Goal: Task Accomplishment & Management: Manage account settings

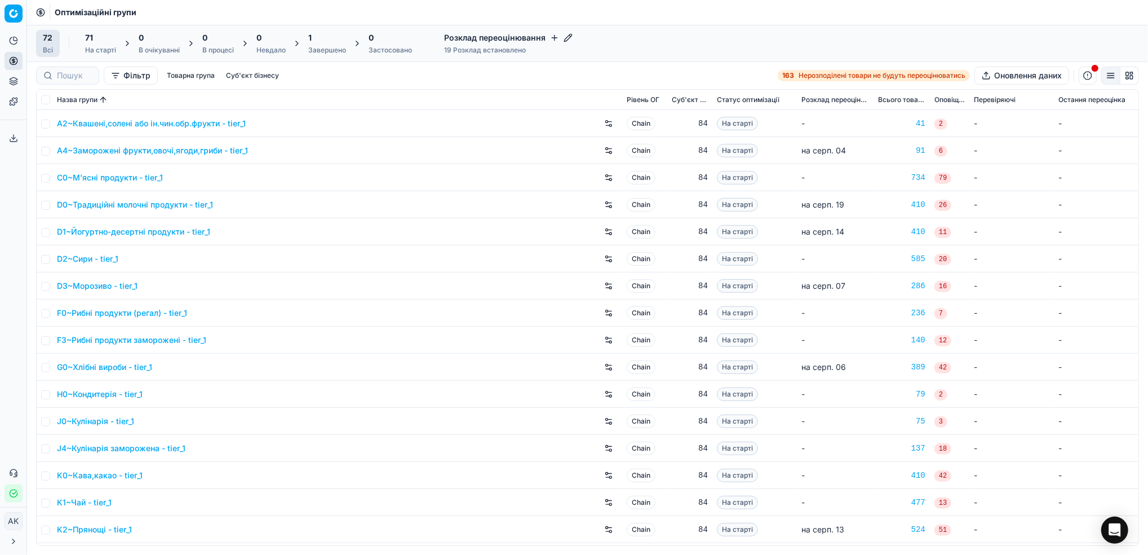
click at [305, 50] on div "1 Завершено" at bounding box center [327, 43] width 51 height 27
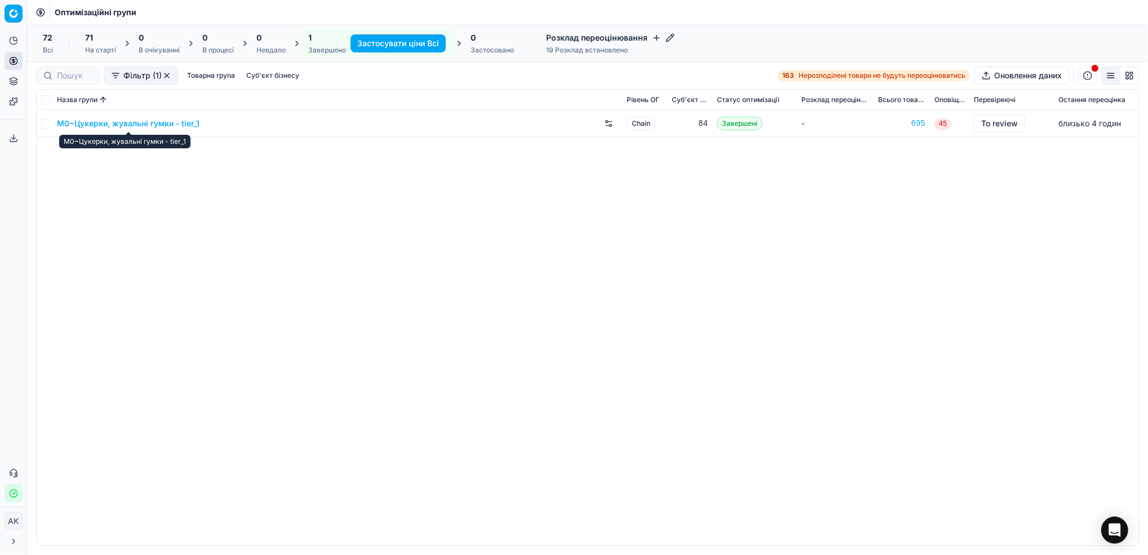
click at [109, 122] on link "M0~Цукерки, жувальні гумки - tier_1" at bounding box center [128, 123] width 143 height 11
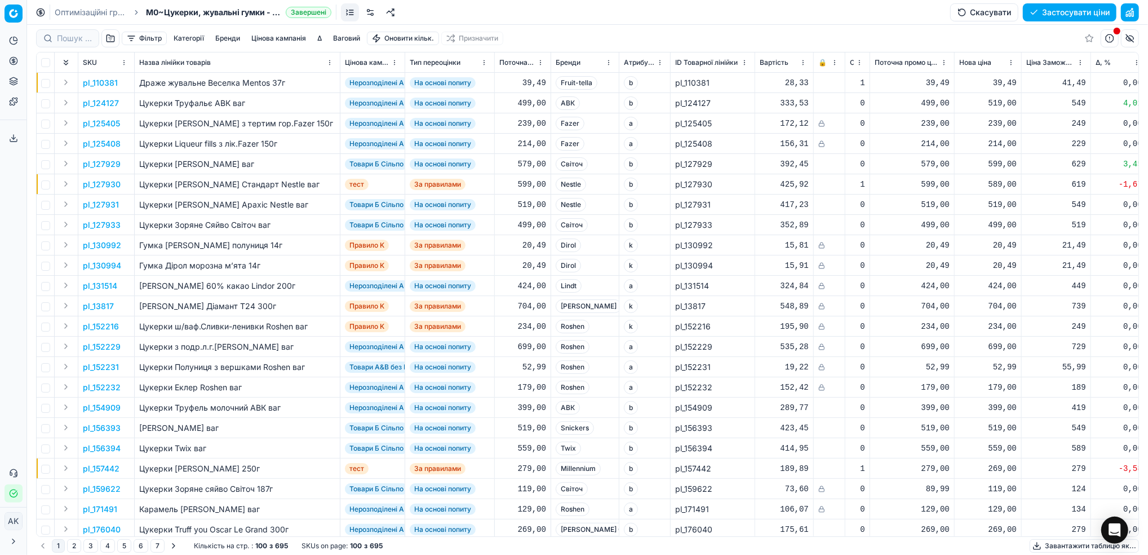
click at [299, 39] on button "Цінова кампанія" at bounding box center [279, 39] width 64 height 14
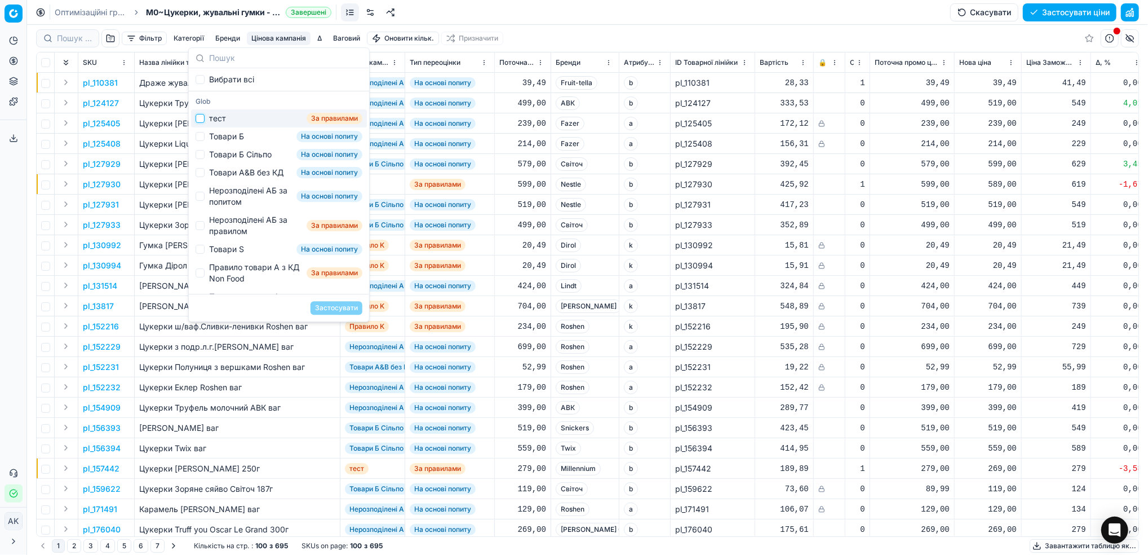
click at [203, 117] on input "Suggestions" at bounding box center [200, 118] width 9 height 9
checkbox input "true"
click at [347, 304] on button "Застосувати" at bounding box center [337, 308] width 52 height 14
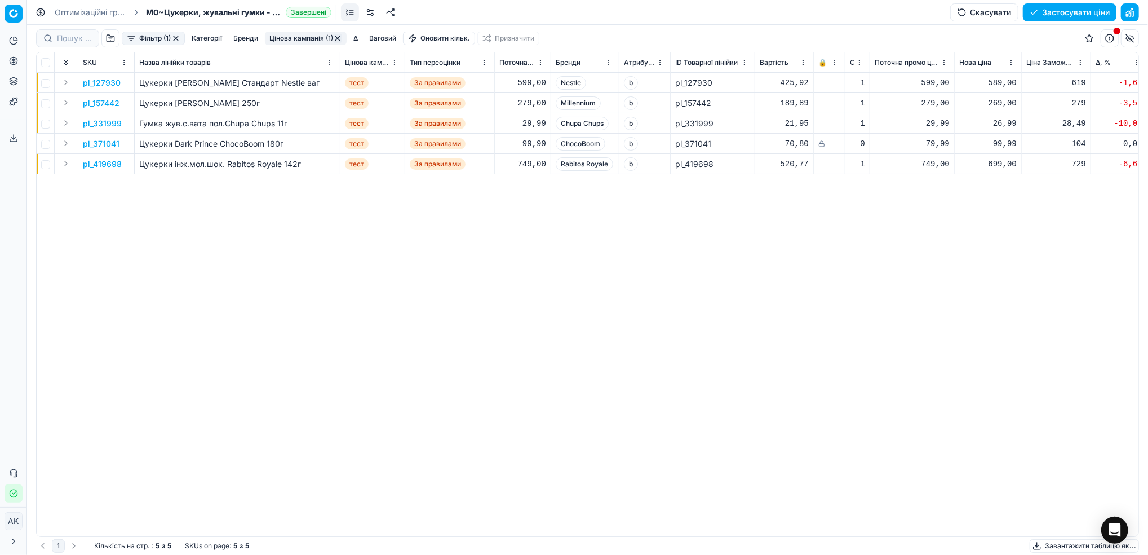
click at [150, 39] on button "Фільтр (1)" at bounding box center [153, 39] width 63 height 14
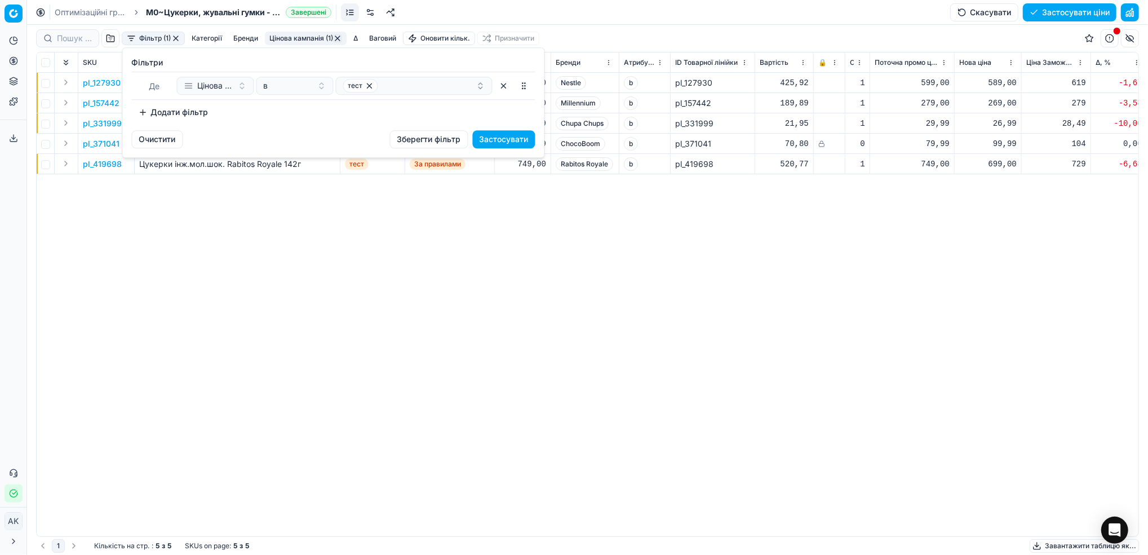
click at [179, 109] on button "Додати фільтр" at bounding box center [173, 112] width 83 height 18
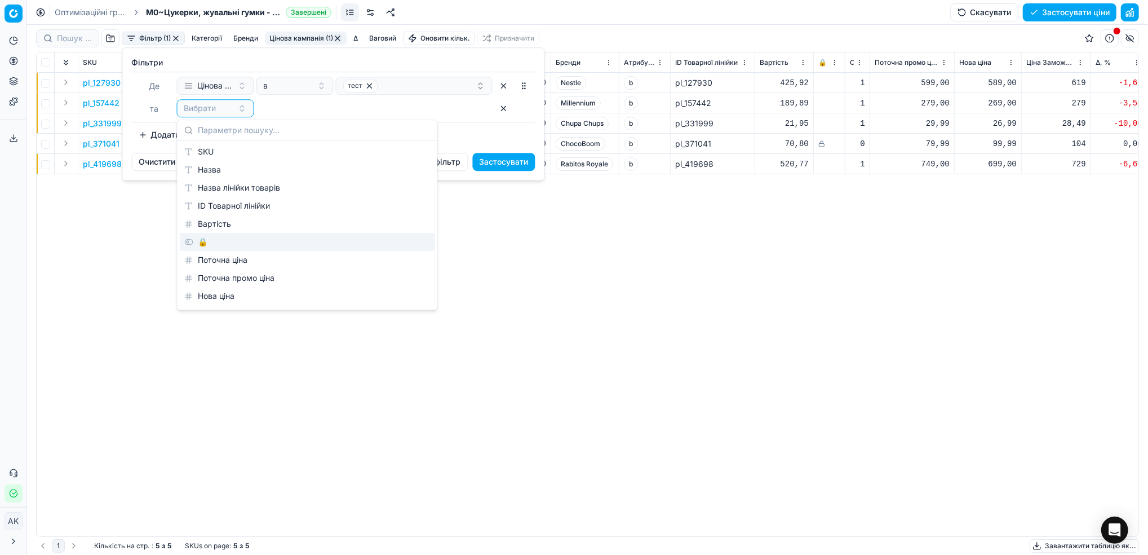
click at [205, 237] on div "🔒" at bounding box center [307, 242] width 255 height 18
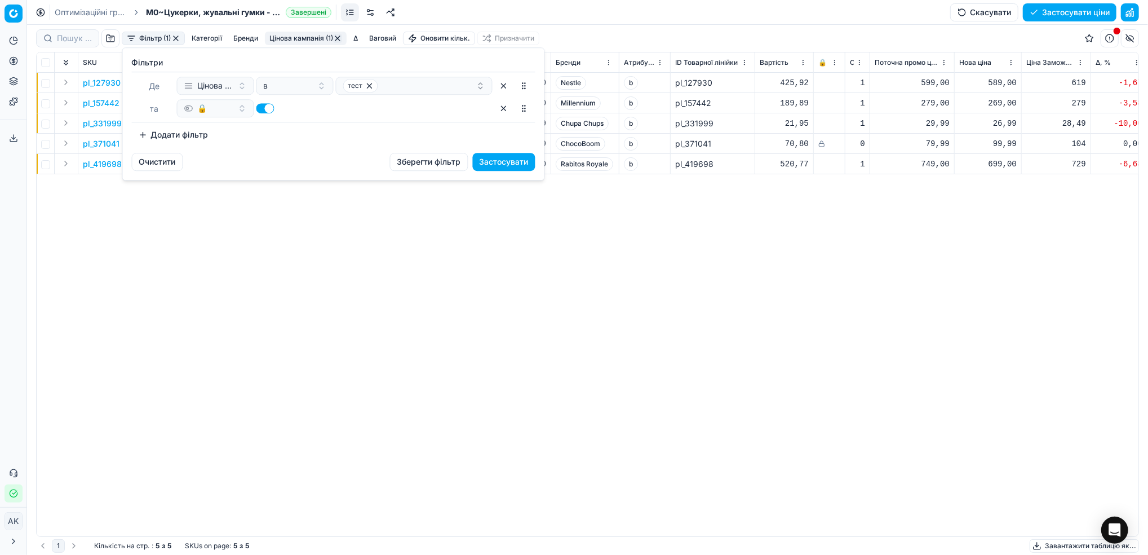
click at [264, 108] on button "button" at bounding box center [265, 108] width 18 height 10
checkbox input "false"
click at [513, 164] on button "Застосувати" at bounding box center [504, 162] width 63 height 18
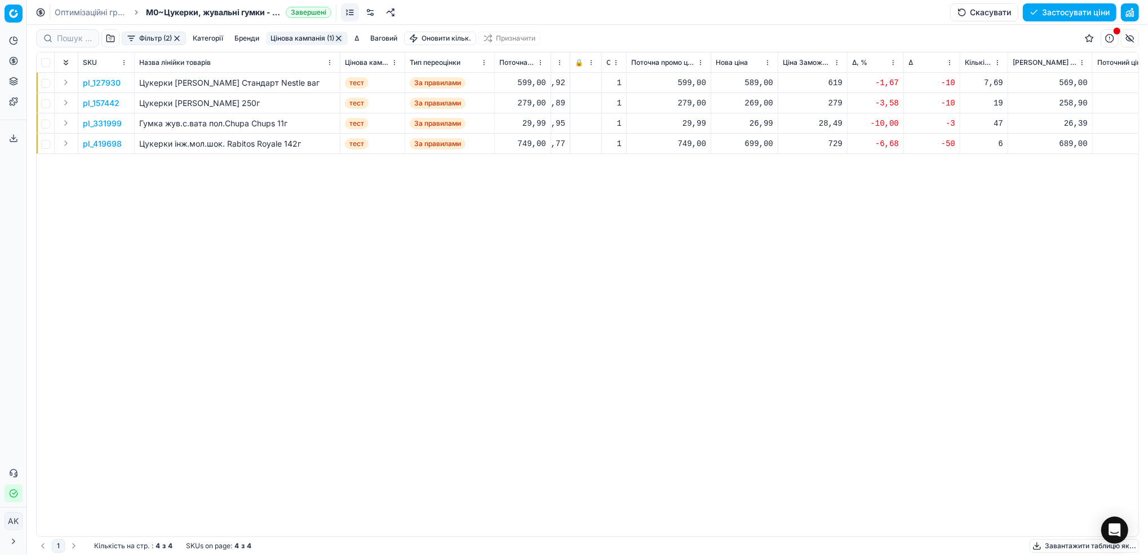
scroll to position [0, 242]
drag, startPoint x: 621, startPoint y: 279, endPoint x: 426, endPoint y: 311, distance: 197.6
click at [426, 311] on div "pl_127930 Цукерки [PERSON_NAME] Стандарт Nestle ваг тест За правилами 599,00 Ne…" at bounding box center [345, 304] width 1102 height 463
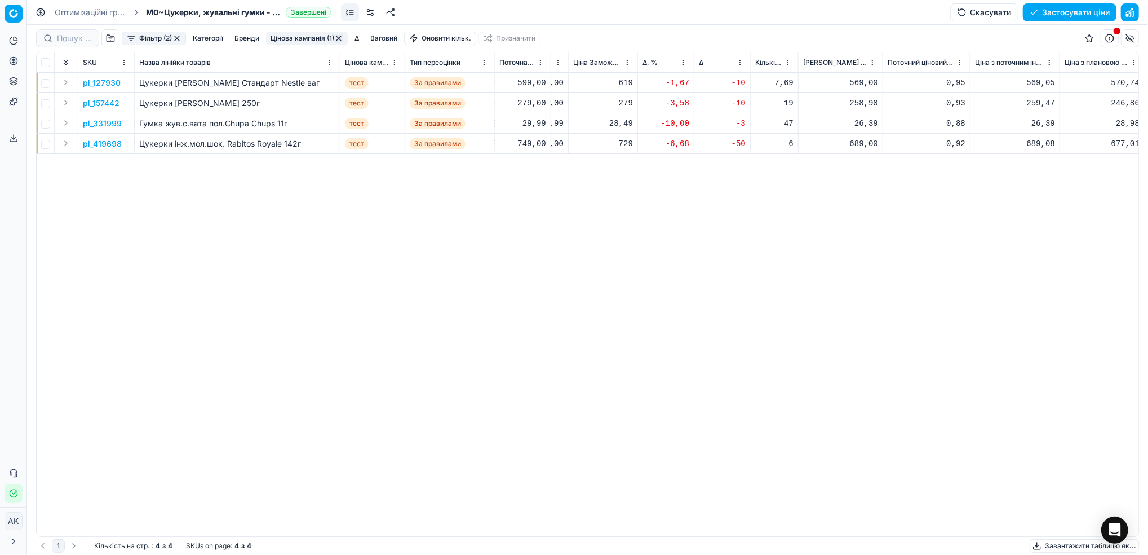
scroll to position [0, 463]
click at [111, 81] on p "pl_127930" at bounding box center [102, 82] width 38 height 11
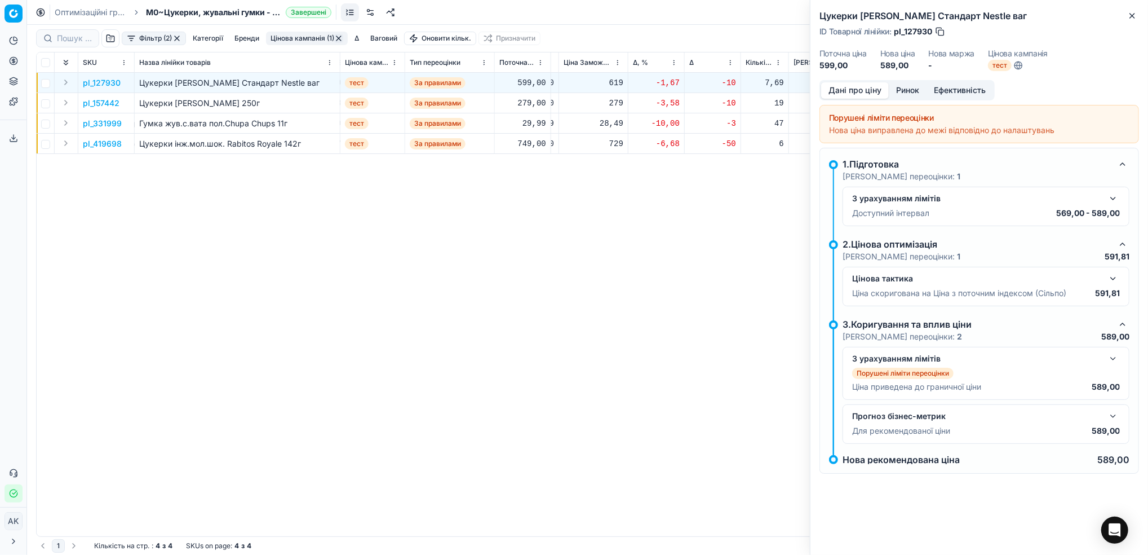
click at [1112, 200] on button "button" at bounding box center [1113, 199] width 14 height 14
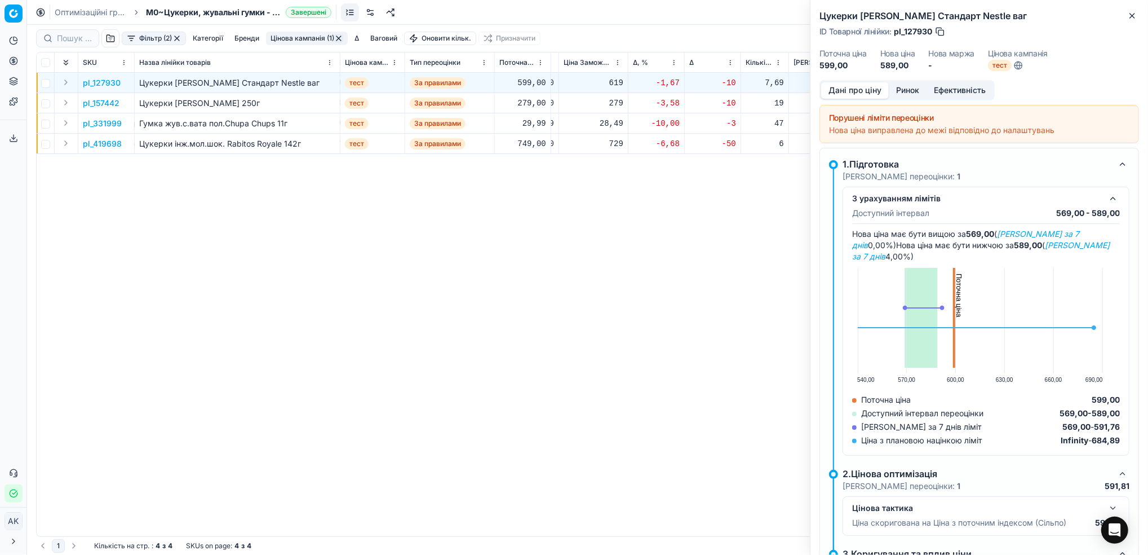
click at [1136, 23] on div "Цукерки [PERSON_NAME] Стандарт Nestle ваг ID Товарної лінійки : pl_127930 Поточ…" at bounding box center [979, 40] width 338 height 80
click at [1132, 17] on icon "button" at bounding box center [1132, 15] width 9 height 9
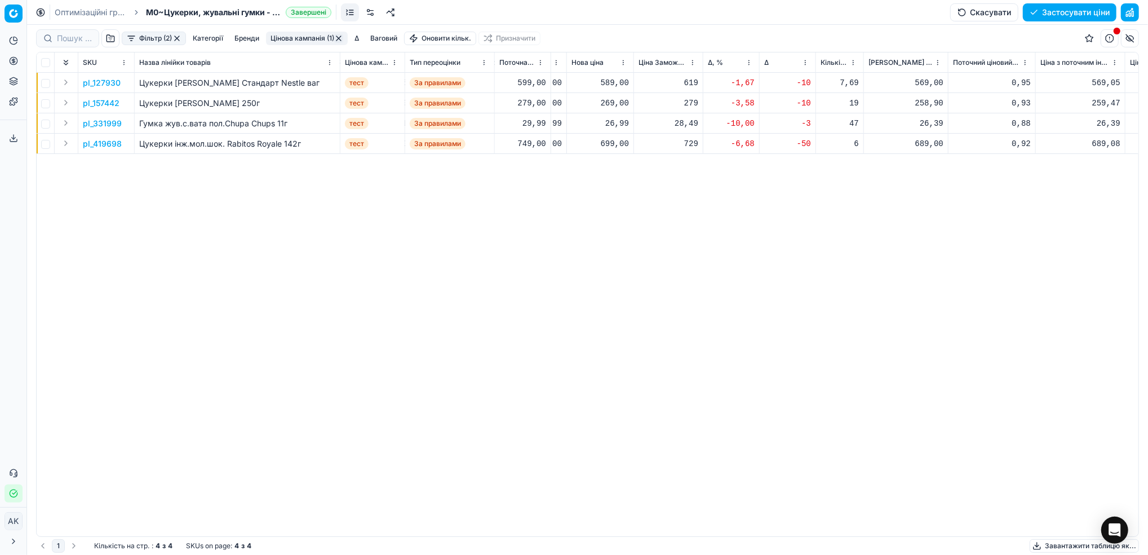
scroll to position [0, 402]
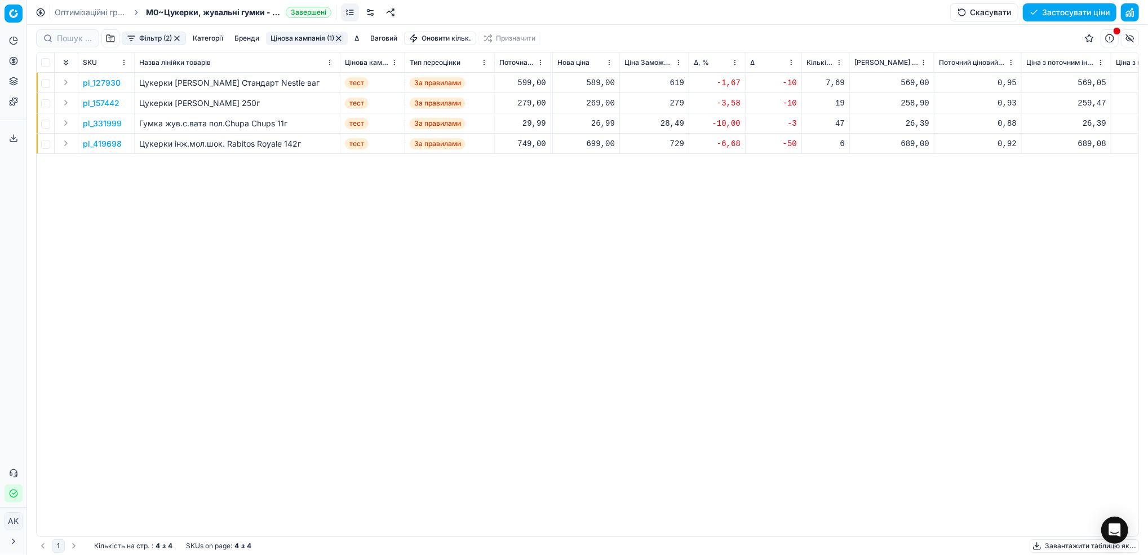
click at [294, 43] on button "Цінова кампанія (1)" at bounding box center [307, 39] width 82 height 14
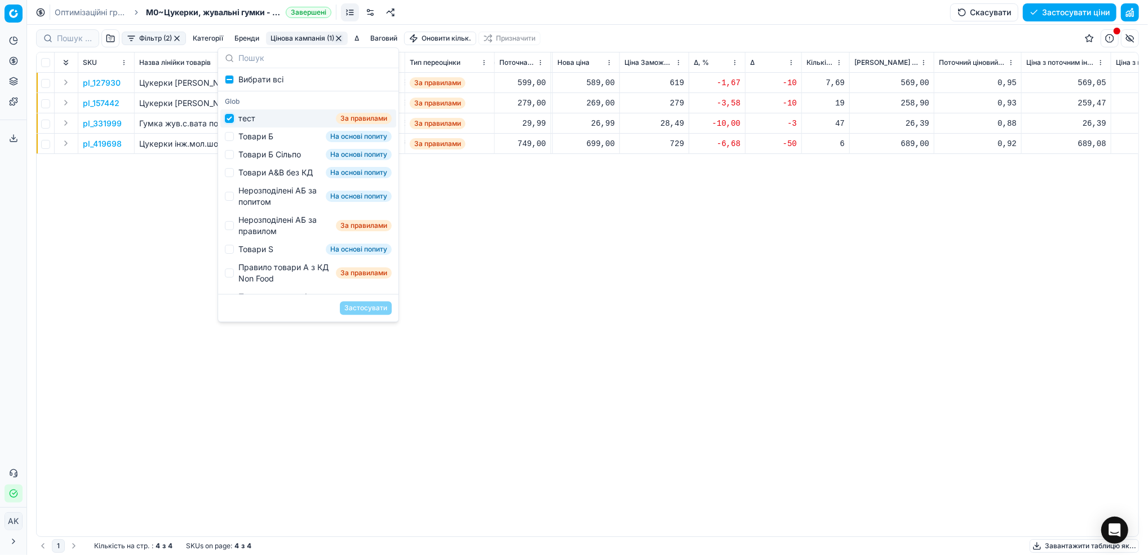
click at [231, 120] on input "Suggestions" at bounding box center [229, 118] width 9 height 9
checkbox input "false"
click at [230, 136] on input "Suggestions" at bounding box center [229, 136] width 9 height 9
checkbox input "true"
click at [353, 307] on button "Застосувати" at bounding box center [366, 308] width 52 height 14
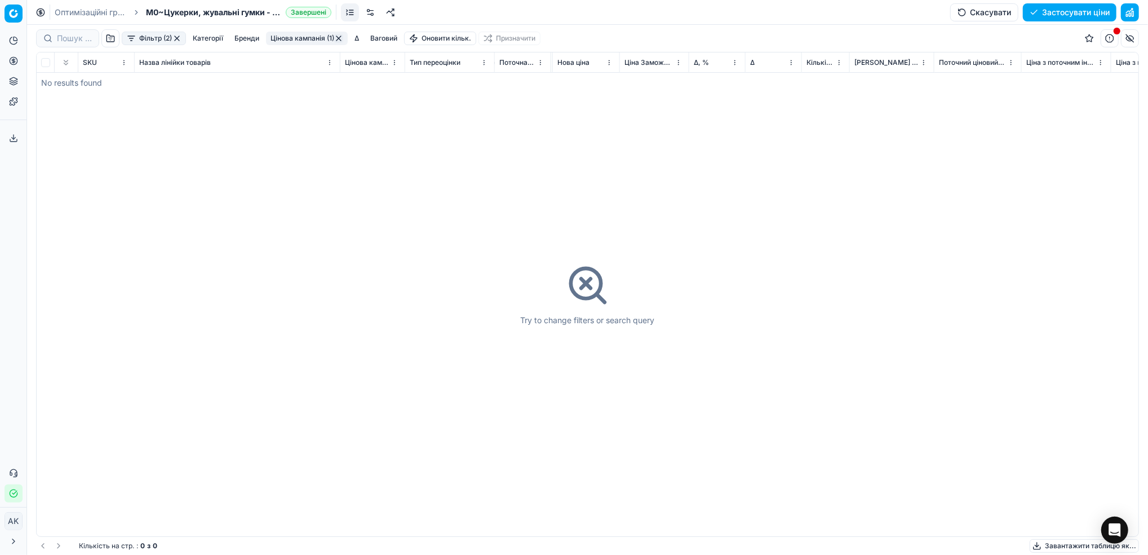
click at [311, 37] on button "Цінова кампанія (1)" at bounding box center [307, 39] width 82 height 14
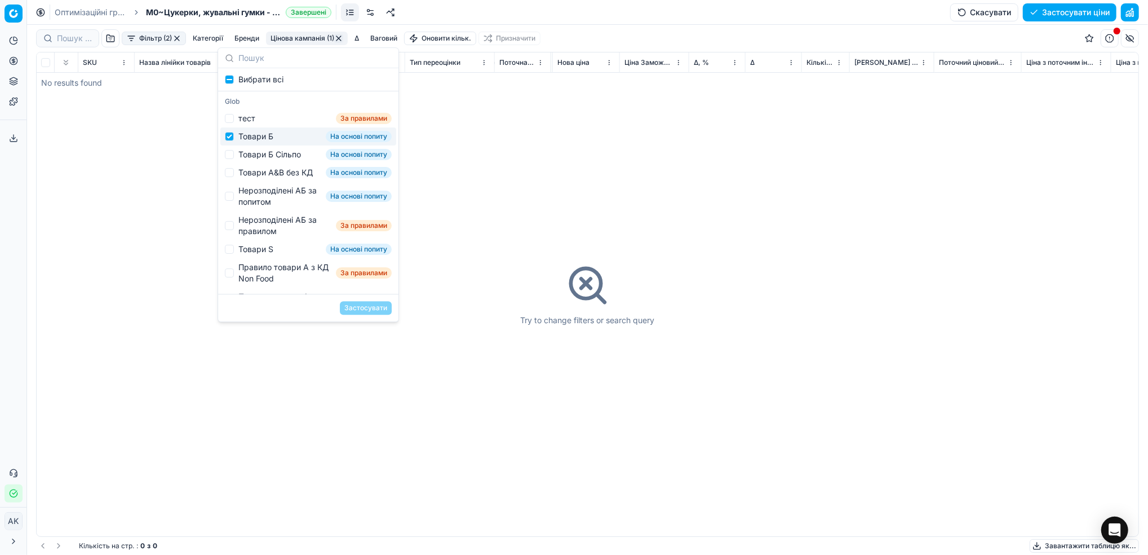
click at [239, 142] on div "Товари Б" at bounding box center [255, 136] width 35 height 11
checkbox input "false"
click at [236, 160] on div "Товари Б Сільпо На основі попиту" at bounding box center [308, 154] width 176 height 18
checkbox input "true"
click at [360, 302] on button "Застосувати" at bounding box center [366, 308] width 52 height 14
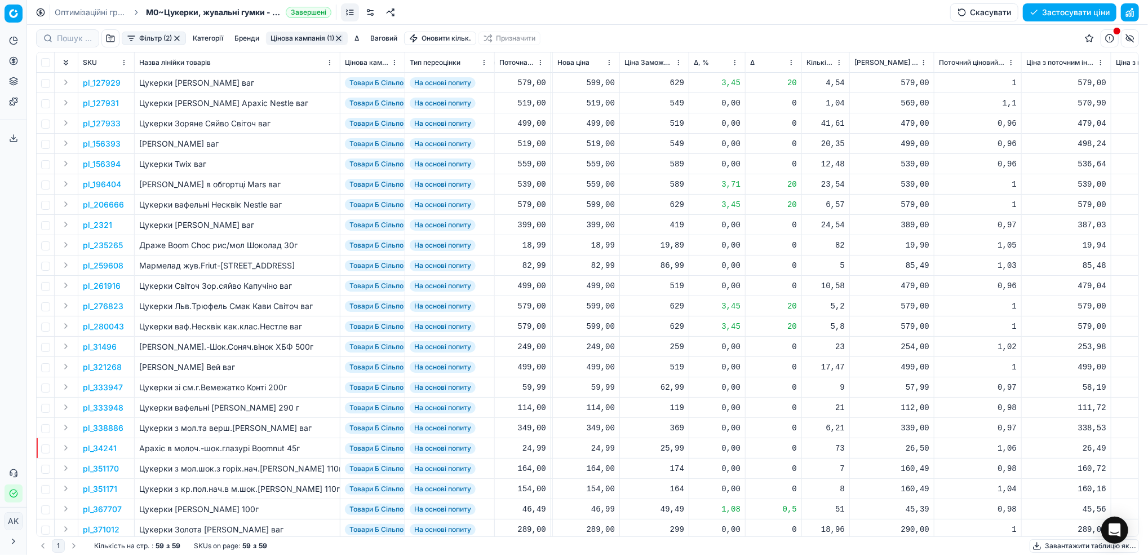
click at [156, 37] on button "Фільтр (2)" at bounding box center [154, 39] width 64 height 14
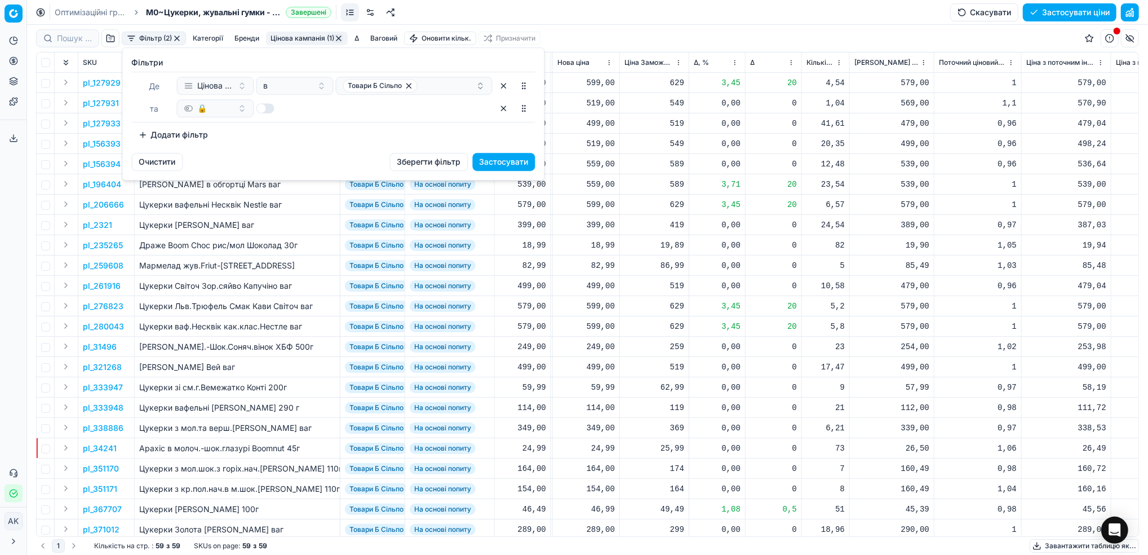
click at [302, 150] on div "Фiльтри [PERSON_NAME] кампанія в Товари Б Сільпо та 🔒 To pick up a sortable ite…" at bounding box center [334, 100] width 422 height 105
click at [614, 39] on html "Pricing platform Аналітика Цінова оптимізація Асортимент продукції Шаблони Серв…" at bounding box center [574, 277] width 1148 height 555
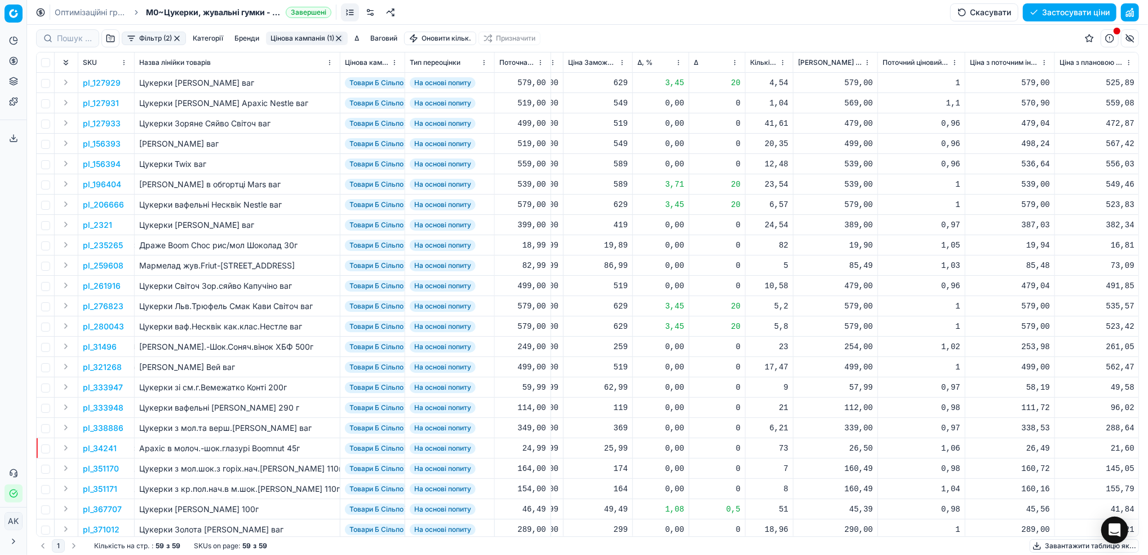
scroll to position [0, 439]
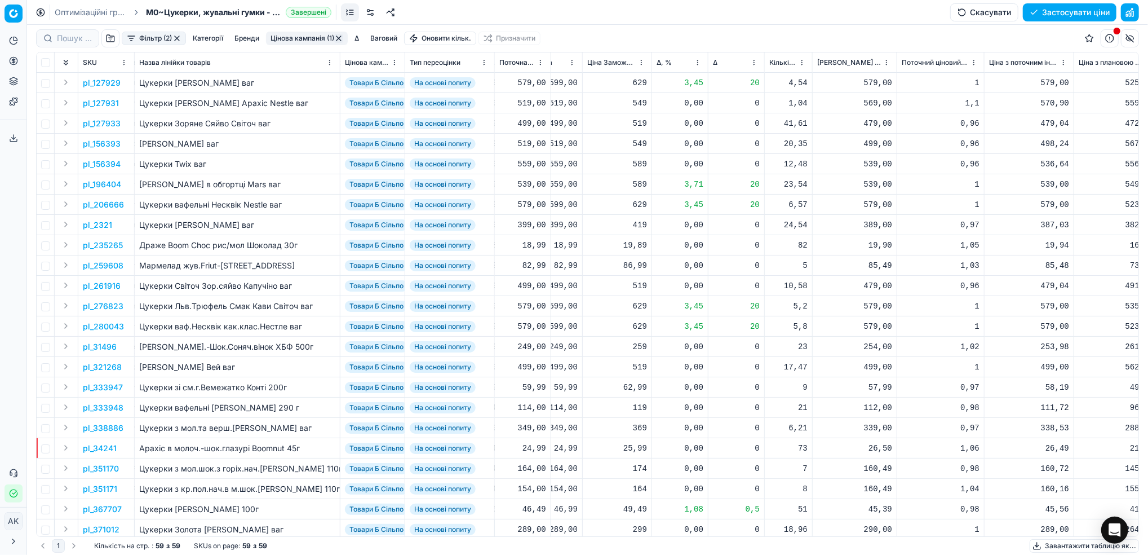
click at [699, 61] on html "Pricing platform Аналітика Цінова оптимізація Асортимент продукції Шаблони Серв…" at bounding box center [574, 277] width 1148 height 555
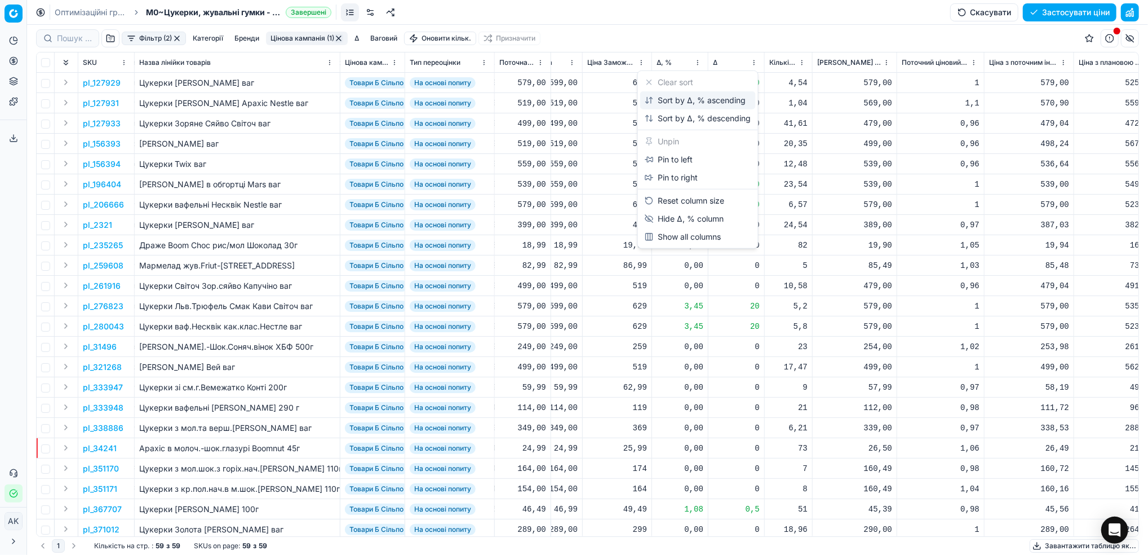
click at [698, 97] on div "Sort by Δ, % ascending" at bounding box center [695, 100] width 101 height 11
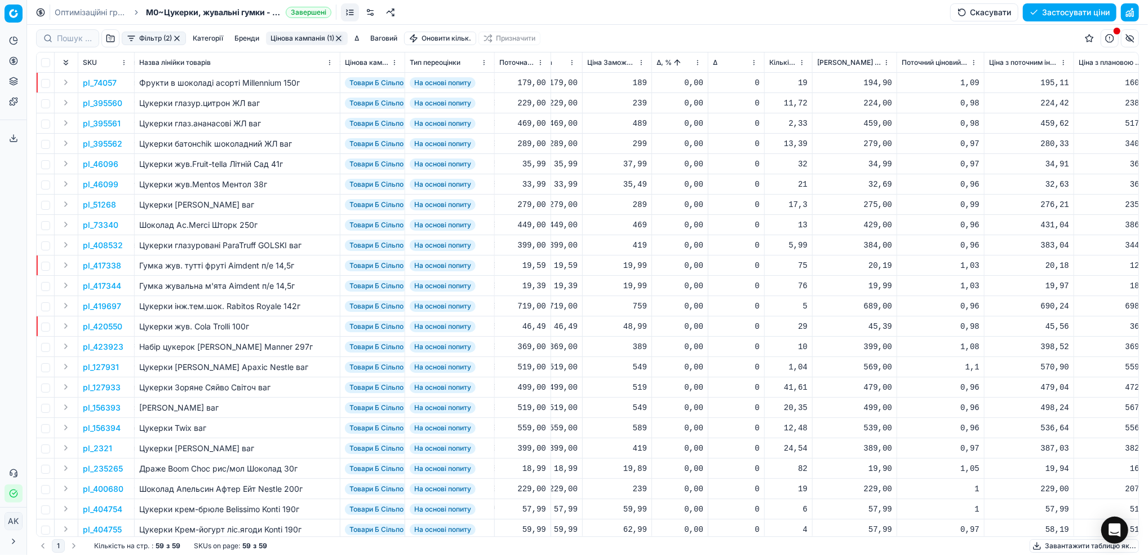
click at [695, 65] on html "Pricing platform Аналітика Цінова оптимізація Асортимент продукції Шаблони Серв…" at bounding box center [574, 277] width 1148 height 555
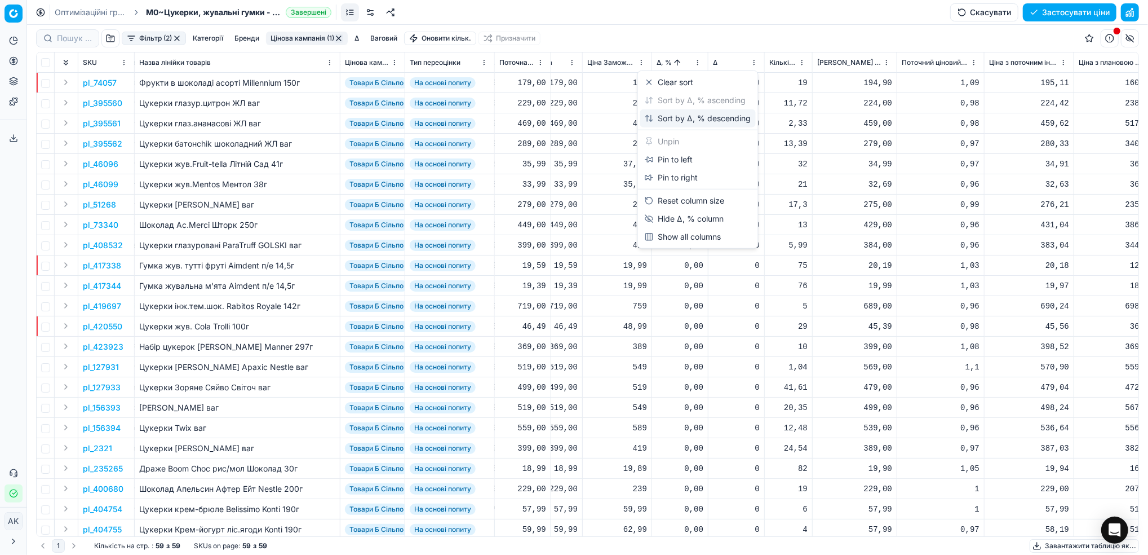
click at [675, 121] on div "Sort by Δ, % descending" at bounding box center [698, 118] width 107 height 11
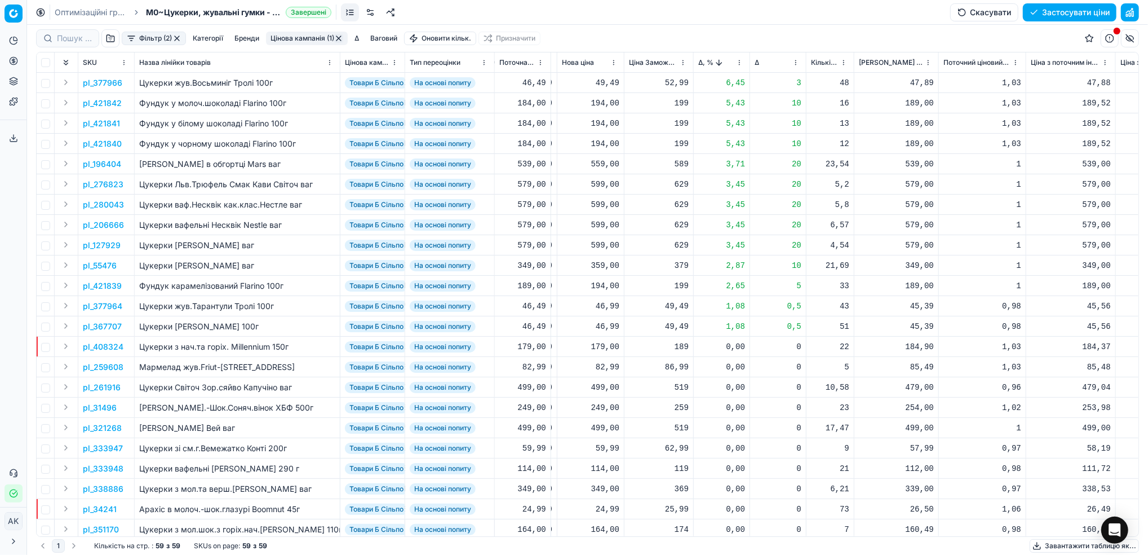
scroll to position [0, 401]
click at [97, 83] on p "pl_377966" at bounding box center [102, 82] width 39 height 11
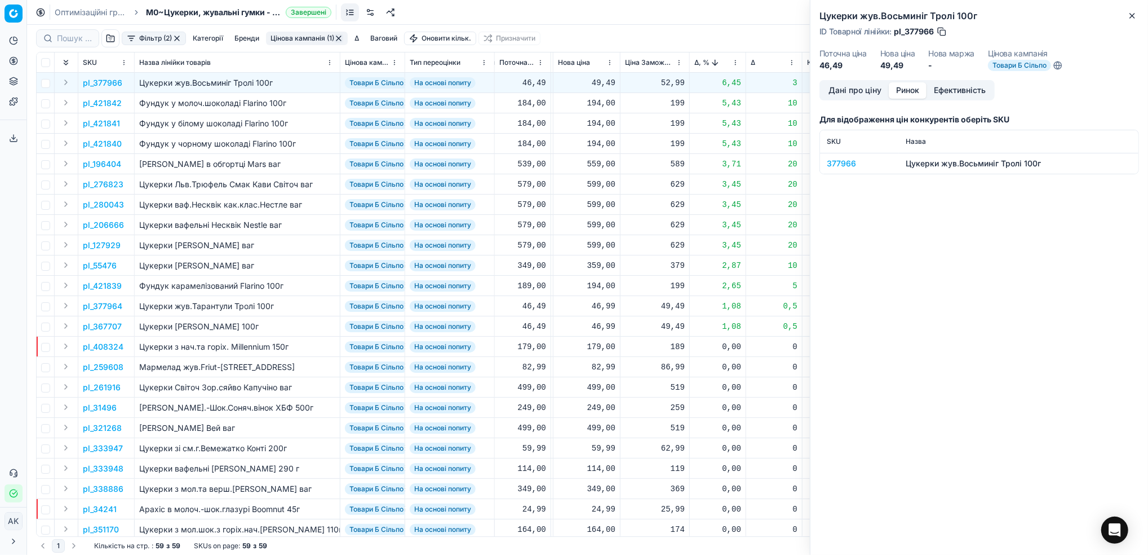
click at [905, 91] on button "Ринок" at bounding box center [908, 90] width 38 height 16
click at [849, 161] on div "377966" at bounding box center [859, 163] width 65 height 11
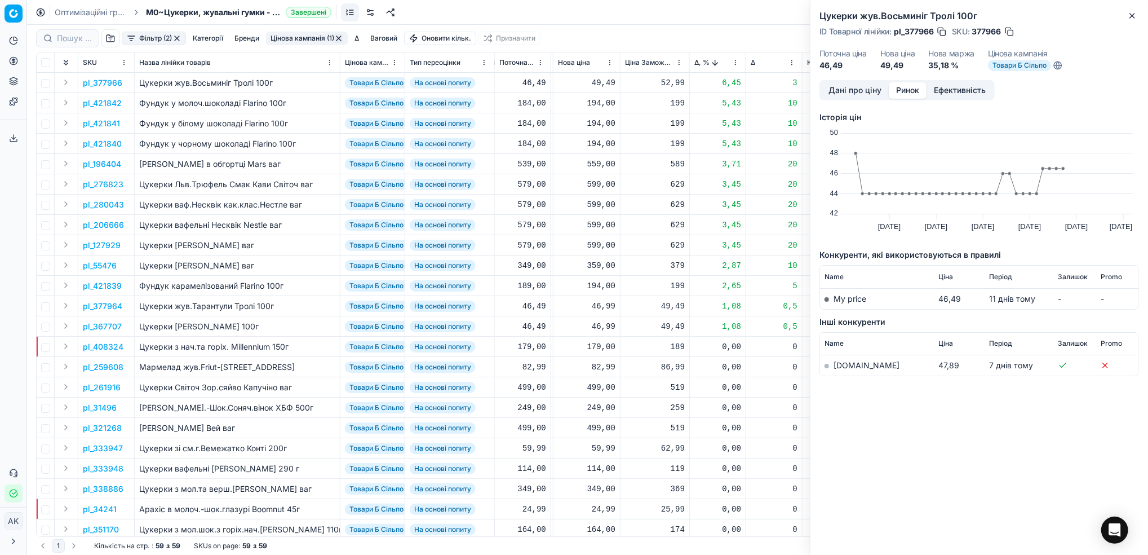
click at [839, 366] on link "[DOMAIN_NAME]" at bounding box center [867, 365] width 66 height 10
click at [1137, 16] on button "Close" at bounding box center [1133, 16] width 14 height 14
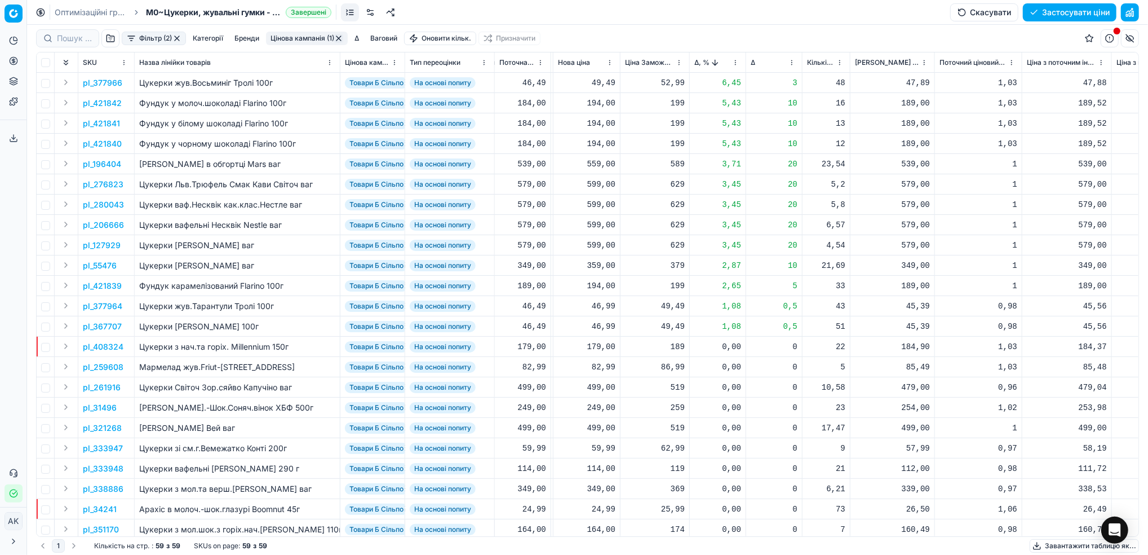
click at [91, 144] on p "pl_421840" at bounding box center [102, 143] width 39 height 11
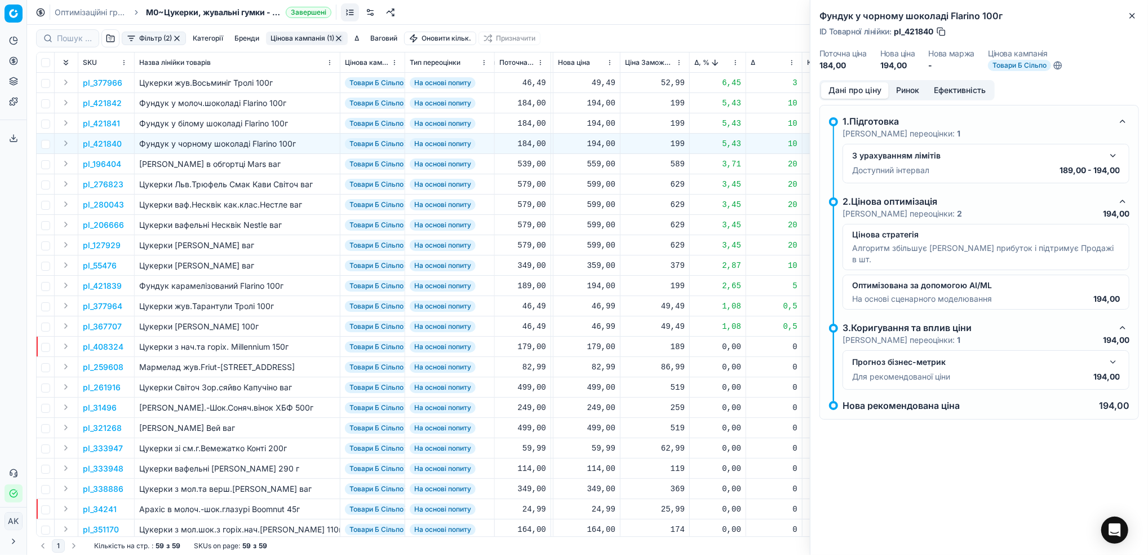
click at [907, 93] on button "Ринок" at bounding box center [908, 90] width 38 height 16
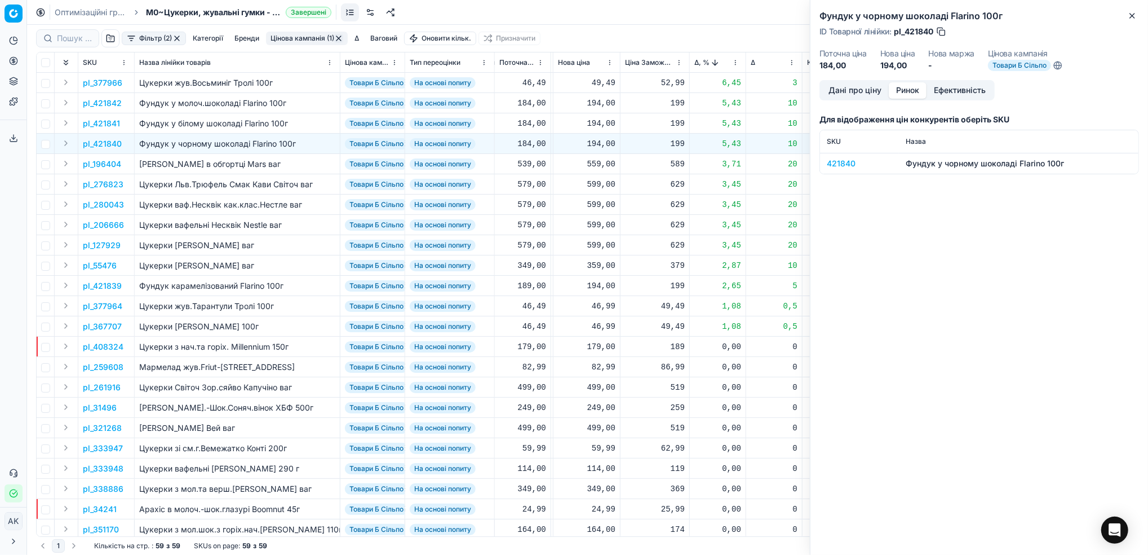
click at [840, 162] on div "421840" at bounding box center [859, 163] width 65 height 11
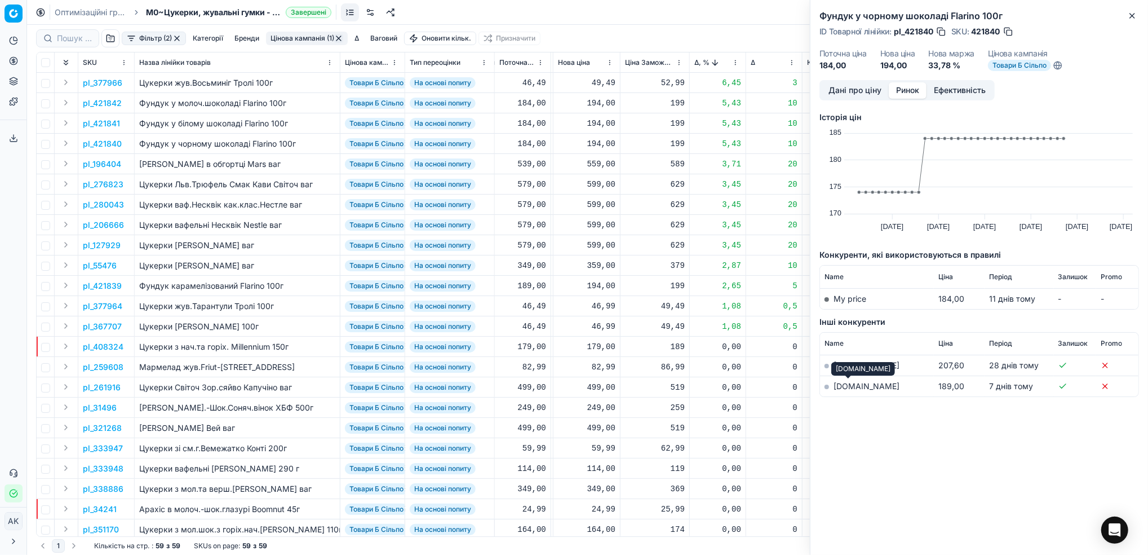
click at [848, 384] on link "[DOMAIN_NAME]" at bounding box center [867, 386] width 66 height 10
click at [853, 83] on button "Дані про ціну" at bounding box center [855, 90] width 68 height 16
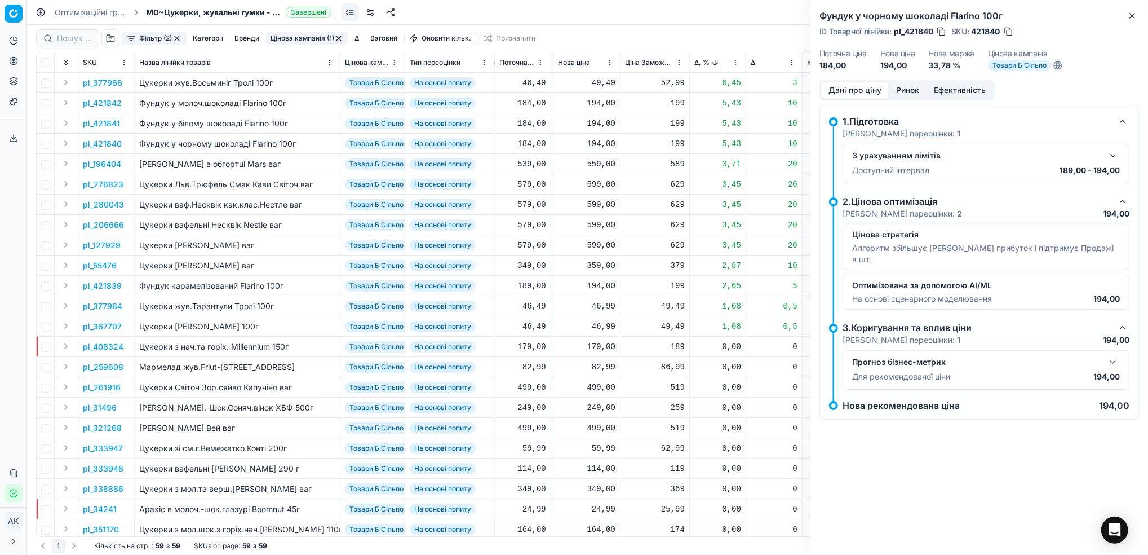
click at [1131, 24] on div "Фундук у чорному шоколаді Flarino 100г ID Товарної лінійки : pl_421840 SKU : 42…" at bounding box center [979, 40] width 338 height 80
click at [1129, 15] on icon "button" at bounding box center [1132, 15] width 9 height 9
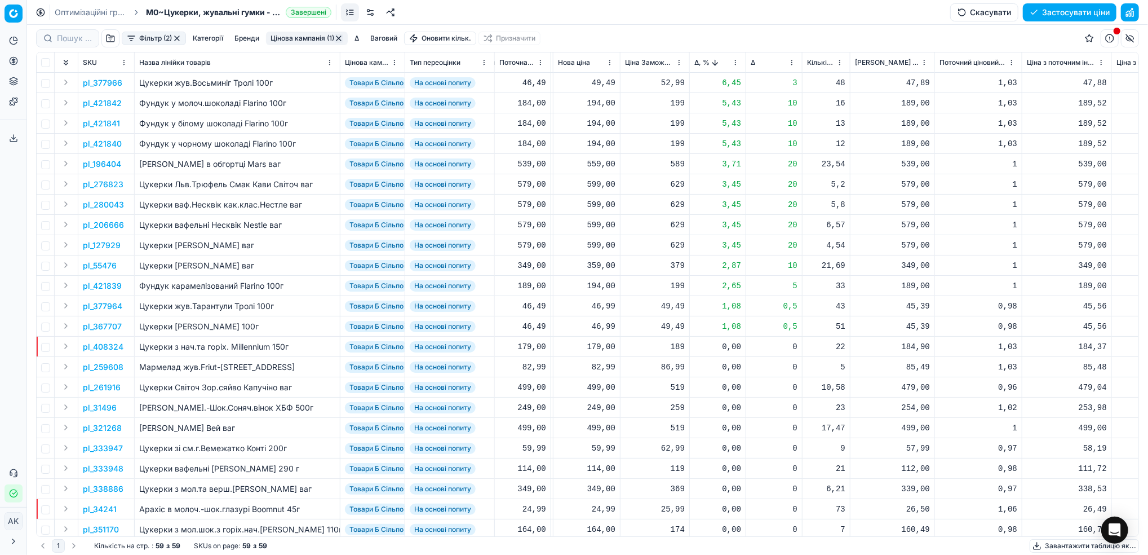
click at [113, 163] on p "pl_196404" at bounding box center [102, 163] width 38 height 11
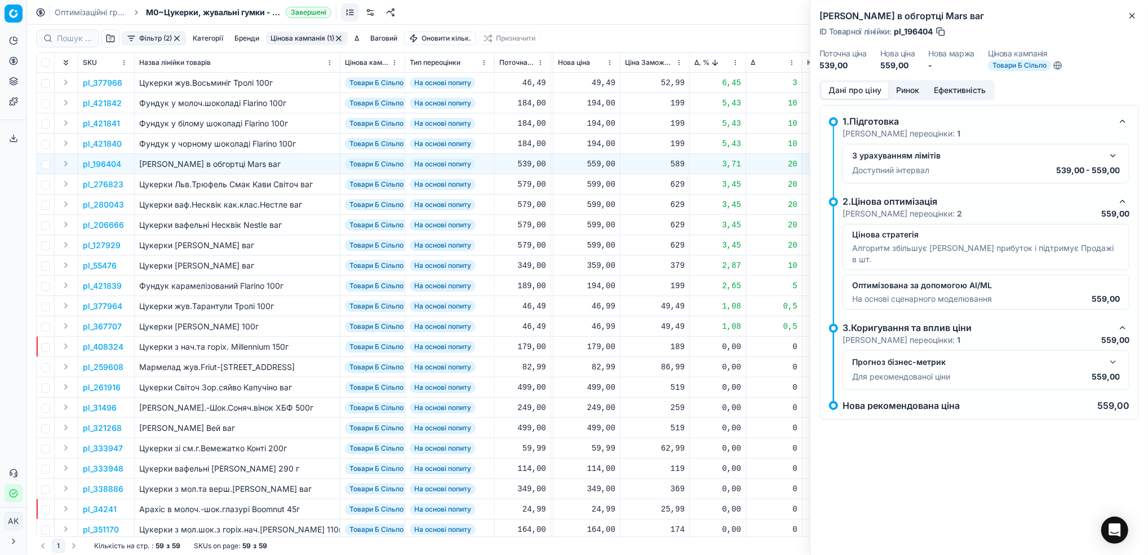
click at [902, 92] on button "Ринок" at bounding box center [908, 90] width 38 height 16
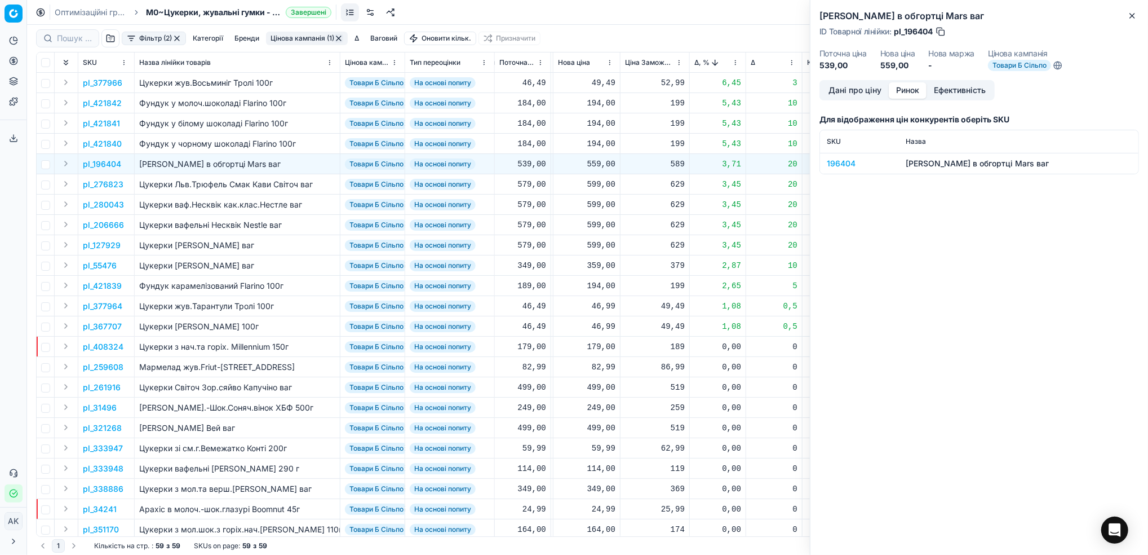
click at [831, 167] on div "196404" at bounding box center [859, 163] width 65 height 11
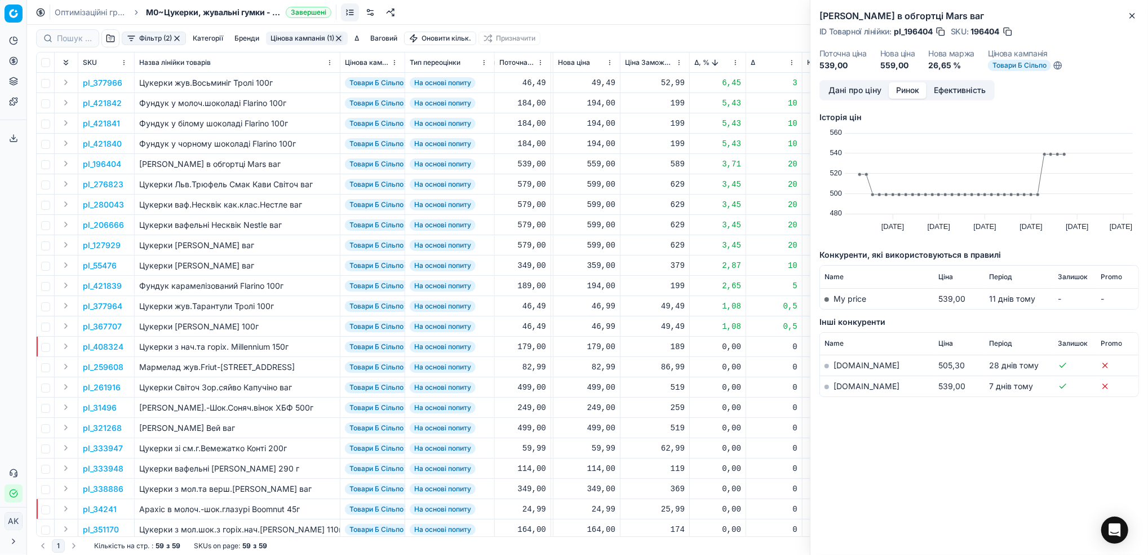
click at [841, 387] on link "[DOMAIN_NAME]" at bounding box center [867, 386] width 66 height 10
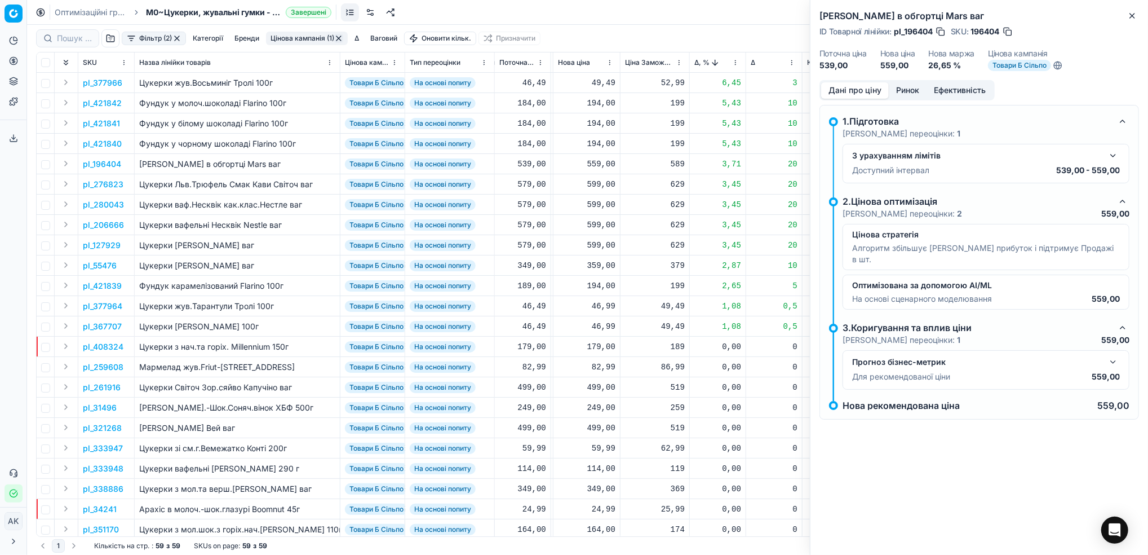
click at [851, 88] on button "Дані про ціну" at bounding box center [855, 90] width 68 height 16
click at [1132, 20] on button "Close" at bounding box center [1133, 16] width 14 height 14
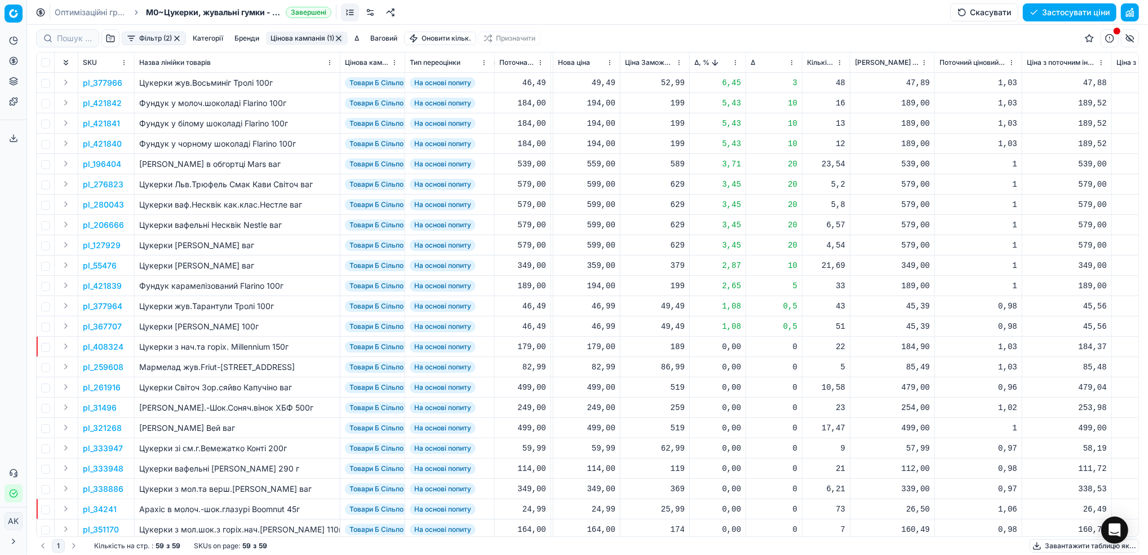
click at [111, 181] on p "pl_276823" at bounding box center [103, 184] width 41 height 11
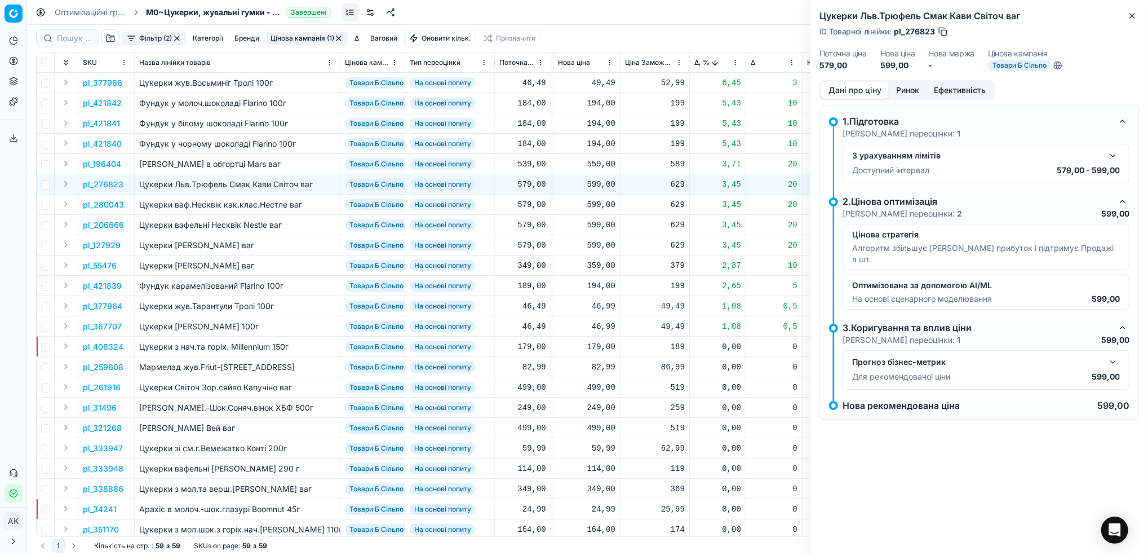
click at [911, 91] on button "Ринок" at bounding box center [908, 90] width 38 height 16
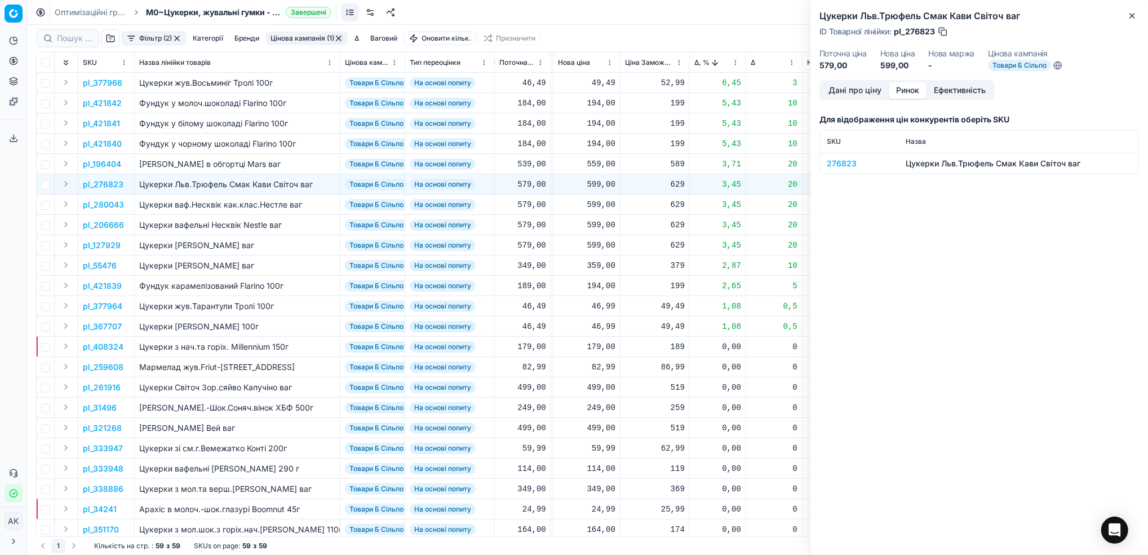
click at [842, 160] on div "276823" at bounding box center [859, 163] width 65 height 11
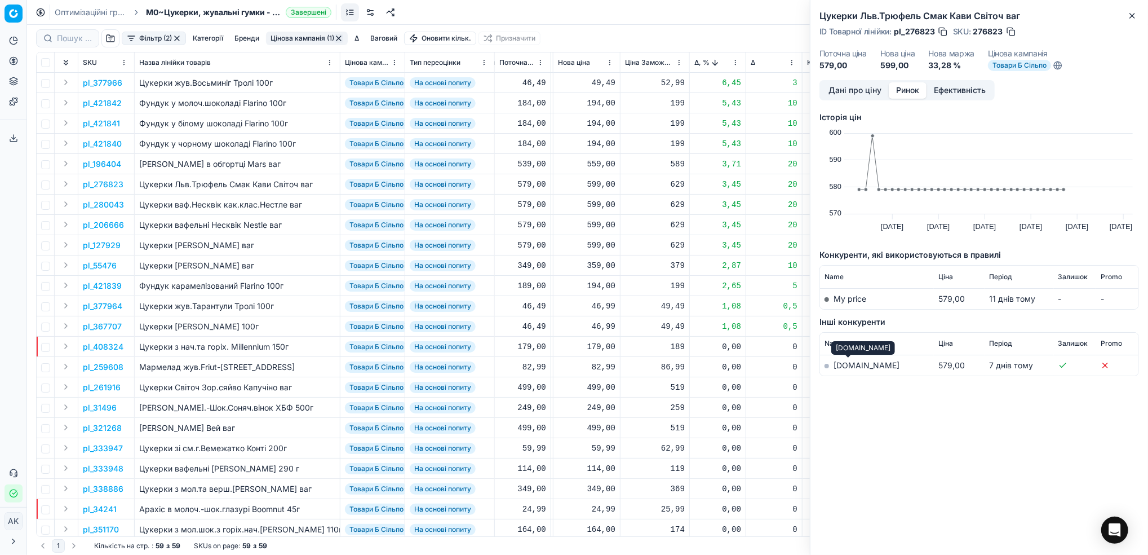
click at [850, 366] on link "[DOMAIN_NAME]" at bounding box center [867, 365] width 66 height 10
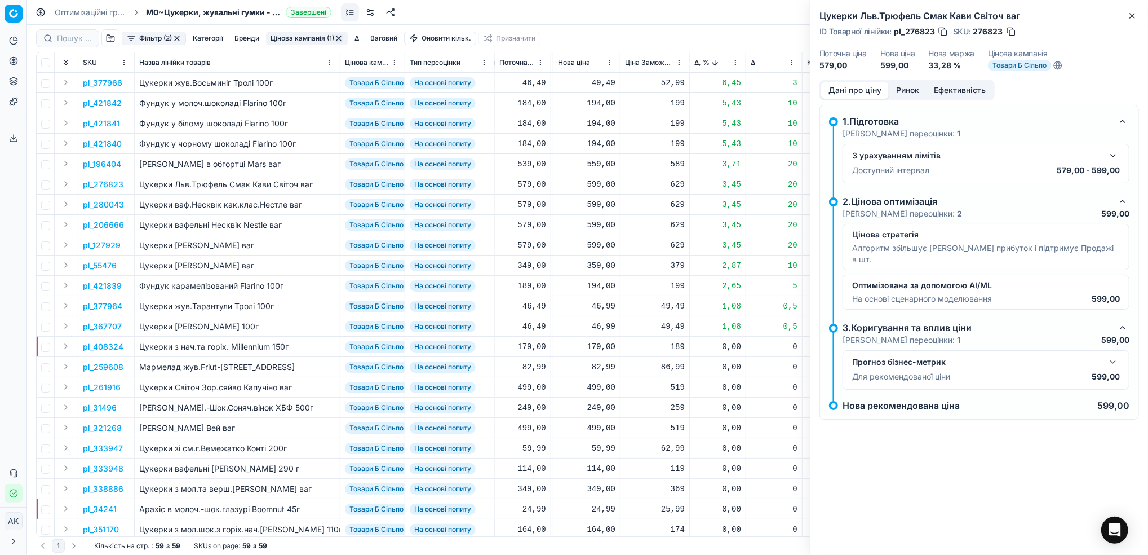
click at [846, 86] on button "Дані про ціну" at bounding box center [855, 90] width 68 height 16
click at [1115, 160] on button "button" at bounding box center [1113, 156] width 14 height 14
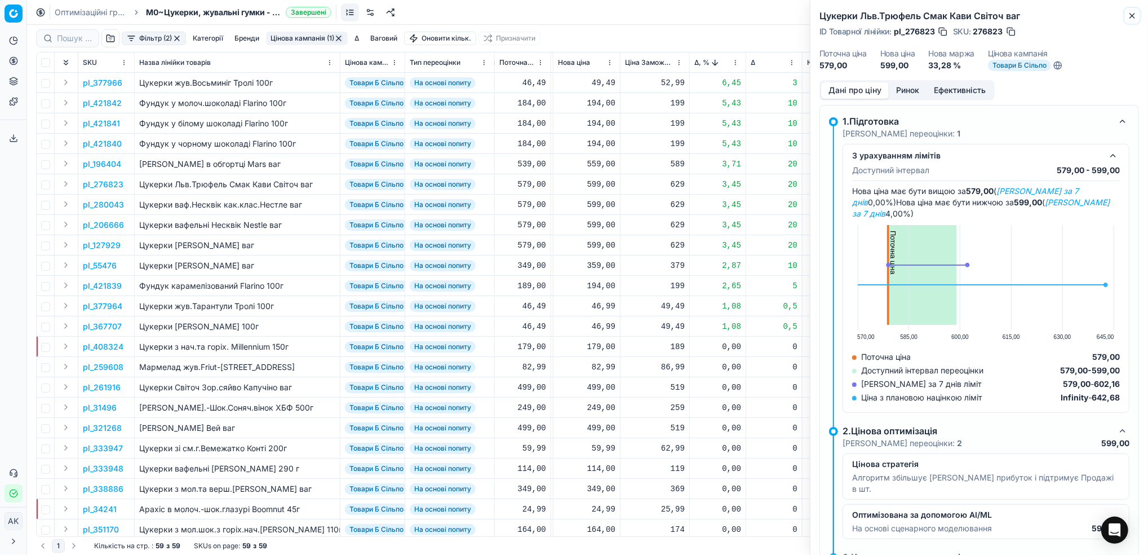
click at [1132, 17] on icon "button" at bounding box center [1132, 15] width 9 height 9
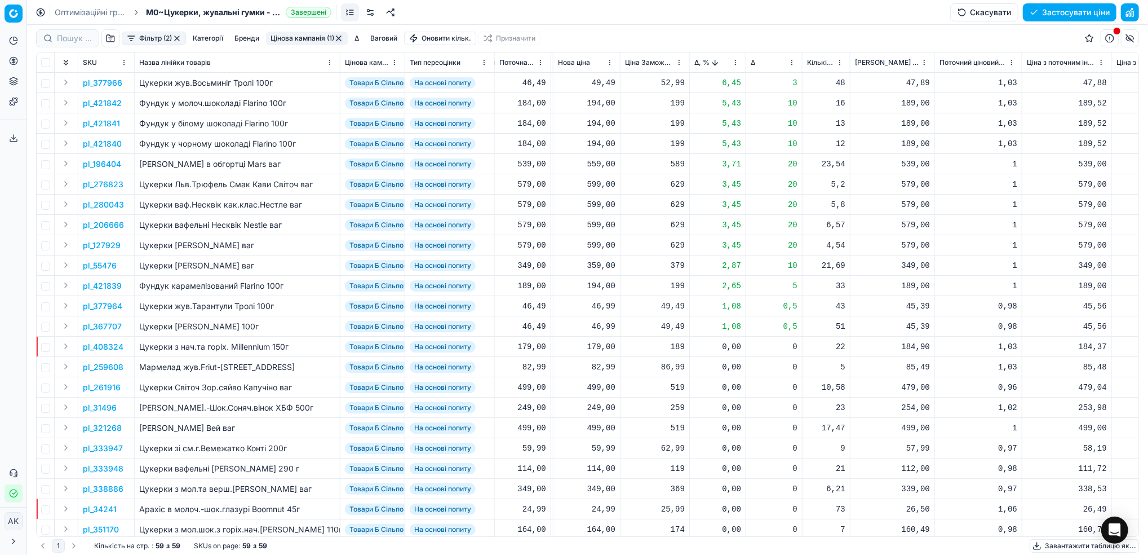
click at [300, 38] on button "Цінова кампанія (1)" at bounding box center [307, 39] width 82 height 14
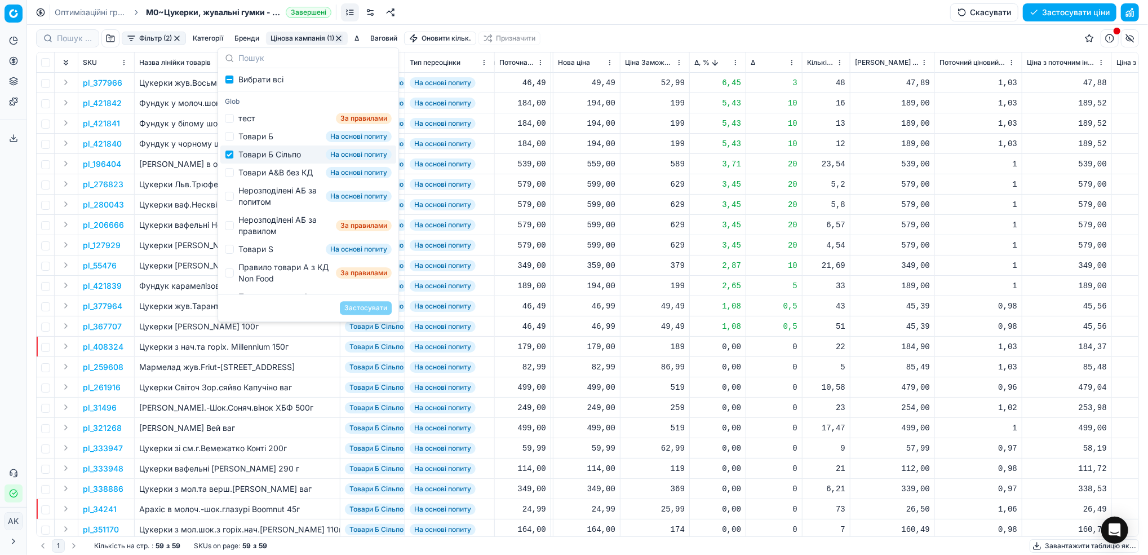
click at [237, 159] on div "Товари Б Сільпо На основі попиту" at bounding box center [308, 154] width 176 height 18
checkbox input "false"
click at [236, 177] on div "Товари А&B без КД На основі попиту" at bounding box center [308, 172] width 176 height 18
checkbox input "true"
click at [373, 307] on button "Застосувати" at bounding box center [366, 308] width 52 height 14
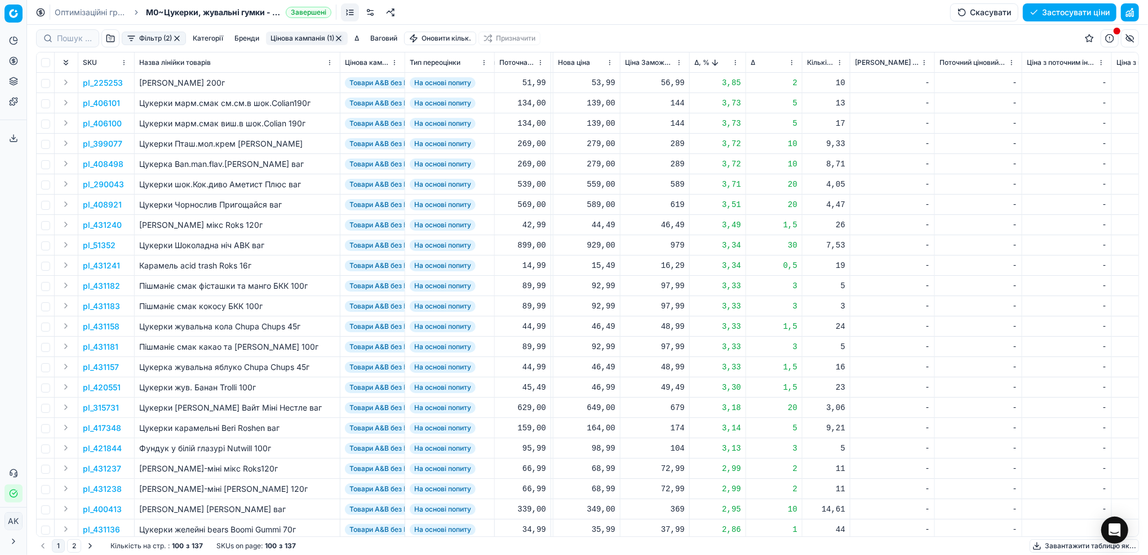
click at [107, 83] on p "pl_225253" at bounding box center [103, 82] width 40 height 11
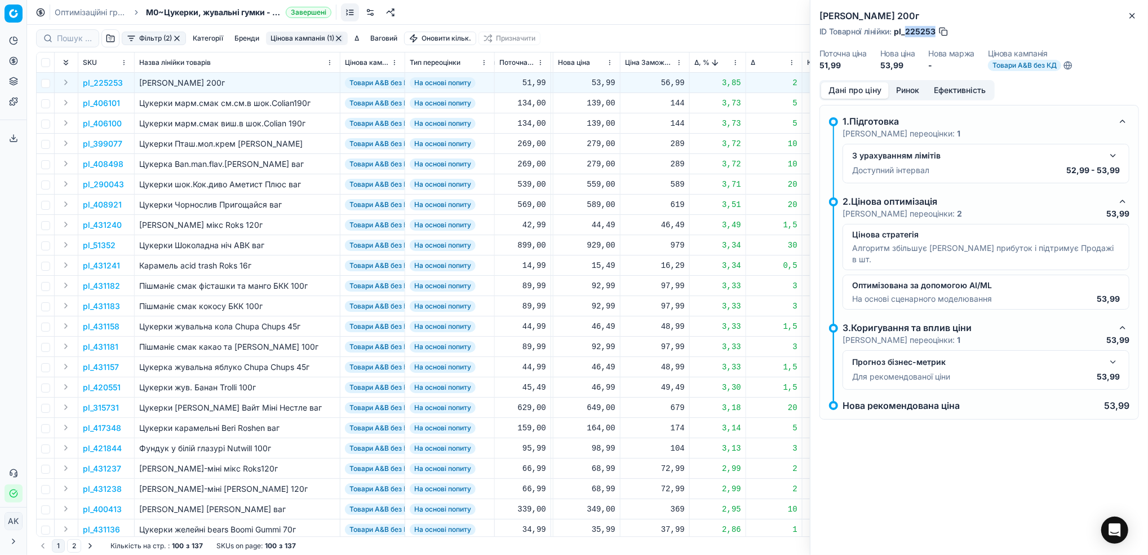
drag, startPoint x: 933, startPoint y: 29, endPoint x: 903, endPoint y: 29, distance: 29.9
click at [903, 29] on span "pl_225253" at bounding box center [915, 31] width 42 height 11
copy span "225253"
click at [1133, 20] on icon "button" at bounding box center [1132, 15] width 9 height 9
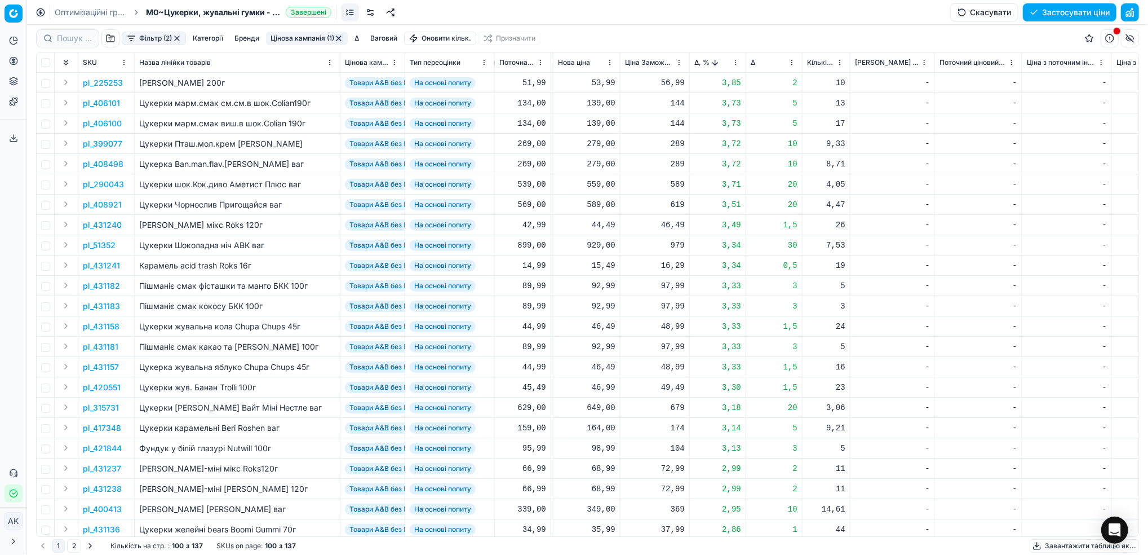
click at [100, 188] on p "pl_290043" at bounding box center [103, 184] width 41 height 11
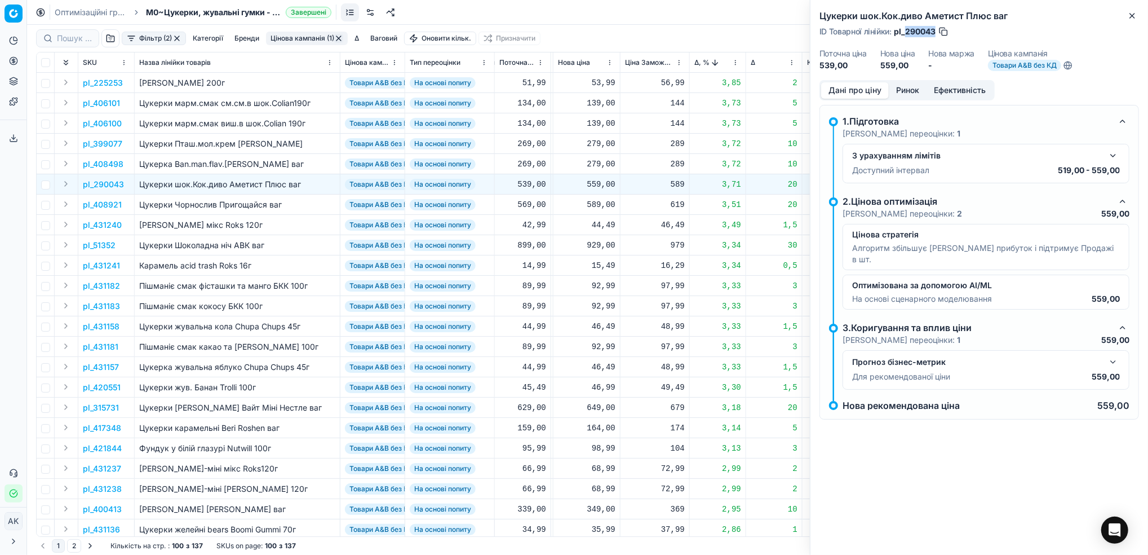
drag, startPoint x: 934, startPoint y: 30, endPoint x: 906, endPoint y: 29, distance: 28.2
click at [906, 29] on span "pl_290043" at bounding box center [915, 31] width 42 height 11
copy span "290043"
click at [1134, 10] on button "Close" at bounding box center [1133, 16] width 14 height 14
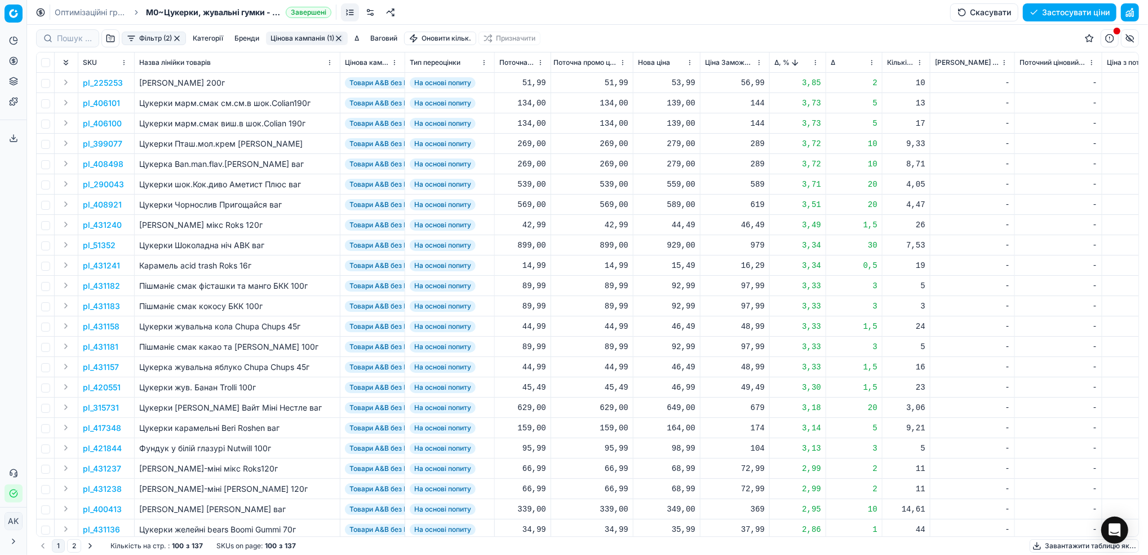
scroll to position [0, 330]
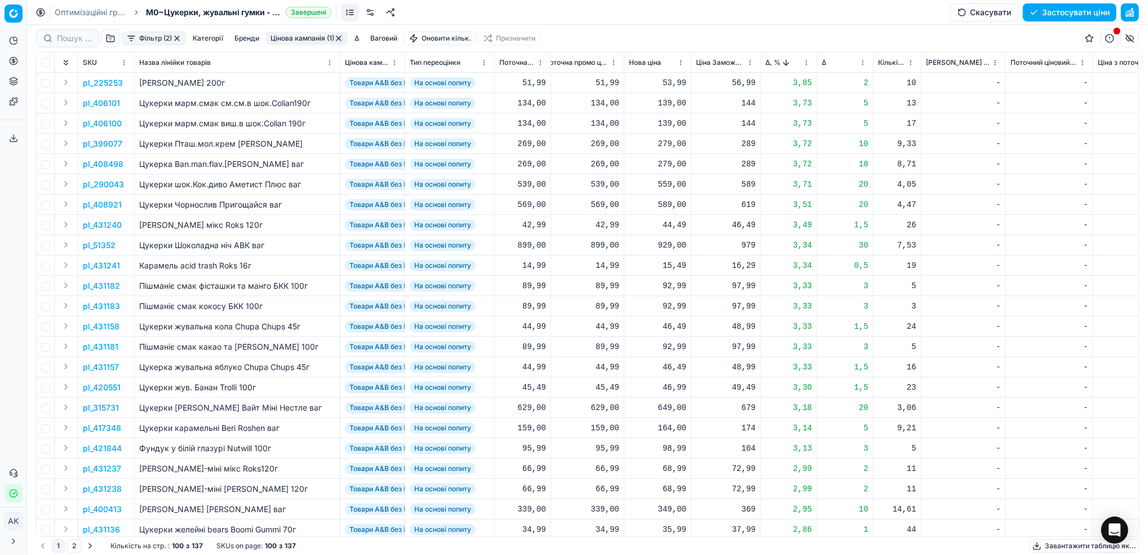
click at [661, 204] on div "589,00" at bounding box center [657, 204] width 57 height 11
click at [671, 183] on div "559,00" at bounding box center [657, 184] width 57 height 11
click at [1026, 345] on div "-" at bounding box center [1050, 346] width 78 height 11
click at [98, 246] on p "pl_51352" at bounding box center [99, 245] width 33 height 11
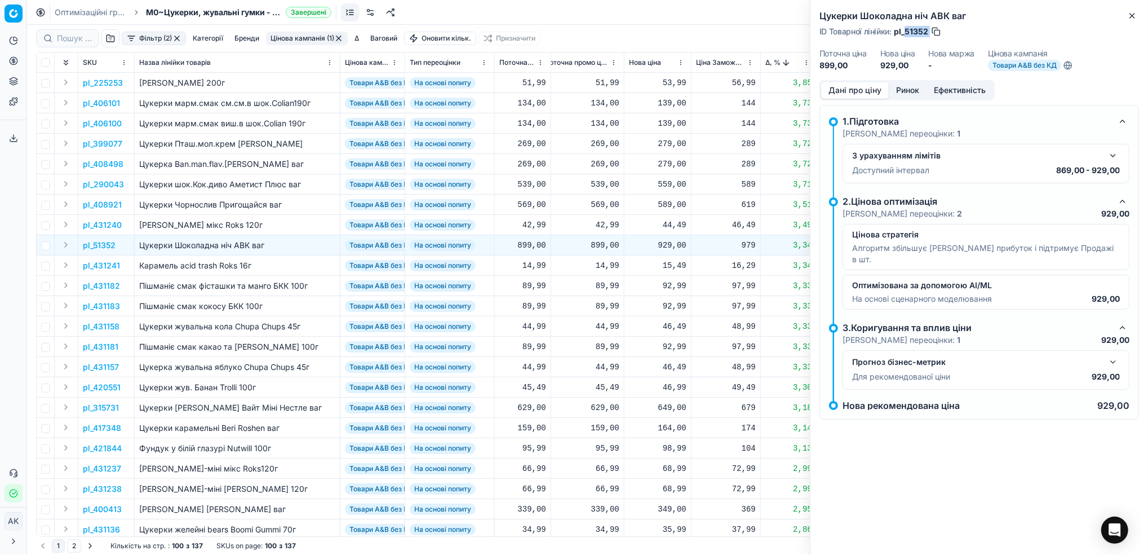
drag, startPoint x: 929, startPoint y: 30, endPoint x: 907, endPoint y: 30, distance: 22.0
click at [907, 30] on div "ID Товарної лінійки : pl_51352" at bounding box center [880, 31] width 122 height 11
copy div "51352"
click at [1133, 15] on icon "button" at bounding box center [1132, 15] width 9 height 9
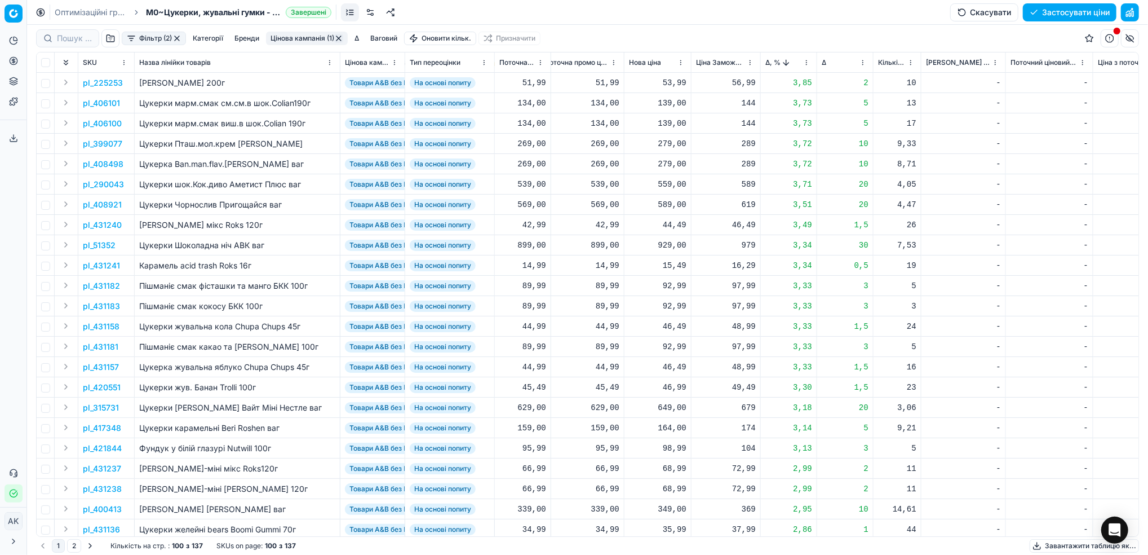
click at [664, 245] on div "929,00" at bounding box center [657, 245] width 57 height 11
click at [671, 351] on input "929.00" at bounding box center [697, 345] width 81 height 18
type input "919.00"
click at [97, 269] on p "pl_431241" at bounding box center [101, 265] width 37 height 11
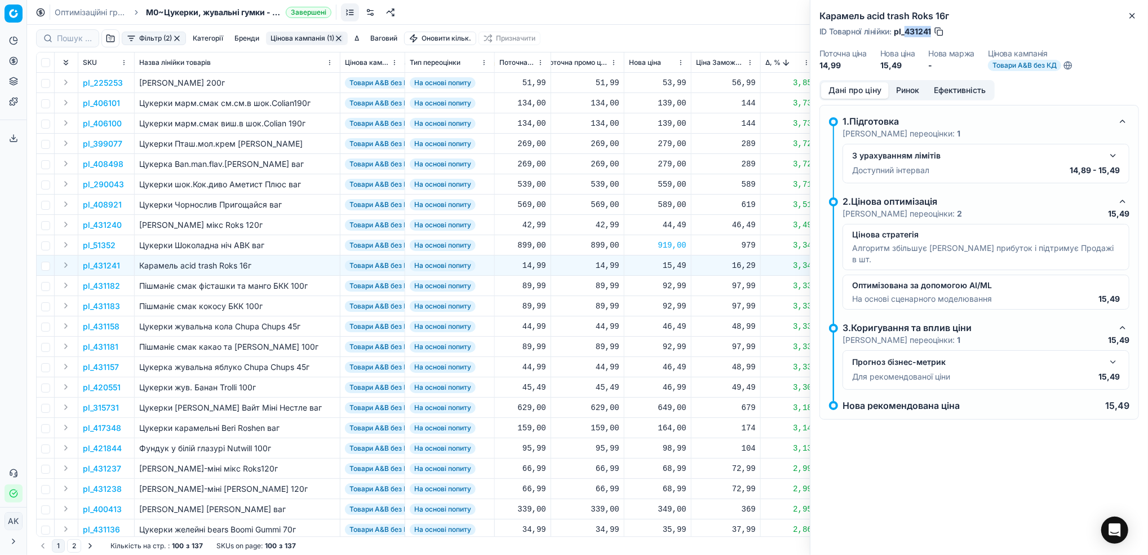
drag, startPoint x: 932, startPoint y: 33, endPoint x: 906, endPoint y: 30, distance: 26.0
click at [906, 30] on div "ID Товарної лінійки : pl_431241" at bounding box center [881, 31] width 125 height 11
copy span "431241"
click at [1132, 17] on icon "button" at bounding box center [1132, 15] width 9 height 9
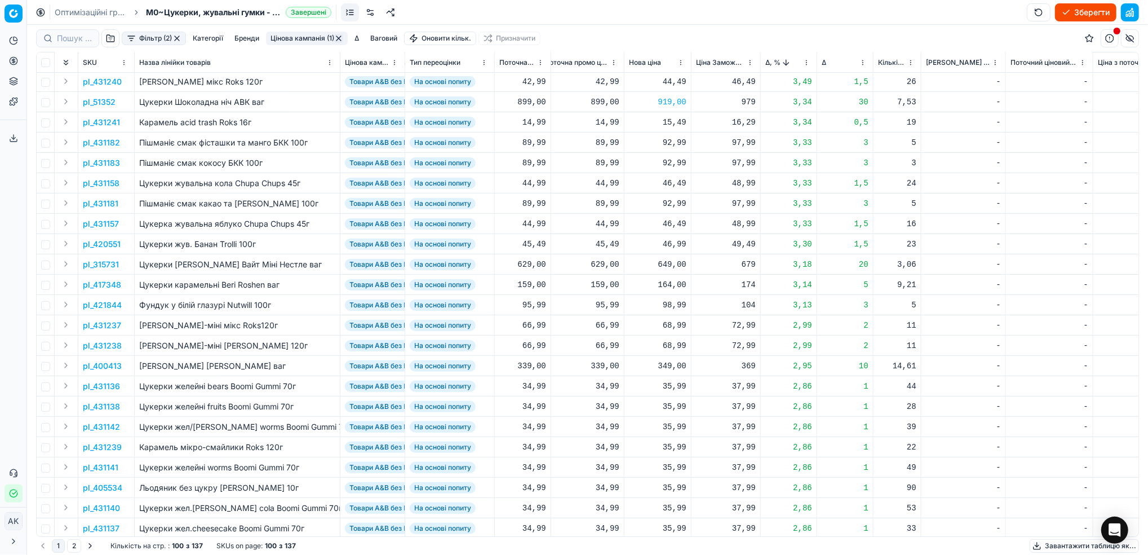
scroll to position [150, 330]
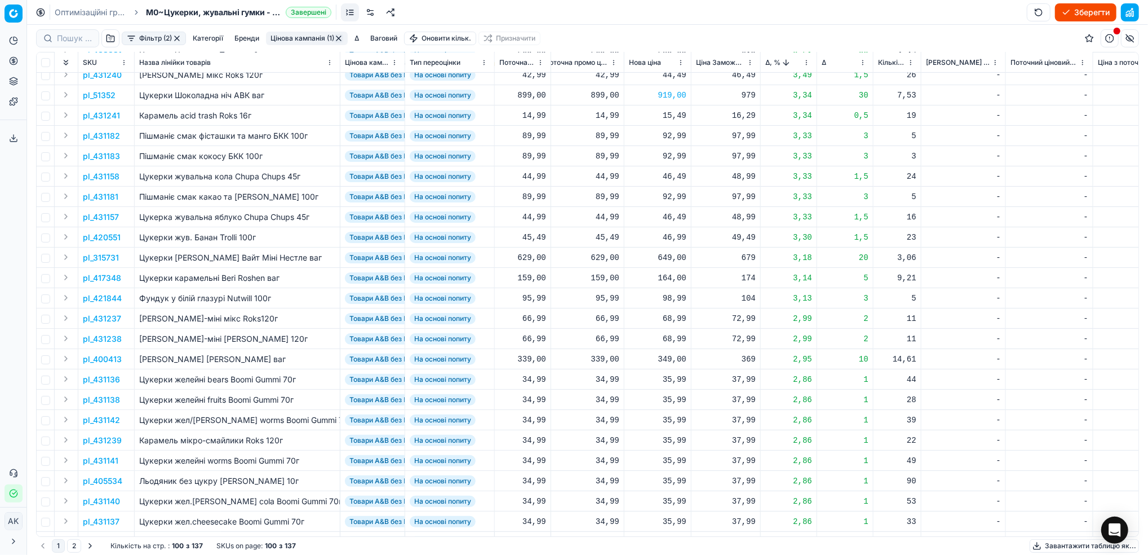
click at [662, 260] on div "649,00" at bounding box center [657, 257] width 57 height 11
click at [670, 356] on input "649.00" at bounding box center [697, 357] width 81 height 18
type input "639.00"
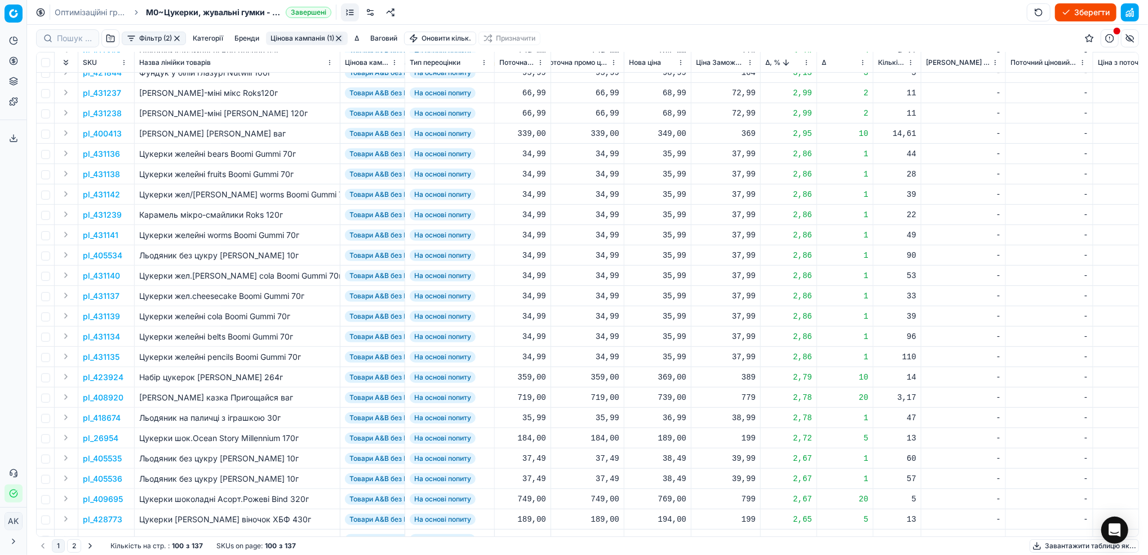
scroll to position [451, 330]
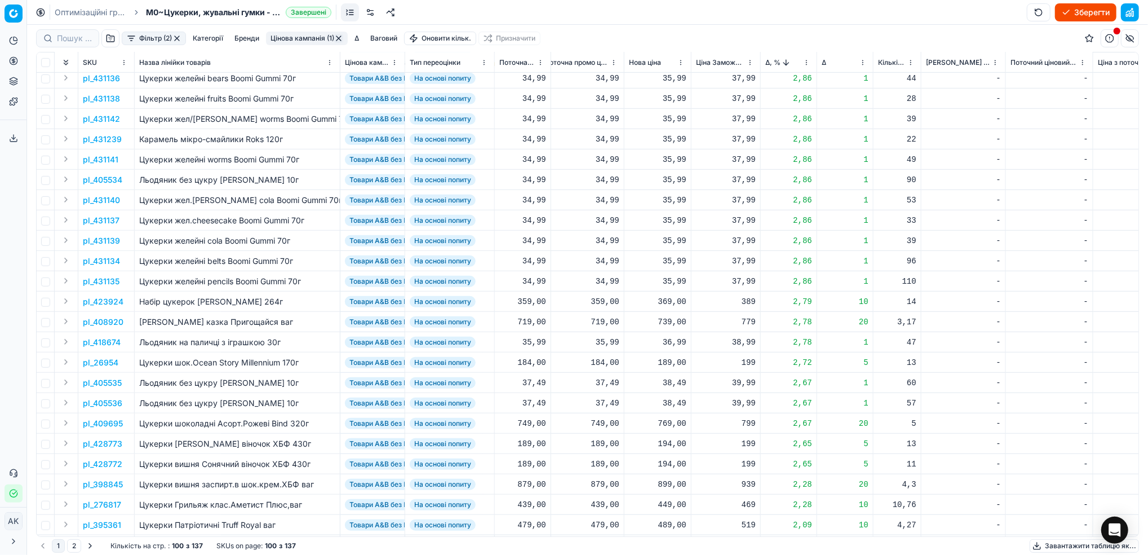
click at [98, 321] on p "pl_408920" at bounding box center [103, 321] width 41 height 11
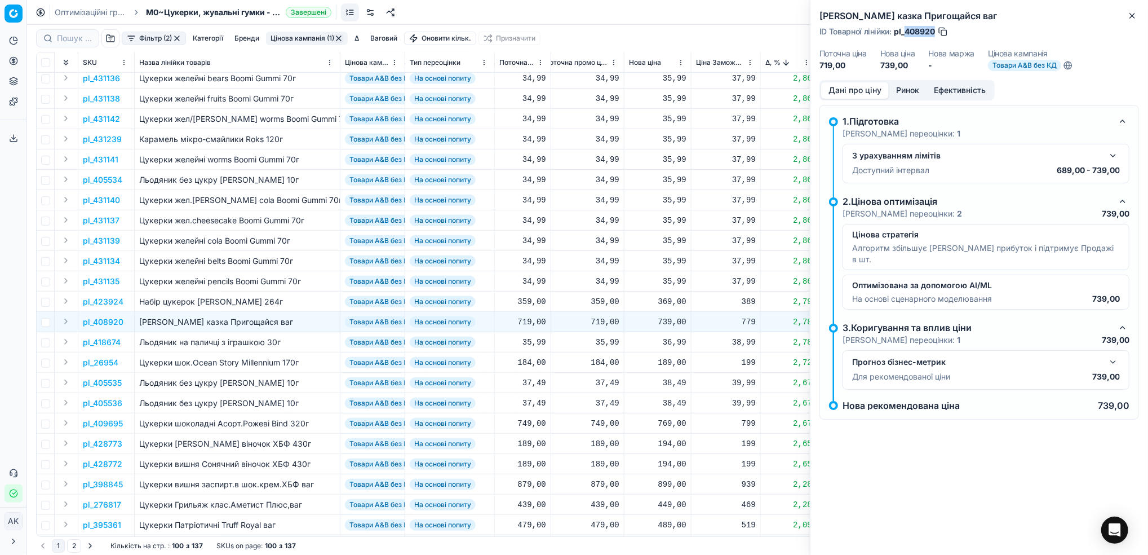
drag, startPoint x: 934, startPoint y: 30, endPoint x: 906, endPoint y: 27, distance: 28.4
click at [906, 27] on span "pl_408920" at bounding box center [914, 31] width 41 height 11
copy span "408920"
click at [1133, 19] on icon "button" at bounding box center [1132, 15] width 9 height 9
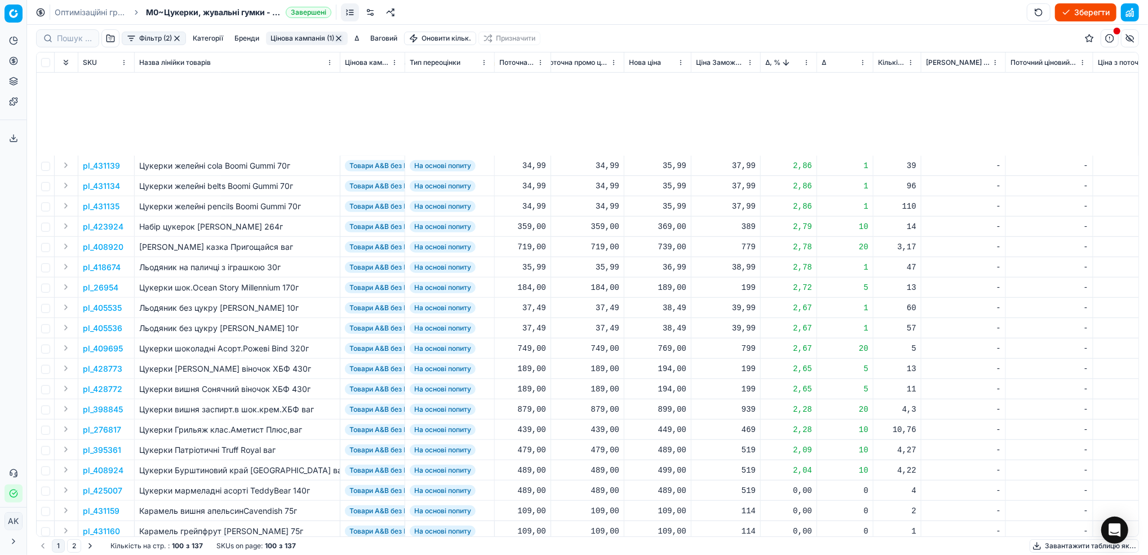
scroll to position [676, 330]
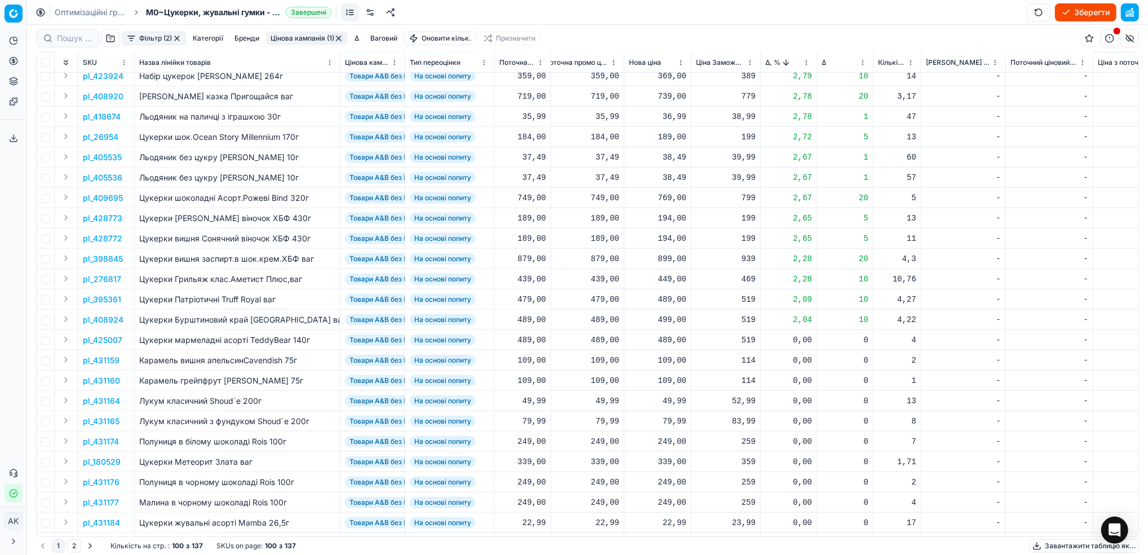
click at [105, 303] on p "pl_395361" at bounding box center [102, 299] width 38 height 11
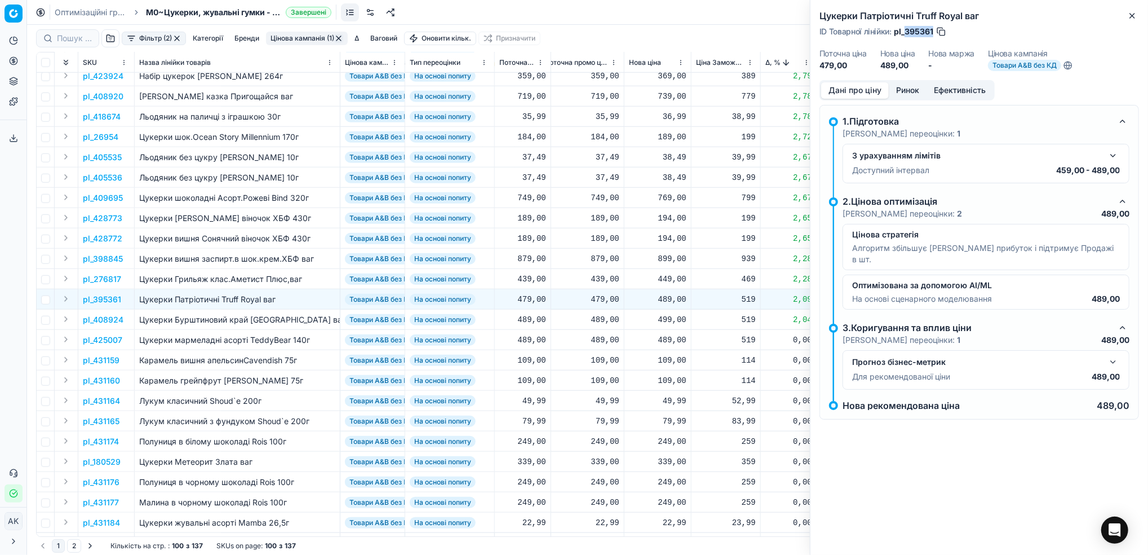
drag, startPoint x: 934, startPoint y: 28, endPoint x: 905, endPoint y: 28, distance: 29.3
click at [905, 28] on div "ID Товарної лінійки : pl_395361" at bounding box center [882, 31] width 127 height 11
copy span "395361"
click at [1129, 18] on icon "button" at bounding box center [1132, 15] width 9 height 9
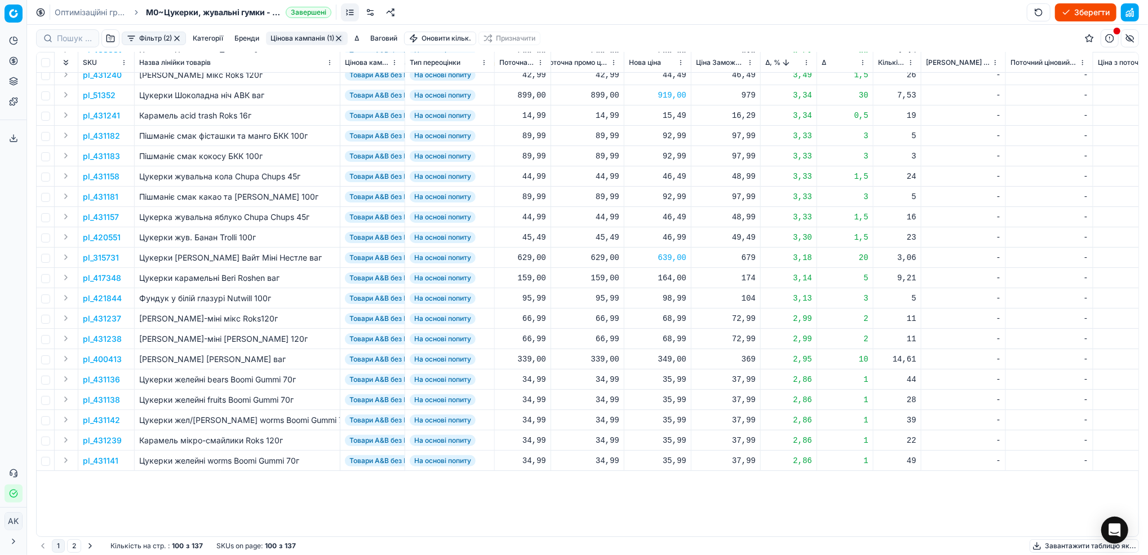
scroll to position [0, 330]
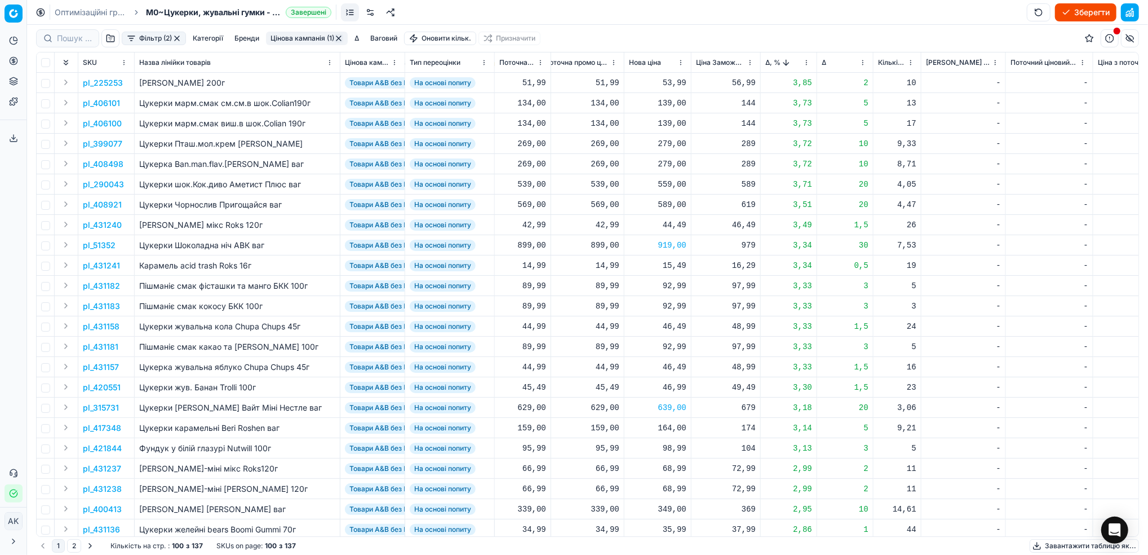
click at [807, 68] on th "Δ, %" at bounding box center [789, 62] width 56 height 20
click at [804, 62] on html "Pricing platform Аналітика Цінова оптимізація Асортимент продукції Шаблони Серв…" at bounding box center [574, 277] width 1148 height 555
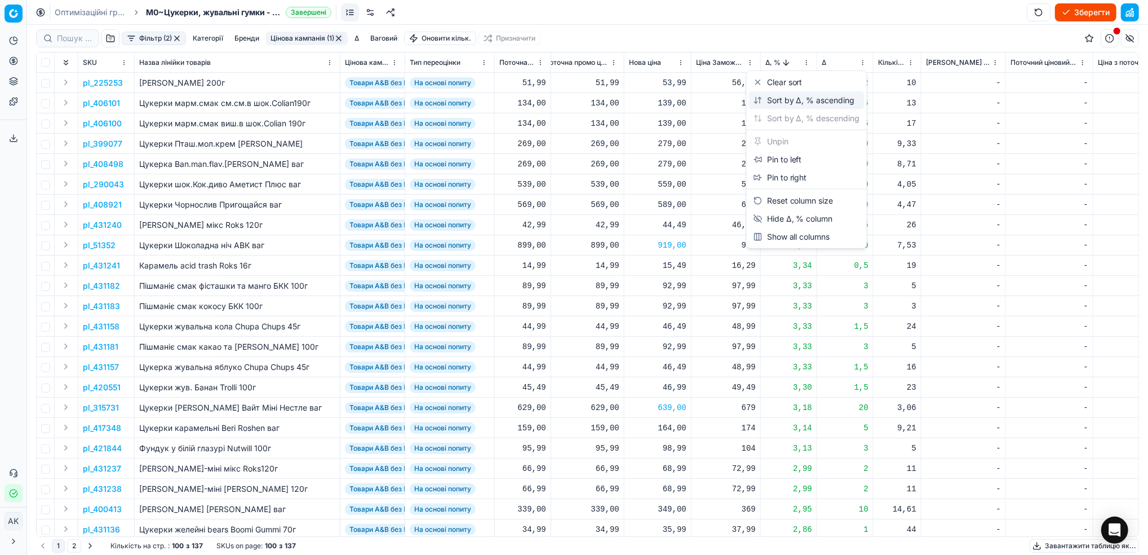
click at [783, 99] on div "Sort by Δ, % ascending" at bounding box center [804, 100] width 101 height 11
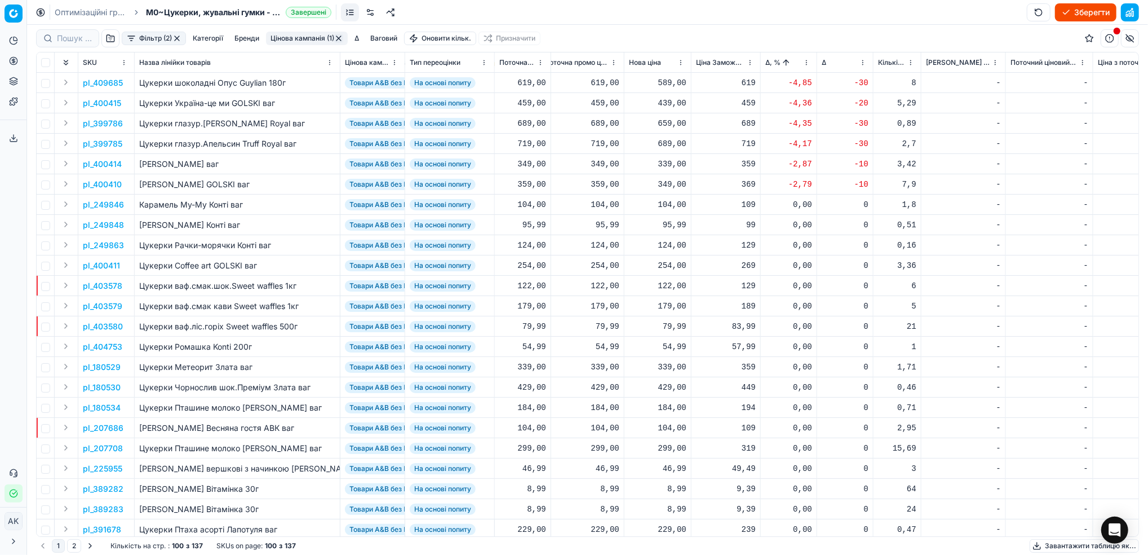
click at [108, 83] on p "pl_409685" at bounding box center [103, 82] width 40 height 11
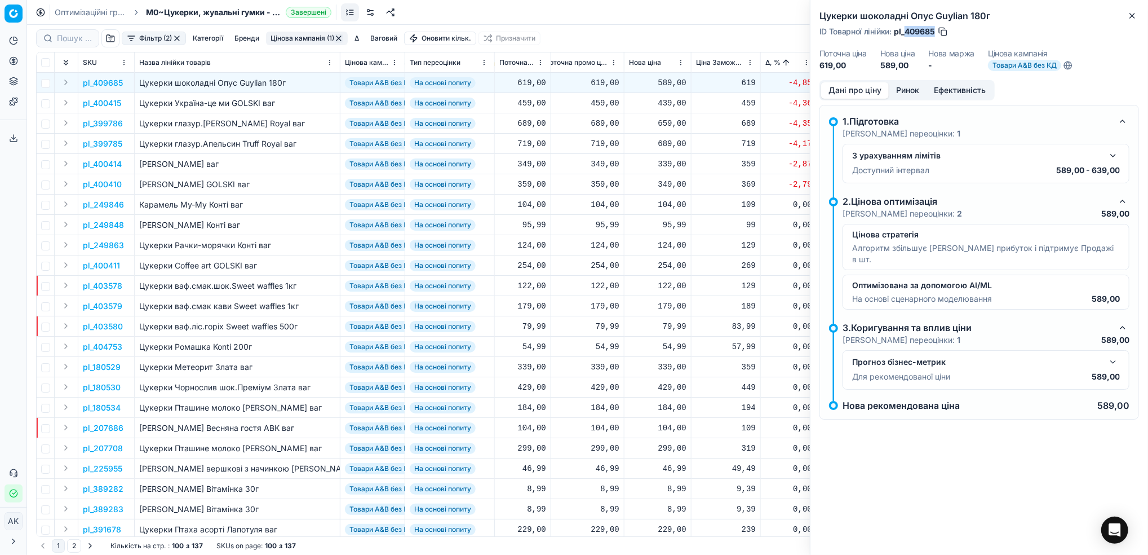
drag, startPoint x: 934, startPoint y: 30, endPoint x: 906, endPoint y: 30, distance: 28.7
click at [906, 30] on span "pl_409685" at bounding box center [914, 31] width 41 height 11
copy span "409685"
click at [1129, 18] on icon "button" at bounding box center [1132, 15] width 9 height 9
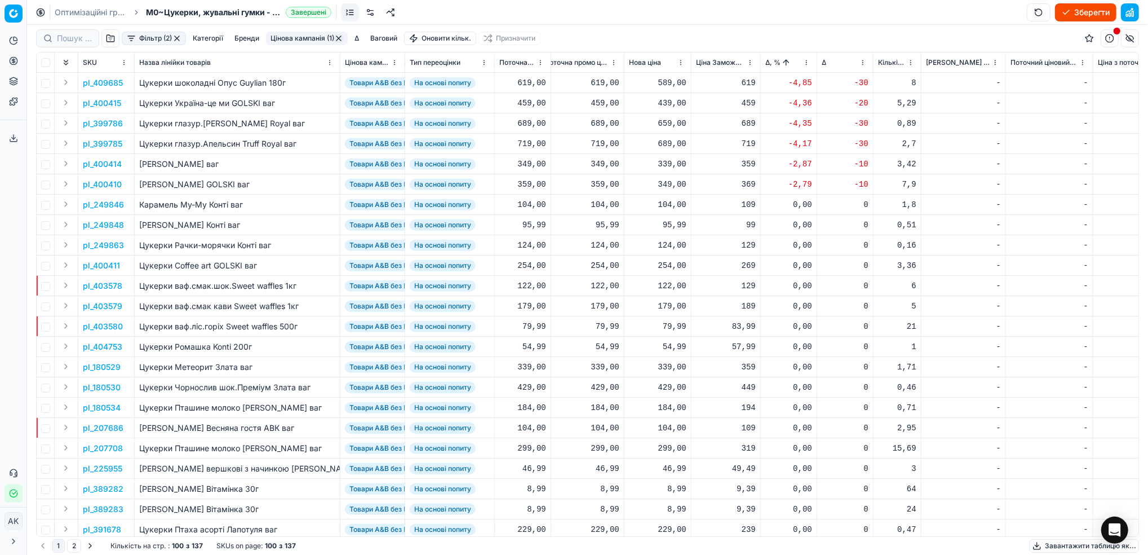
click at [669, 83] on div "589,00" at bounding box center [657, 82] width 57 height 11
drag, startPoint x: 674, startPoint y: 183, endPoint x: 661, endPoint y: 185, distance: 12.6
click at [661, 185] on input "589.00" at bounding box center [697, 183] width 81 height 18
type input "619.00"
click at [105, 101] on p "pl_400415" at bounding box center [102, 103] width 38 height 11
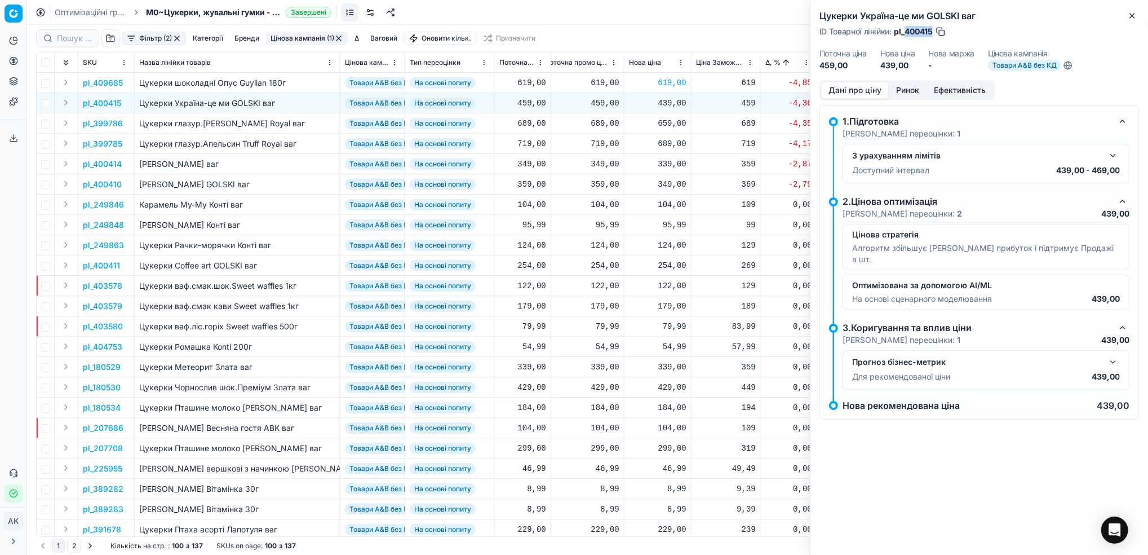
drag, startPoint x: 934, startPoint y: 30, endPoint x: 905, endPoint y: 30, distance: 29.9
click at [905, 30] on div "ID Товарної лінійки : pl_400415" at bounding box center [882, 31] width 127 height 11
copy span "400415"
click at [1135, 17] on icon "button" at bounding box center [1132, 15] width 9 height 9
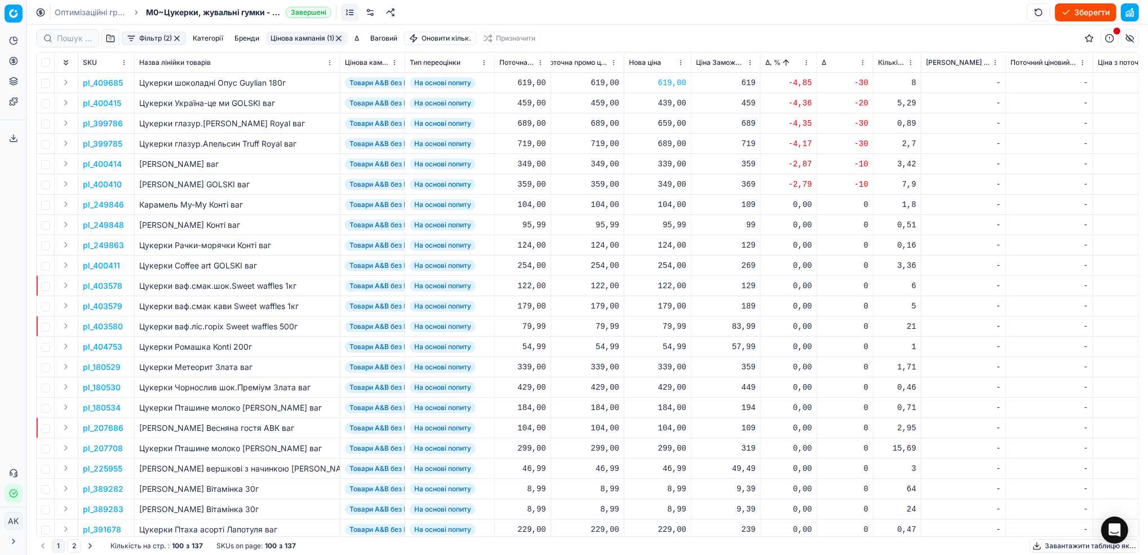
click at [665, 102] on div "439,00" at bounding box center [657, 103] width 57 height 11
click at [670, 202] on input "439.00" at bounding box center [697, 202] width 81 height 18
type input "469.00"
click at [110, 124] on p "pl_399786" at bounding box center [103, 123] width 40 height 11
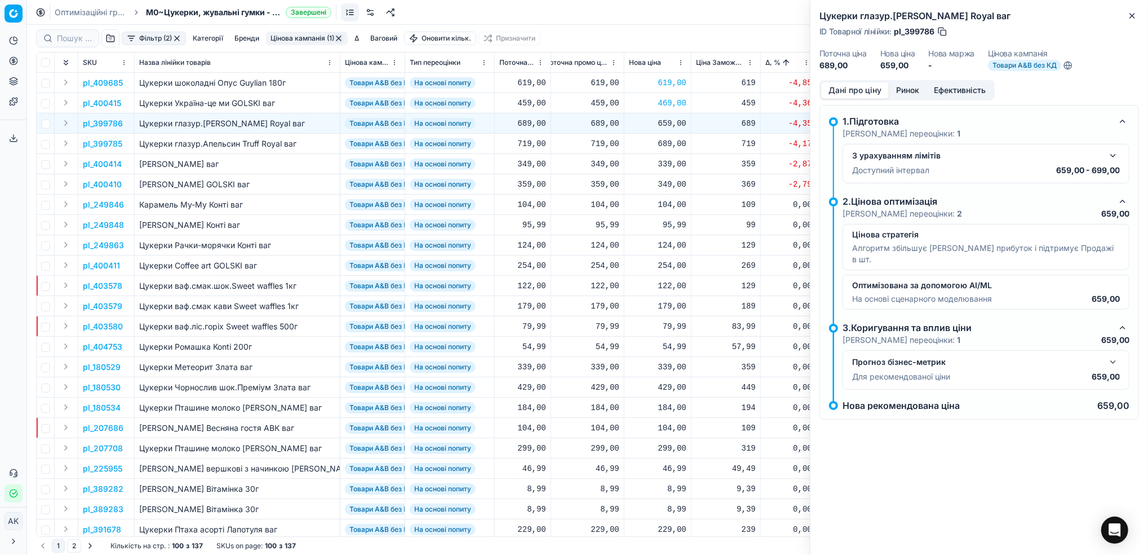
drag, startPoint x: 936, startPoint y: 33, endPoint x: 915, endPoint y: 28, distance: 22.0
click at [915, 28] on div "ID Товарної лінійки : pl_399786" at bounding box center [883, 31] width 129 height 11
drag, startPoint x: 934, startPoint y: 28, endPoint x: 906, endPoint y: 28, distance: 28.2
click at [906, 28] on span "pl_399786" at bounding box center [914, 31] width 41 height 11
copy span "399786"
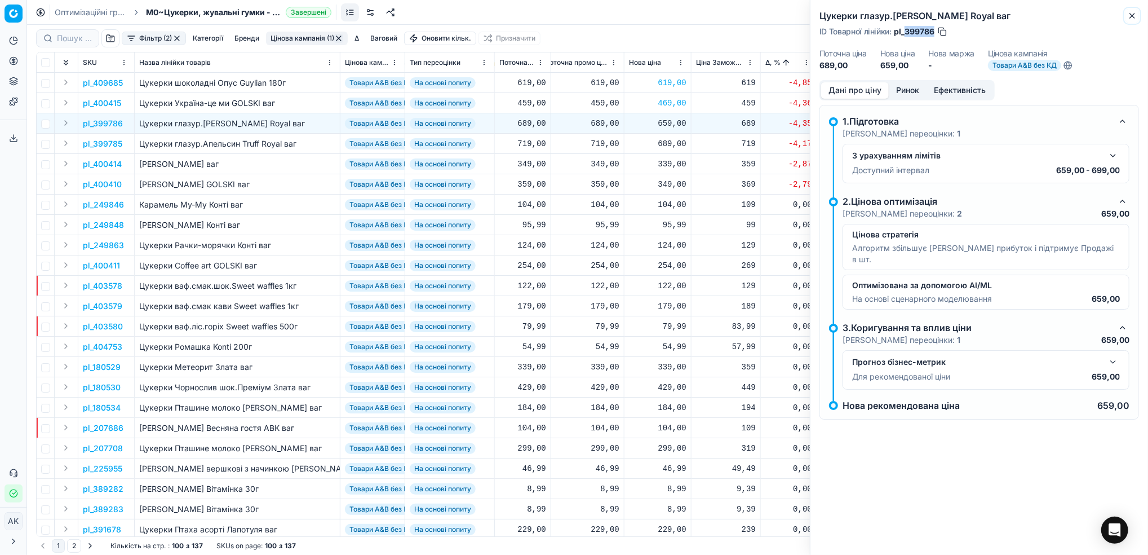
click at [1132, 14] on icon "button" at bounding box center [1132, 15] width 9 height 9
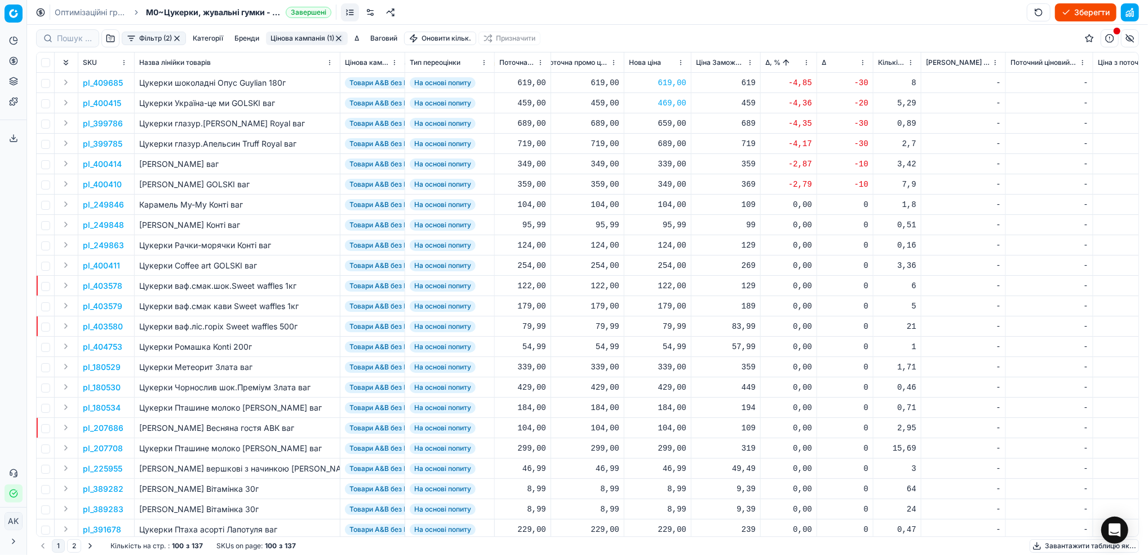
click at [664, 122] on div "659,00" at bounding box center [657, 123] width 57 height 11
click at [671, 225] on input "659.00" at bounding box center [697, 223] width 81 height 18
type input "699.00"
click at [109, 139] on p "pl_399785" at bounding box center [102, 143] width 39 height 11
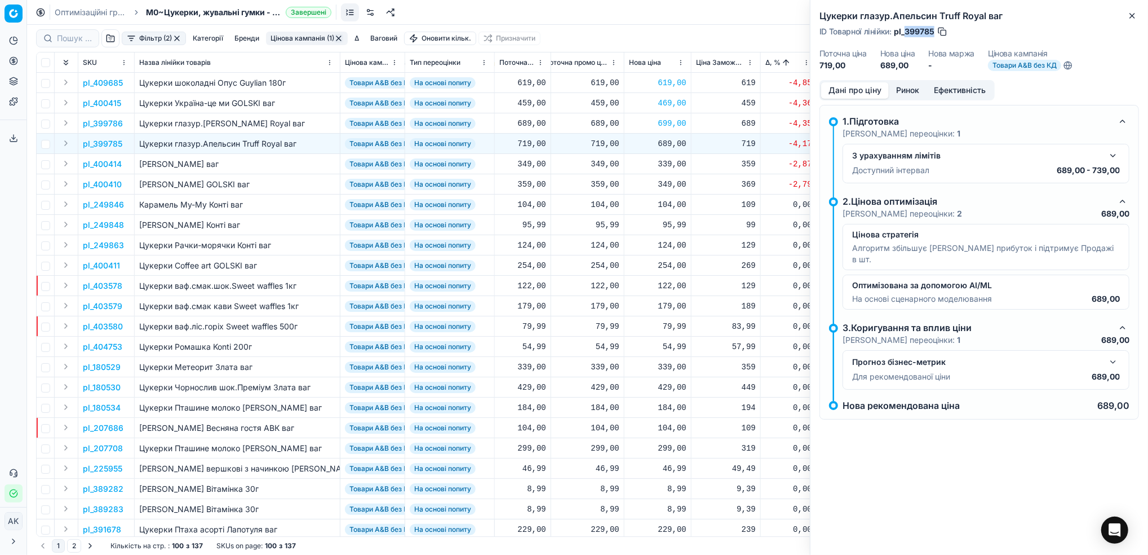
drag, startPoint x: 935, startPoint y: 30, endPoint x: 907, endPoint y: 30, distance: 28.2
click at [907, 30] on div "ID Товарної лінійки : pl_399785" at bounding box center [883, 31] width 129 height 11
copy span "399785"
click at [1130, 15] on icon "button" at bounding box center [1132, 15] width 9 height 9
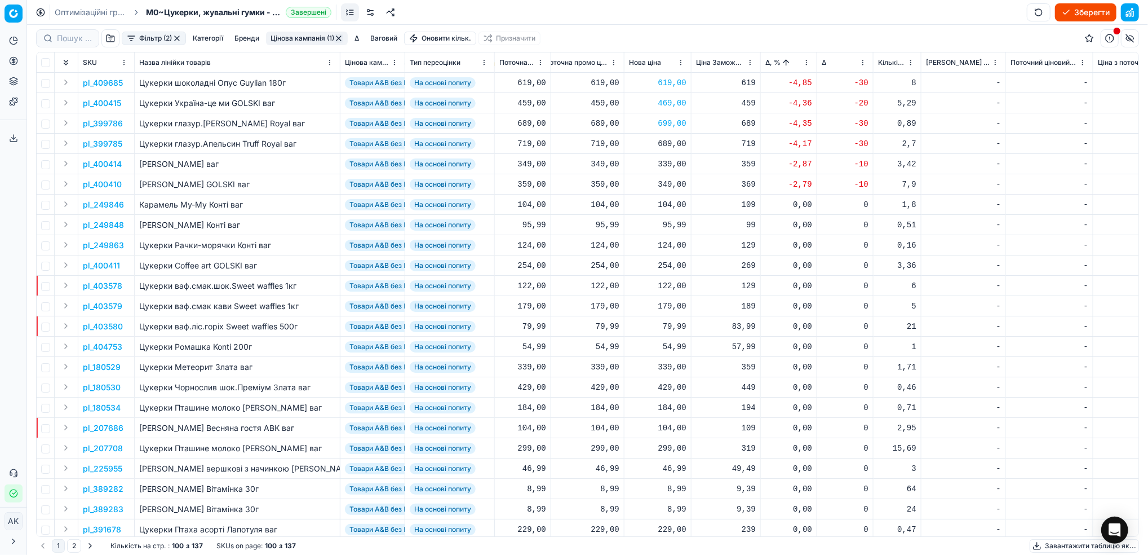
click at [662, 146] on div "689,00" at bounding box center [657, 143] width 57 height 11
drag, startPoint x: 678, startPoint y: 244, endPoint x: 652, endPoint y: 240, distance: 26.3
click at [652, 240] on dl "Поточна: 719,00 Оптимум: 689,00 Вручну: 689.00" at bounding box center [657, 219] width 162 height 73
type input "719.00"
click at [98, 165] on p "pl_400414" at bounding box center [102, 163] width 39 height 11
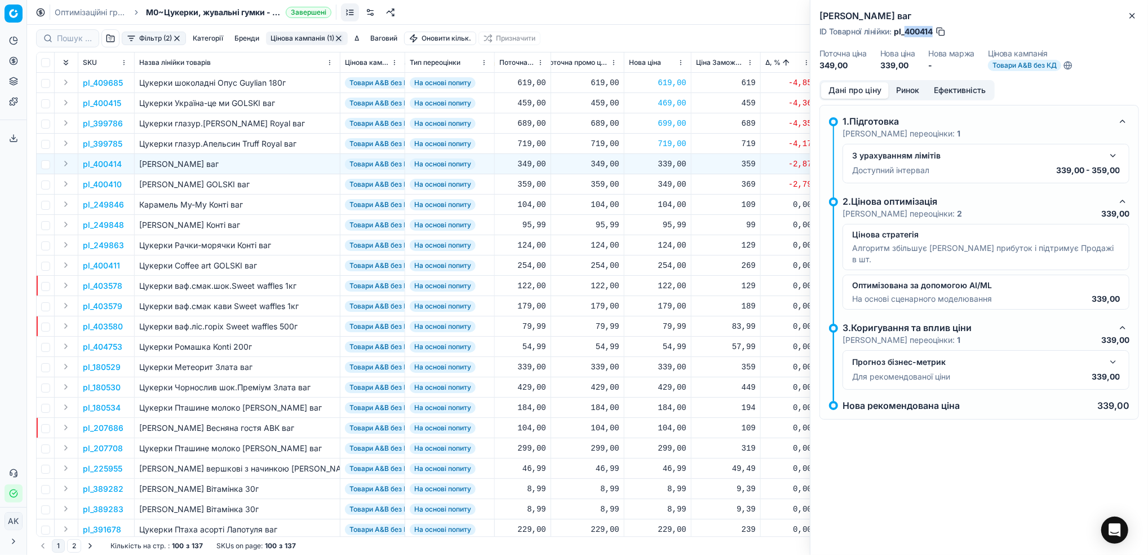
drag, startPoint x: 934, startPoint y: 27, endPoint x: 907, endPoint y: 30, distance: 27.8
click at [907, 30] on div "ID Товарної лінійки : pl_400414" at bounding box center [882, 31] width 127 height 11
click at [1132, 15] on icon "button" at bounding box center [1132, 15] width 9 height 9
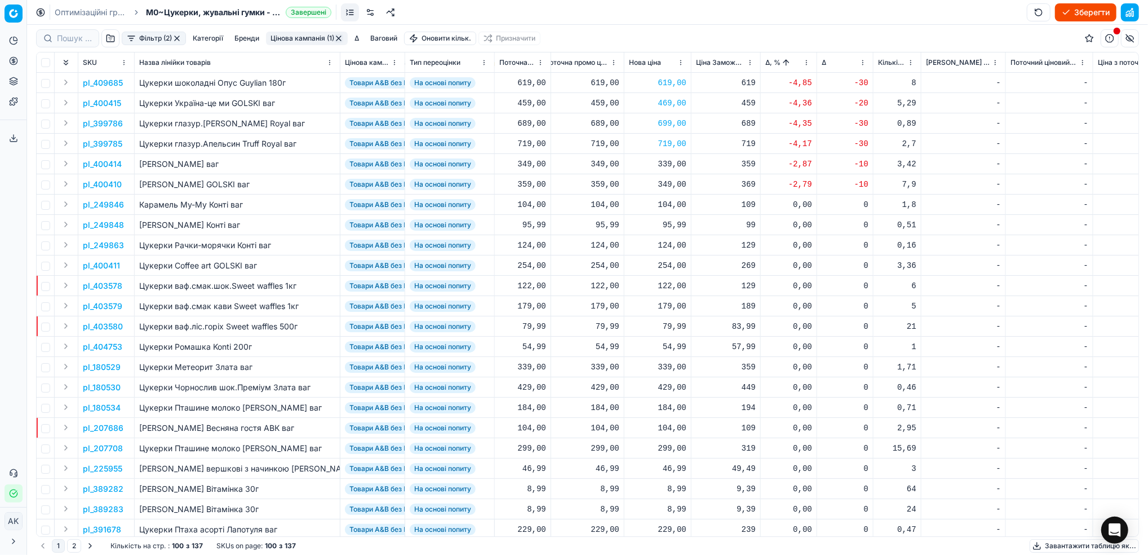
click at [101, 184] on p "pl_400410" at bounding box center [102, 184] width 39 height 11
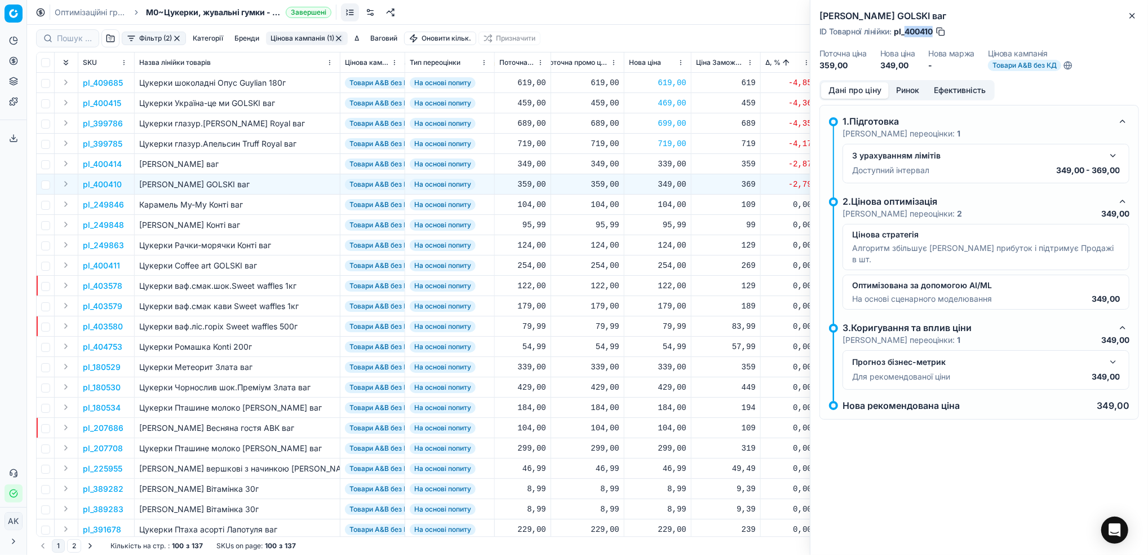
drag, startPoint x: 933, startPoint y: 34, endPoint x: 904, endPoint y: 33, distance: 28.8
click at [904, 33] on span "pl_400410" at bounding box center [913, 31] width 39 height 11
drag, startPoint x: 1129, startPoint y: 19, endPoint x: 1114, endPoint y: 19, distance: 14.7
click at [1129, 19] on icon "button" at bounding box center [1132, 15] width 9 height 9
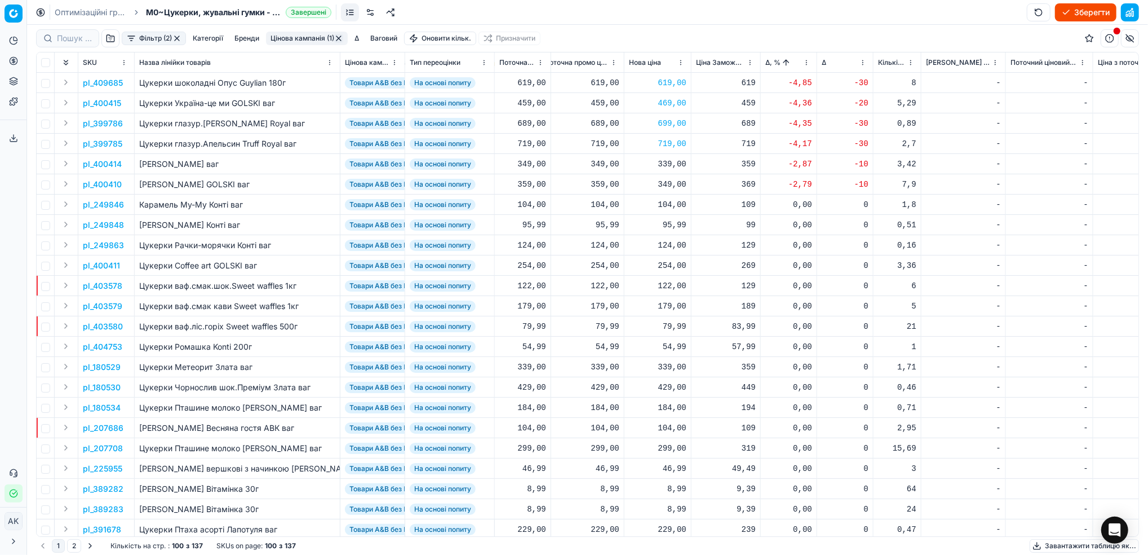
click at [318, 35] on button "Цінова кампанія (1)" at bounding box center [307, 39] width 82 height 14
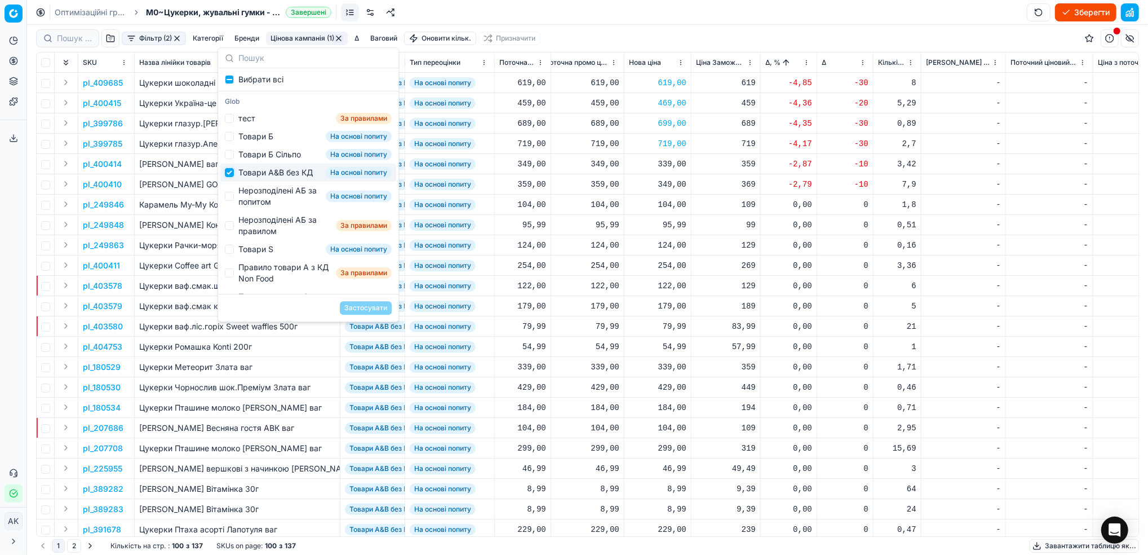
click at [229, 177] on input "Suggestions" at bounding box center [229, 172] width 9 height 9
checkbox input "false"
click at [229, 201] on input "Suggestions" at bounding box center [229, 196] width 9 height 9
checkbox input "true"
click at [372, 302] on button "Застосувати" at bounding box center [366, 308] width 52 height 14
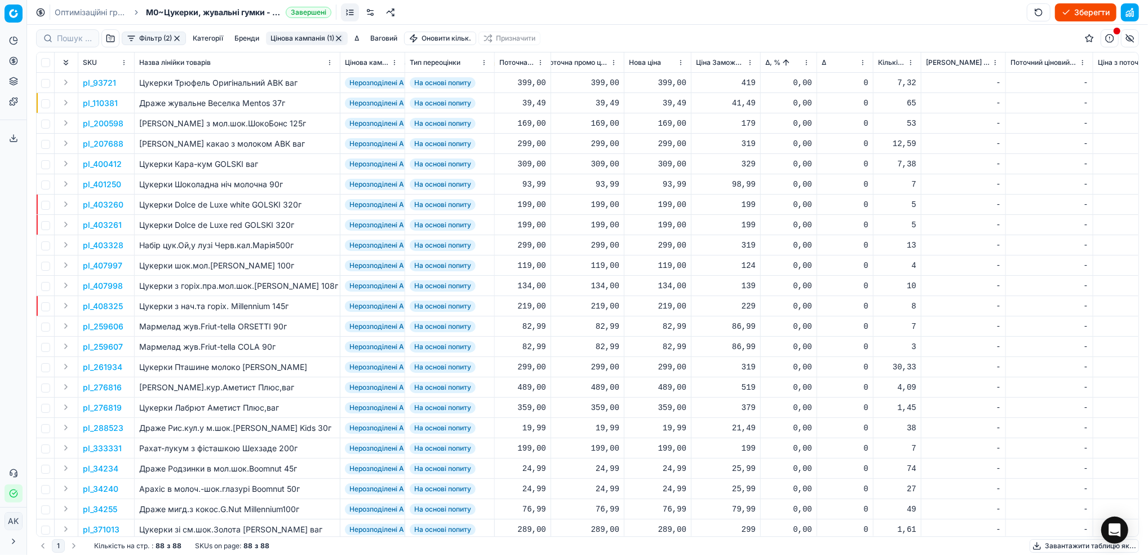
click at [808, 61] on html "Pricing platform Аналітика Цінова оптимізація Асортимент продукції Шаблони Серв…" at bounding box center [574, 277] width 1148 height 555
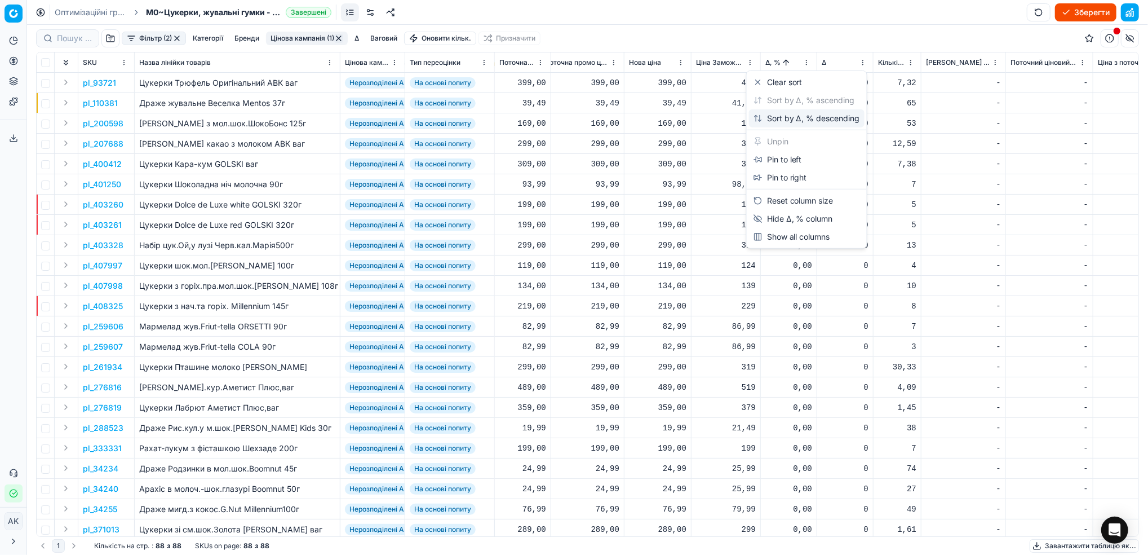
click at [778, 119] on div "Sort by Δ, % descending" at bounding box center [807, 118] width 107 height 11
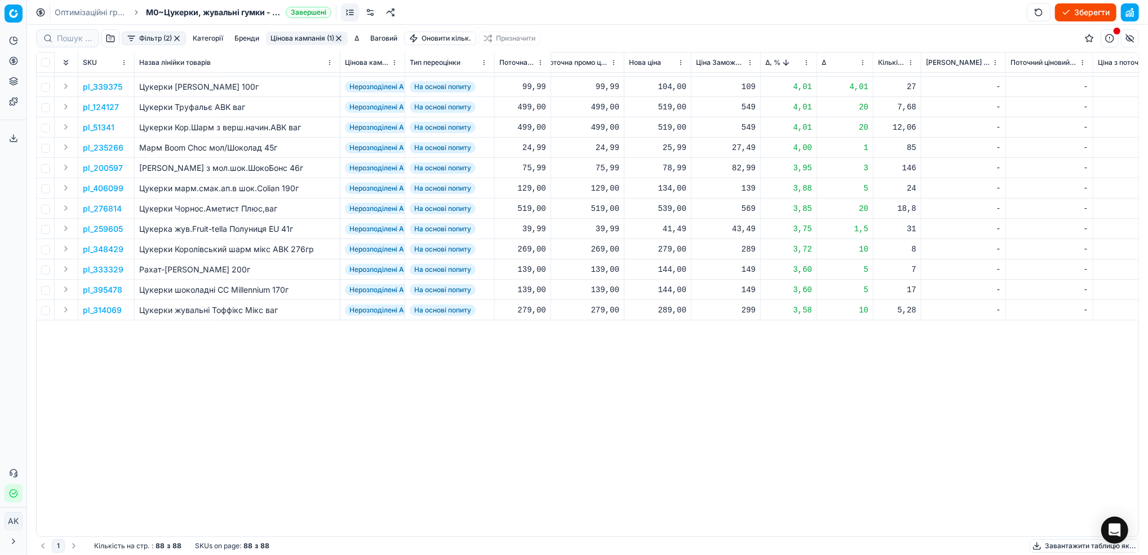
scroll to position [0, 330]
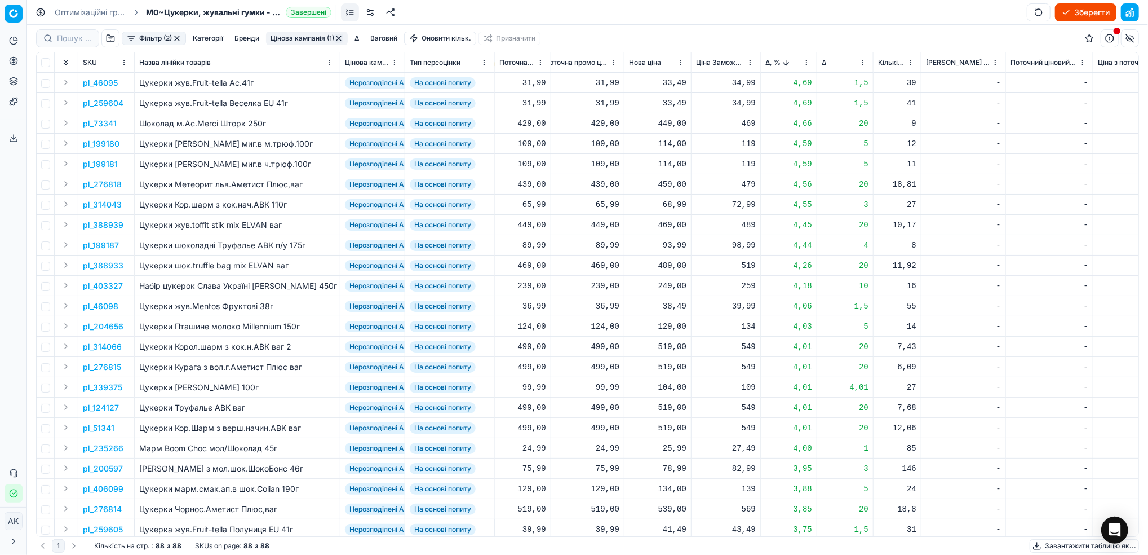
click at [104, 85] on p "pl_46095" at bounding box center [100, 82] width 35 height 11
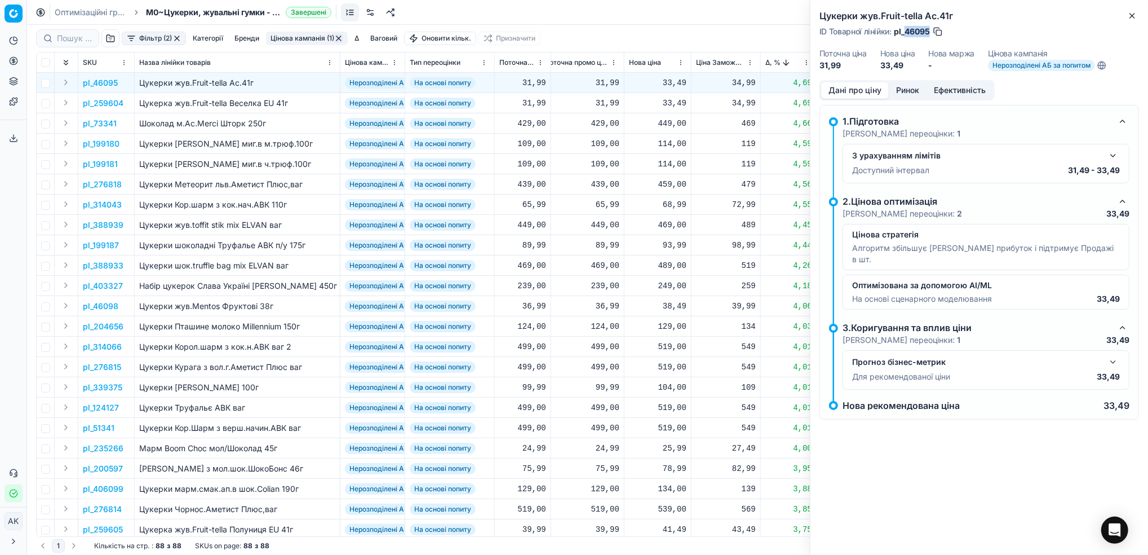
drag, startPoint x: 930, startPoint y: 32, endPoint x: 905, endPoint y: 32, distance: 24.8
click at [905, 32] on span "pl_46095" at bounding box center [912, 31] width 36 height 11
click at [1133, 17] on icon "button" at bounding box center [1132, 15] width 9 height 9
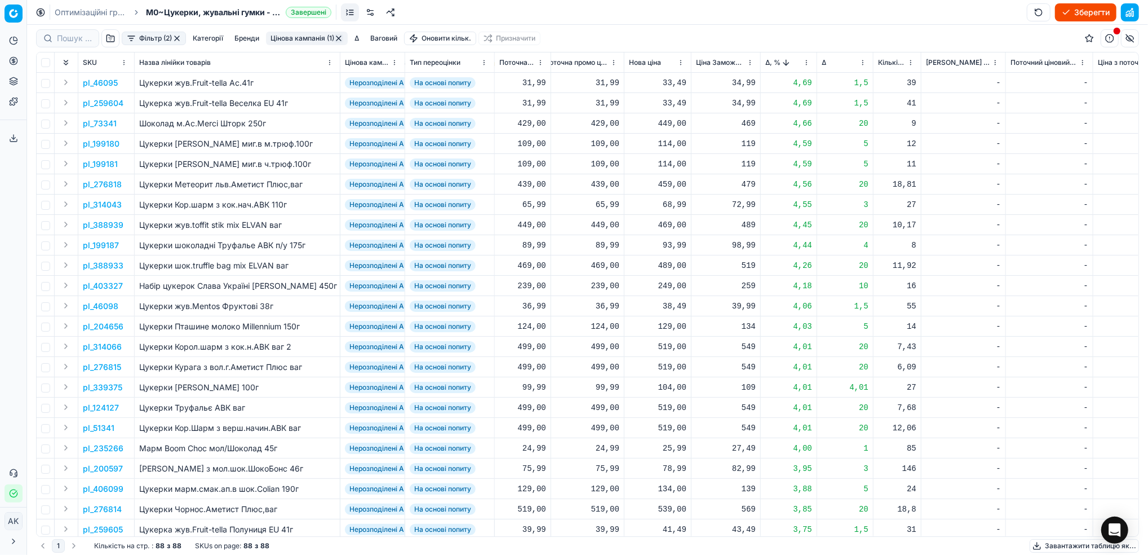
click at [105, 183] on p "pl_276818" at bounding box center [102, 184] width 39 height 11
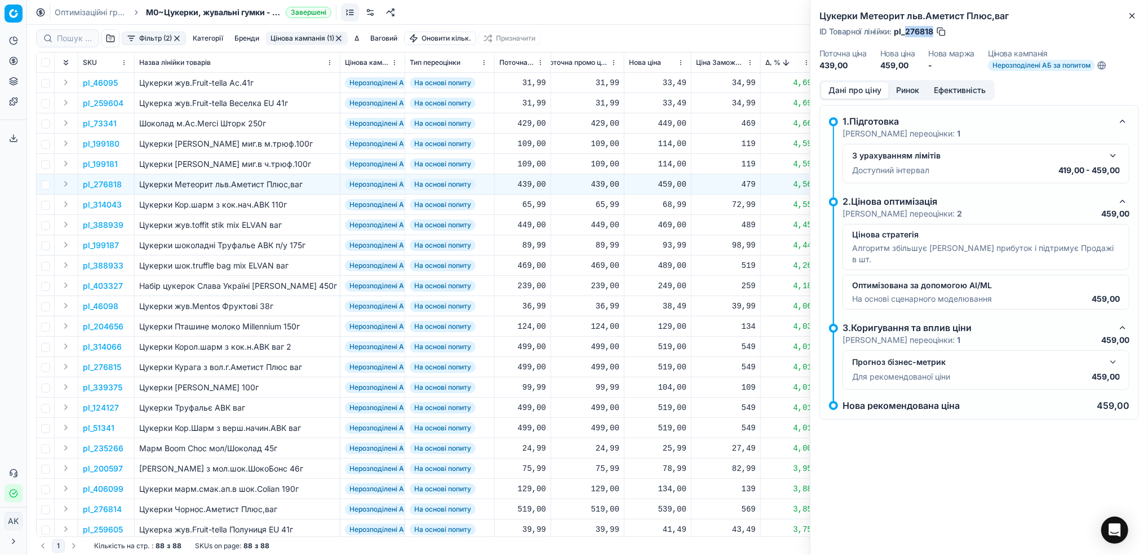
drag, startPoint x: 934, startPoint y: 29, endPoint x: 906, endPoint y: 29, distance: 27.6
click at [906, 29] on div "ID Товарної лінійки : pl_276818" at bounding box center [882, 31] width 127 height 11
click at [1133, 12] on icon "button" at bounding box center [1132, 15] width 9 height 9
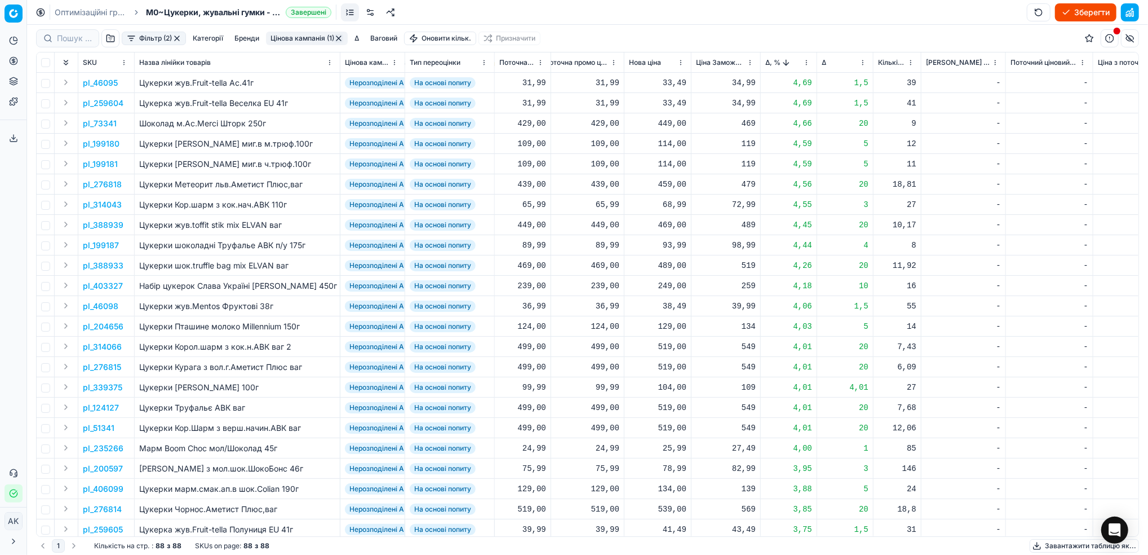
click at [668, 122] on div "449,00" at bounding box center [657, 123] width 57 height 11
click at [670, 222] on input "449.00" at bounding box center [697, 223] width 81 height 18
type input "439.00"
click at [663, 189] on div "459,00" at bounding box center [657, 184] width 57 height 11
drag, startPoint x: 674, startPoint y: 285, endPoint x: 668, endPoint y: 281, distance: 6.4
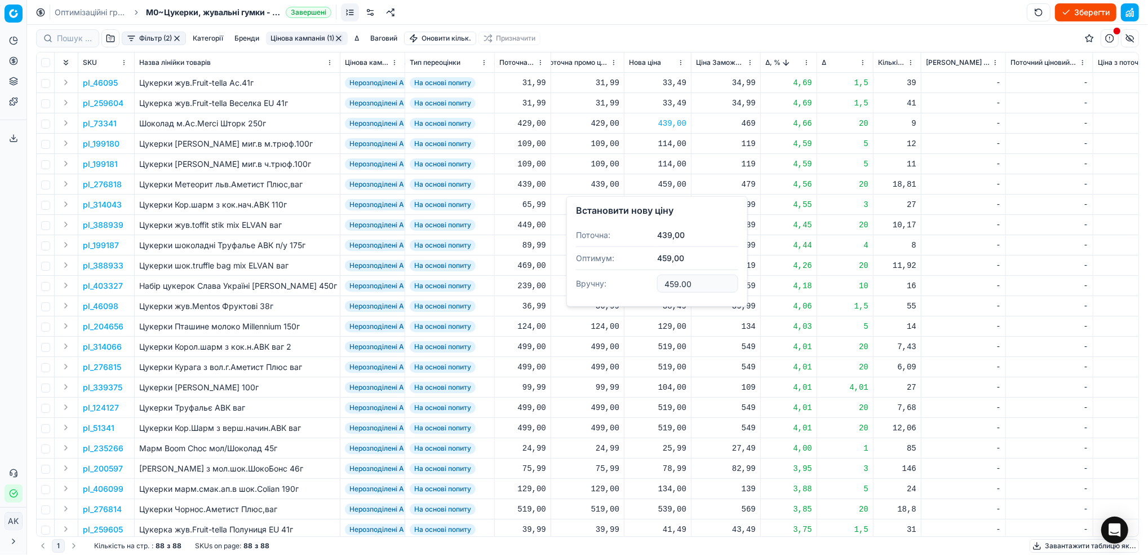
click at [668, 281] on input "459.00" at bounding box center [697, 283] width 81 height 18
type input "449.00"
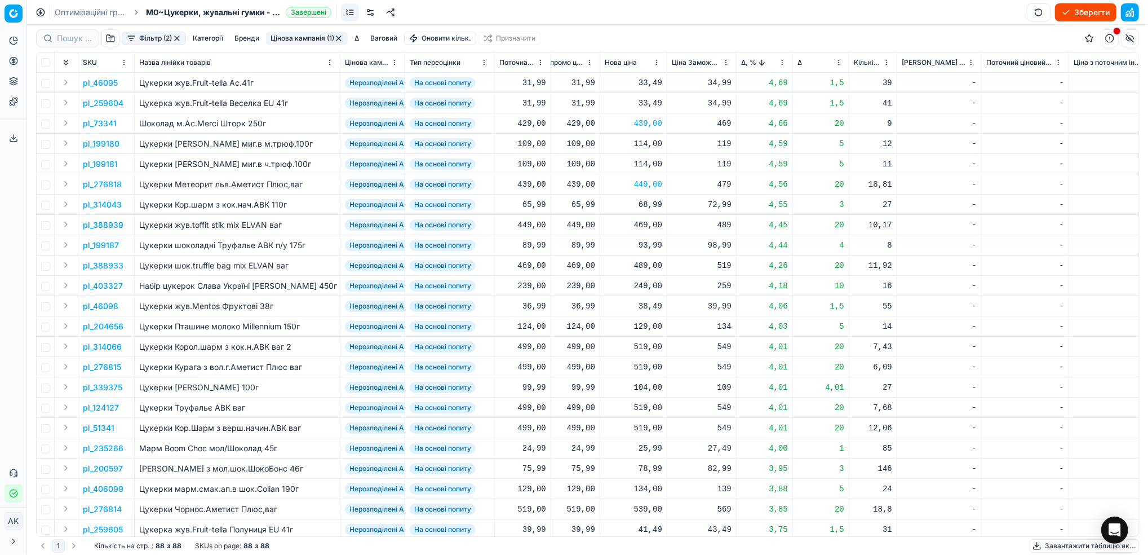
scroll to position [0, 374]
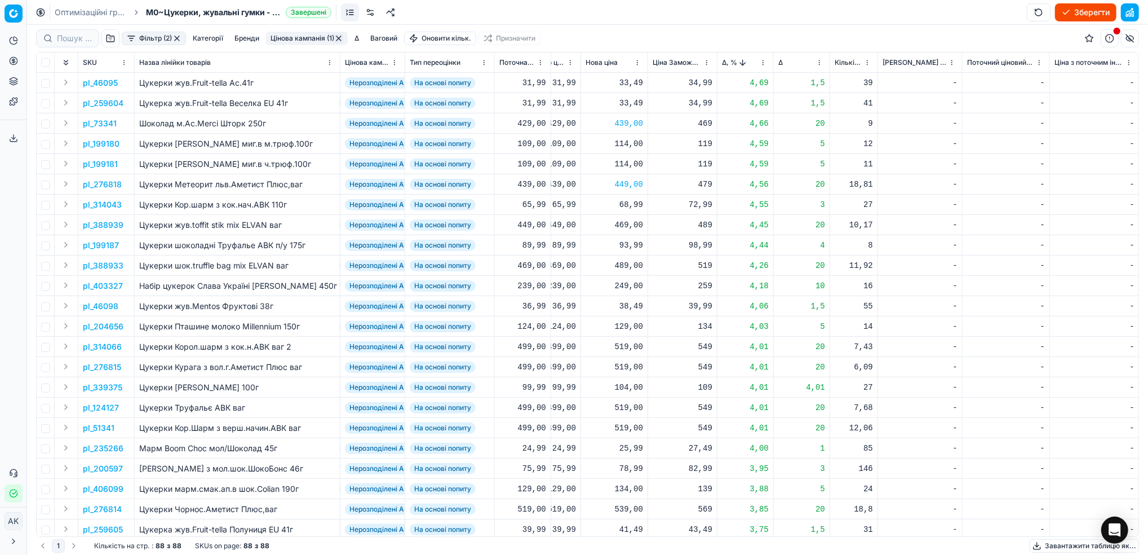
click at [626, 263] on div "489,00" at bounding box center [614, 265] width 57 height 11
click at [628, 366] on input "489.00" at bounding box center [654, 365] width 81 height 18
type input "469.00"
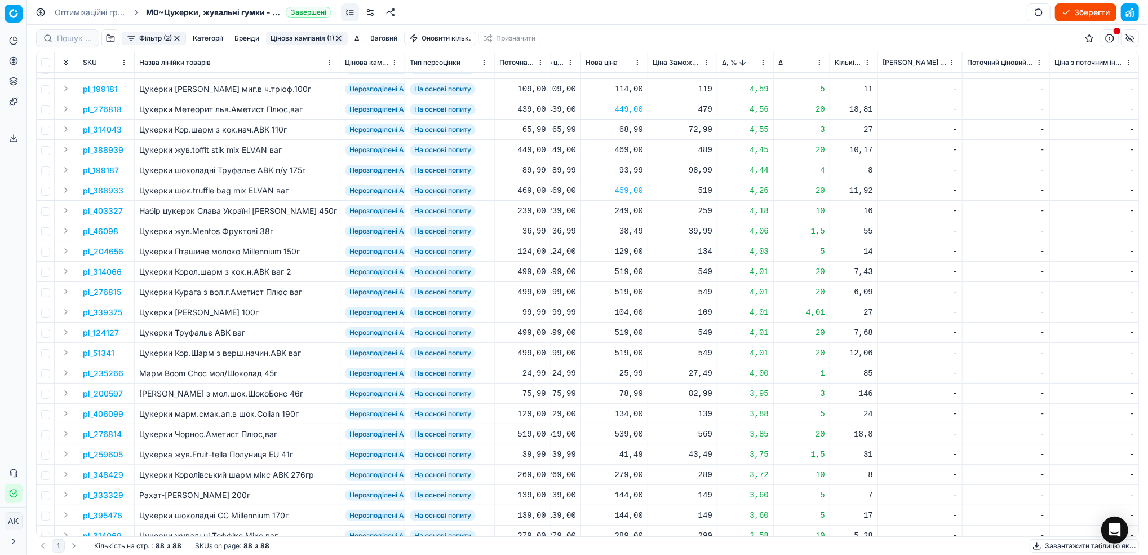
click at [104, 273] on p "pl_314066" at bounding box center [102, 271] width 39 height 11
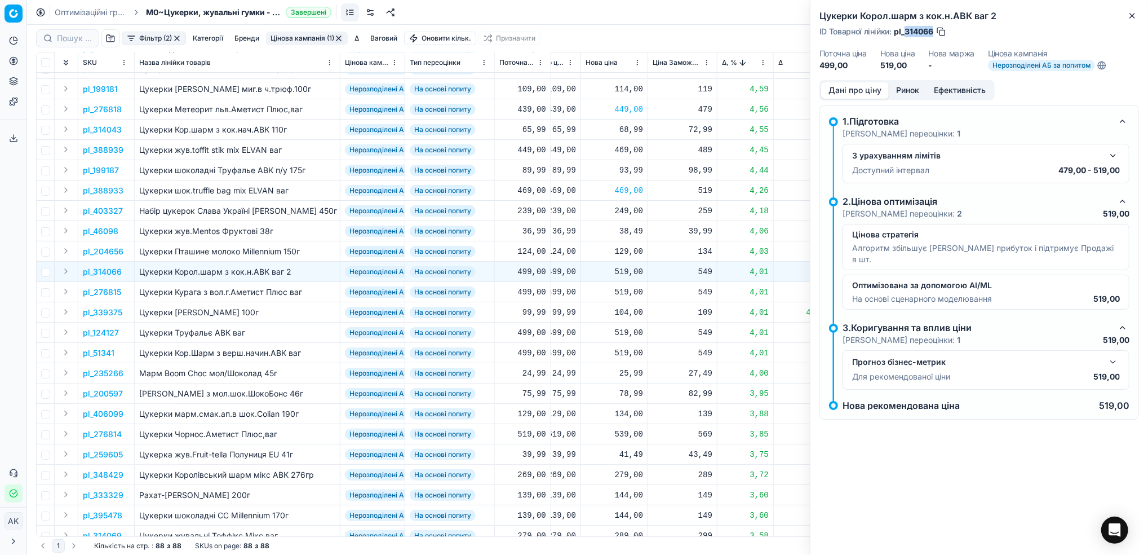
drag, startPoint x: 933, startPoint y: 30, endPoint x: 906, endPoint y: 32, distance: 27.1
click at [906, 32] on span "pl_314066" at bounding box center [913, 31] width 39 height 11
click at [1136, 14] on icon "button" at bounding box center [1132, 15] width 9 height 9
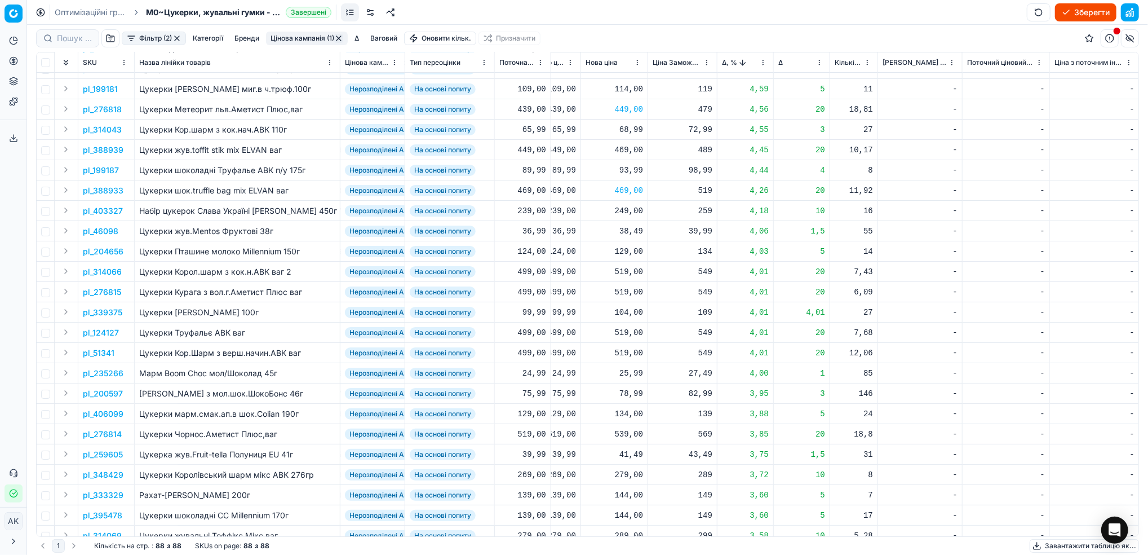
scroll to position [150, 374]
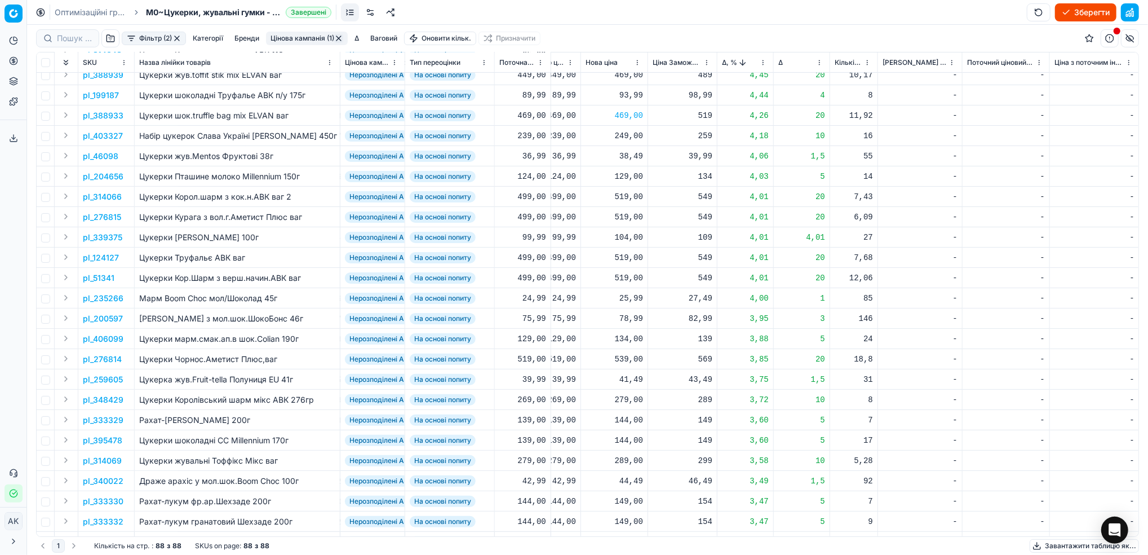
click at [94, 256] on p "pl_124127" at bounding box center [101, 257] width 36 height 11
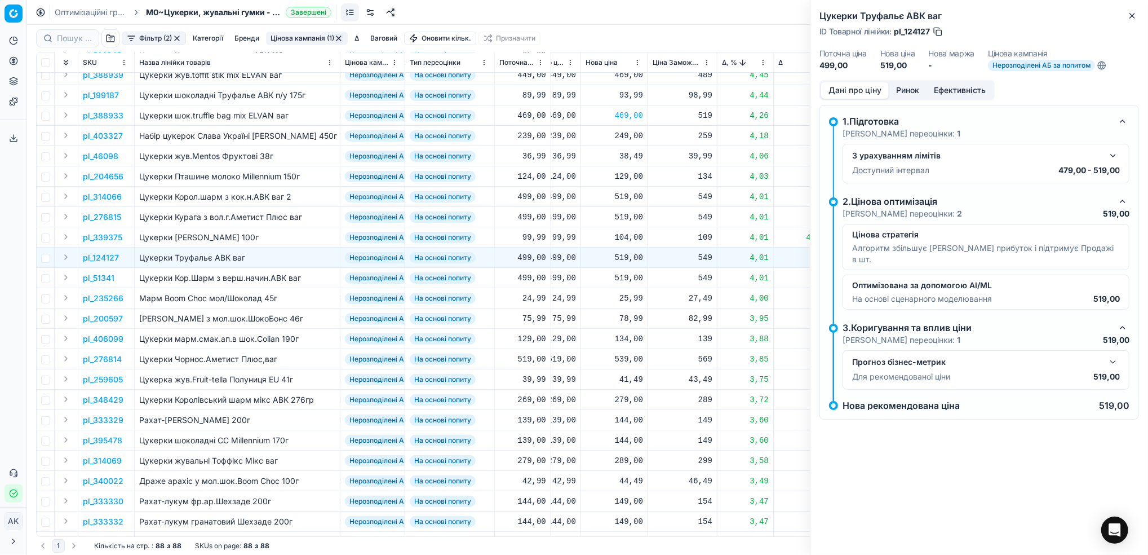
click at [907, 92] on button "Ринок" at bounding box center [908, 90] width 38 height 16
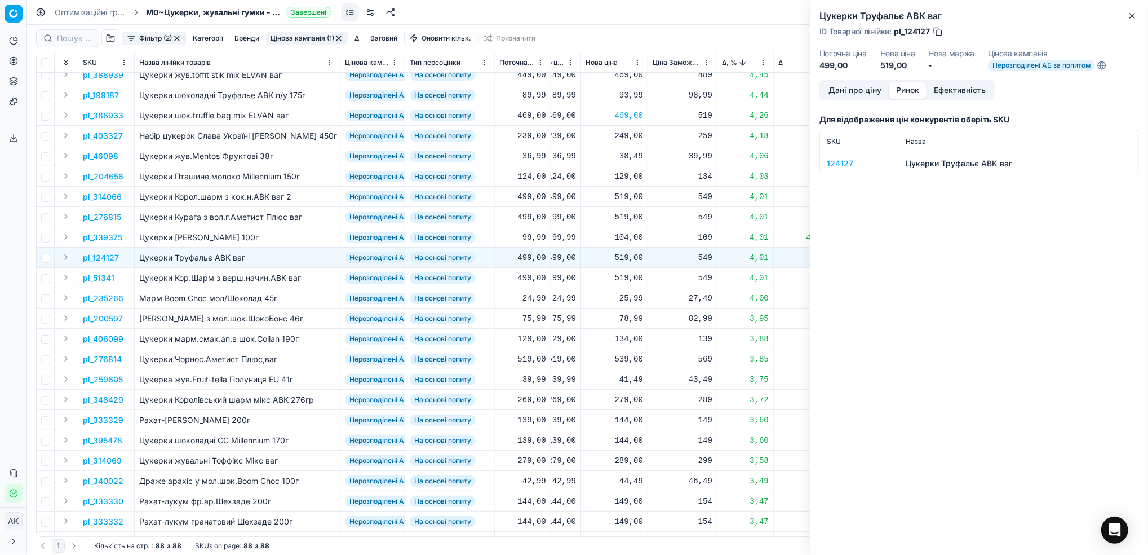
click at [836, 160] on div "124127" at bounding box center [859, 163] width 65 height 11
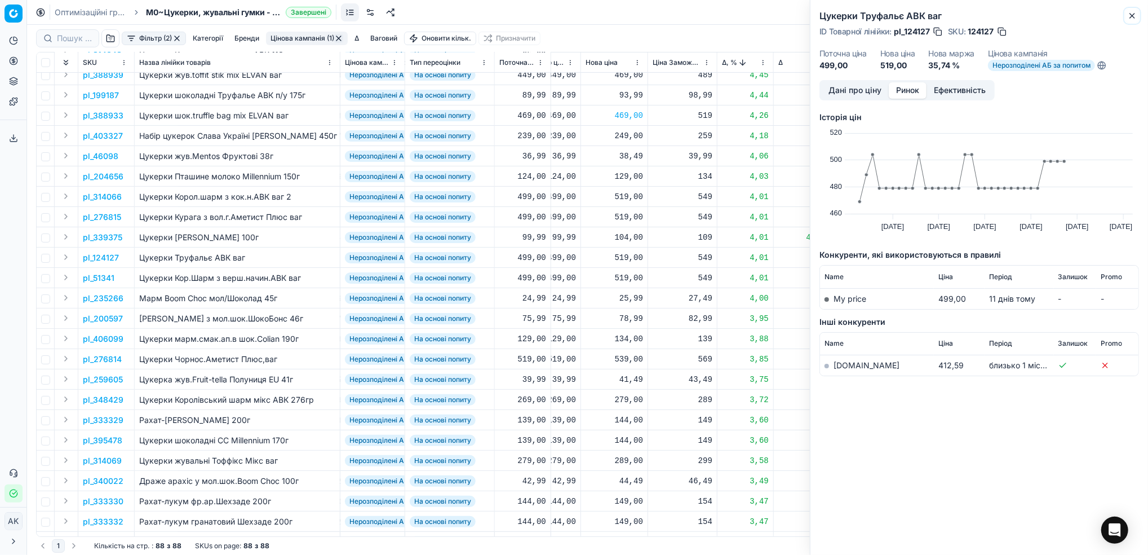
click at [1131, 11] on icon "button" at bounding box center [1132, 15] width 9 height 9
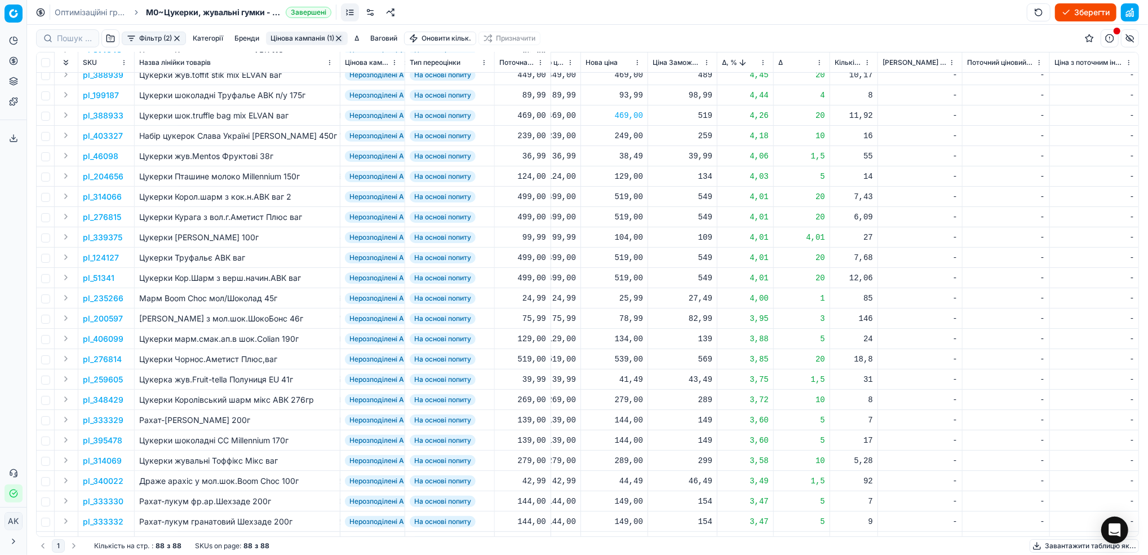
scroll to position [75, 374]
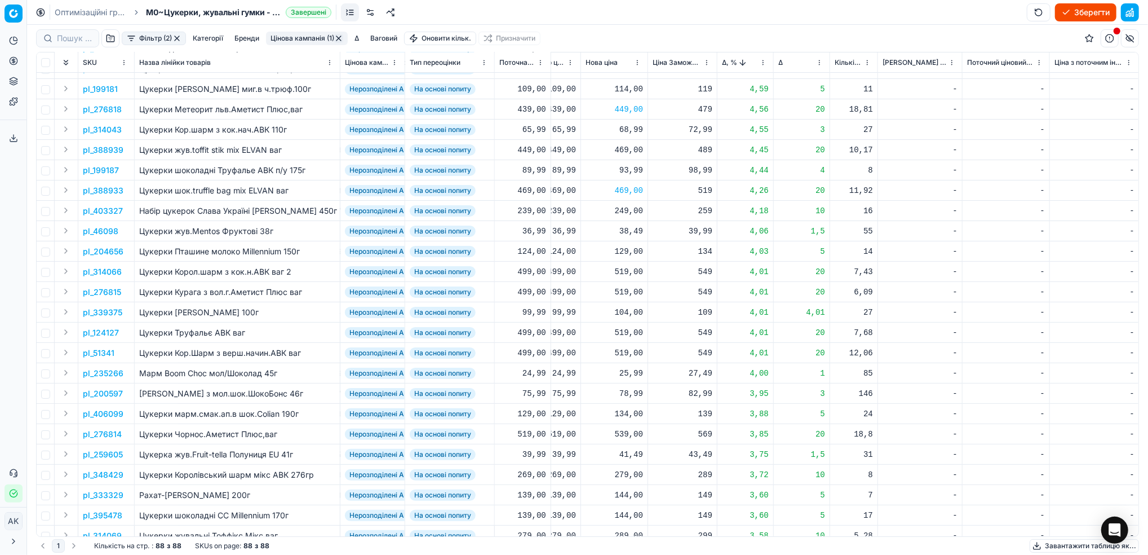
click at [107, 292] on p "pl_276815" at bounding box center [102, 291] width 38 height 11
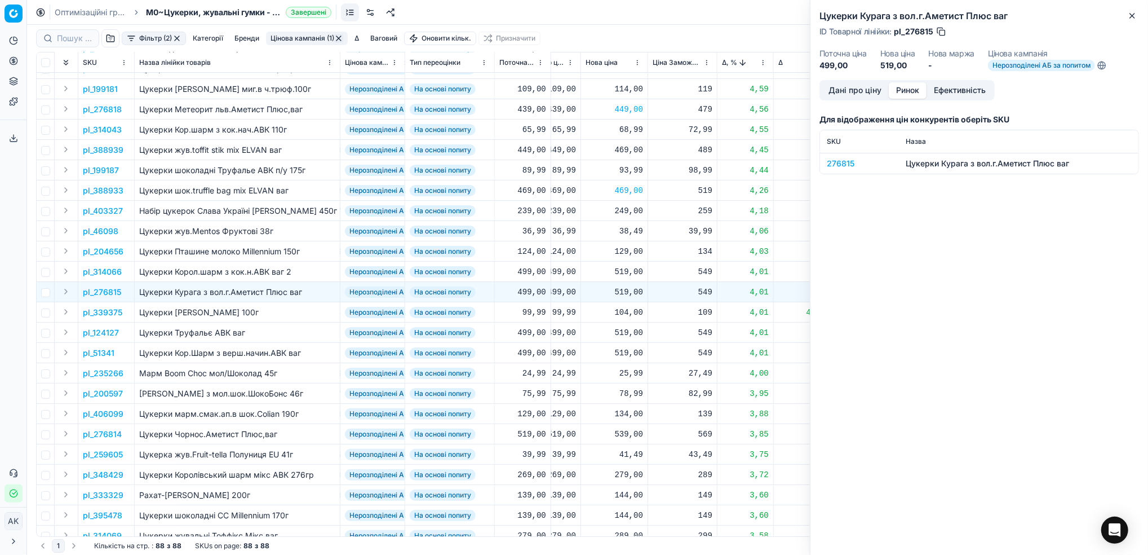
click at [912, 92] on button "Ринок" at bounding box center [908, 90] width 38 height 16
click at [831, 163] on div "276815" at bounding box center [859, 163] width 65 height 11
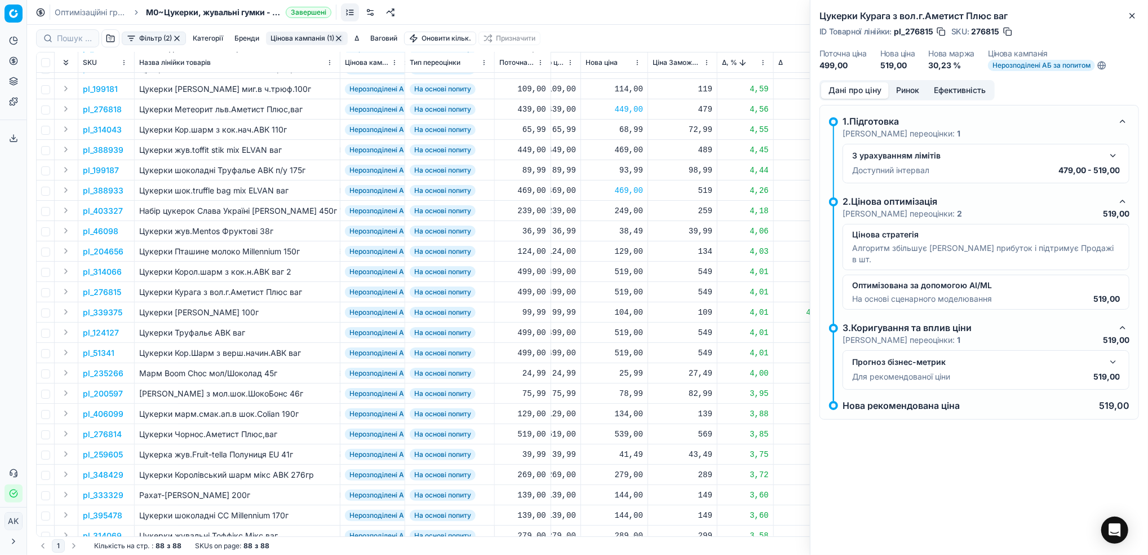
click at [834, 89] on button "Дані про ціну" at bounding box center [855, 90] width 68 height 16
drag, startPoint x: 932, startPoint y: 30, endPoint x: 905, endPoint y: 30, distance: 26.5
click at [905, 30] on span "pl_276815" at bounding box center [913, 31] width 39 height 11
click at [1126, 21] on button "Close" at bounding box center [1133, 16] width 14 height 14
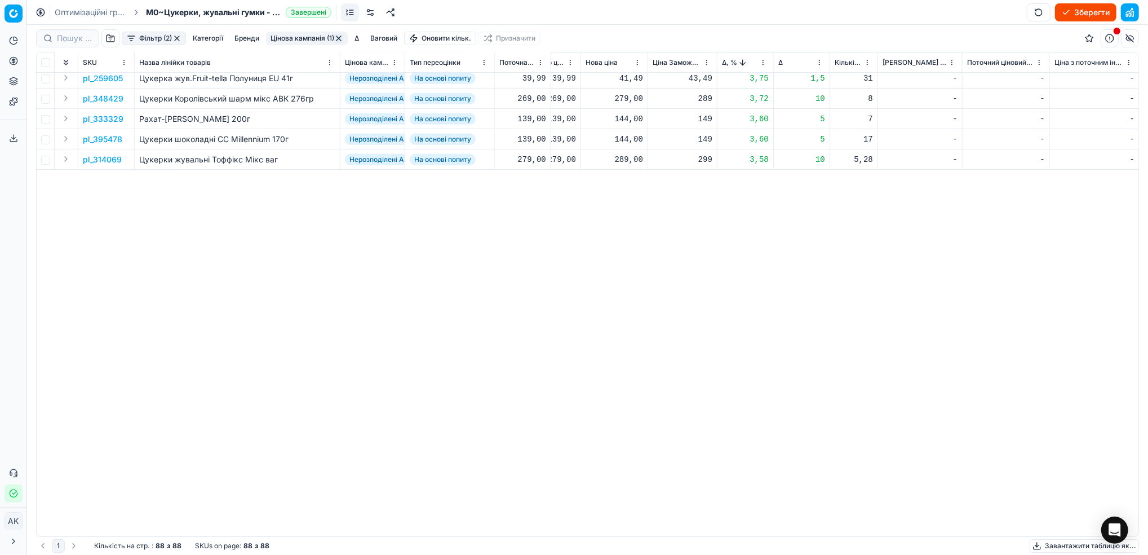
scroll to position [0, 374]
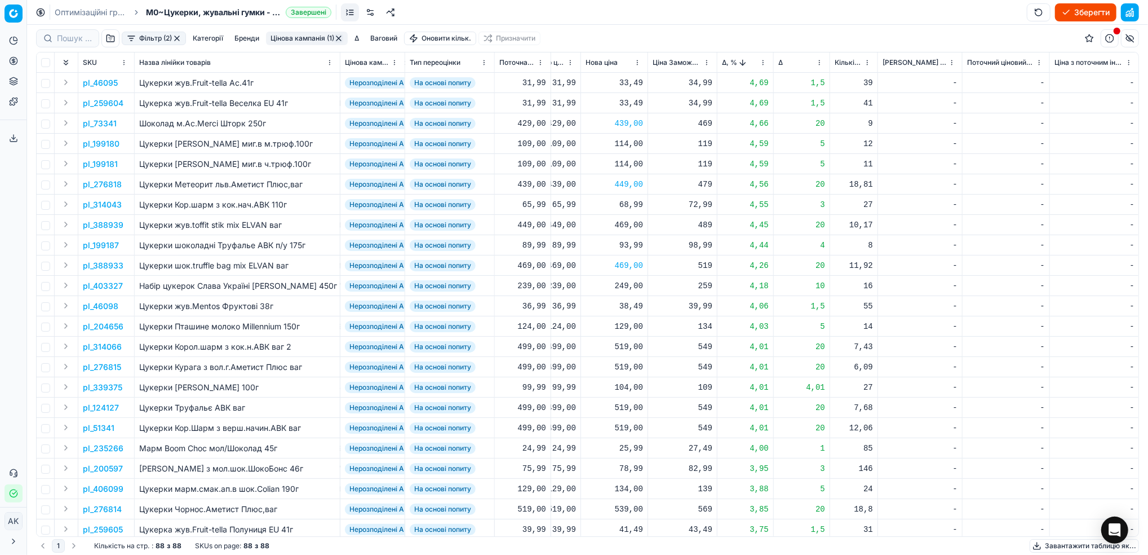
click at [1070, 11] on button "Зберегти" at bounding box center [1085, 12] width 61 height 18
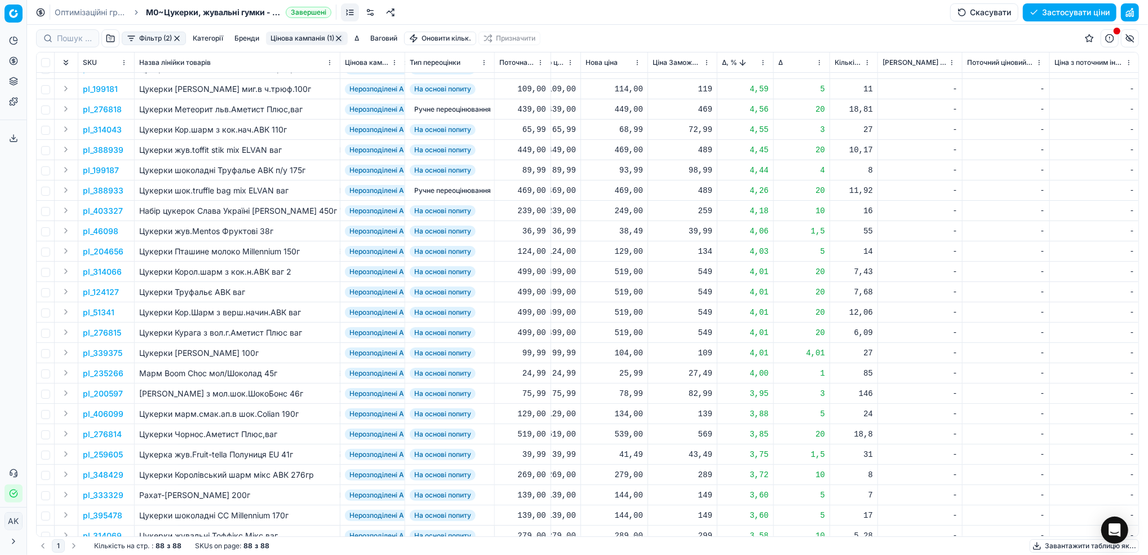
scroll to position [150, 374]
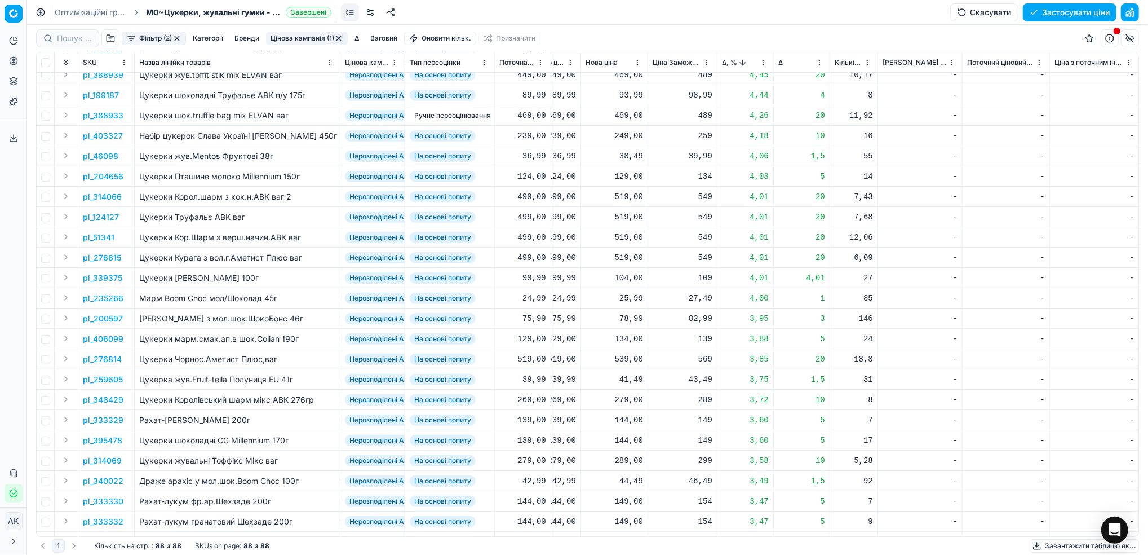
click at [622, 362] on div "539,00" at bounding box center [614, 358] width 57 height 11
click at [628, 461] on input "539.00" at bounding box center [654, 458] width 81 height 18
type input "529.00"
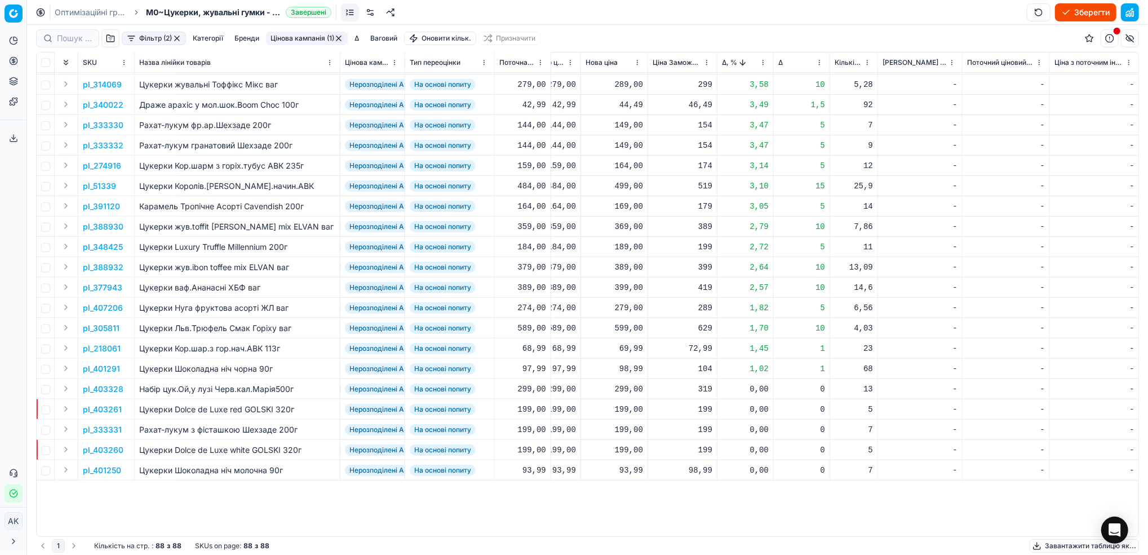
scroll to position [0, 374]
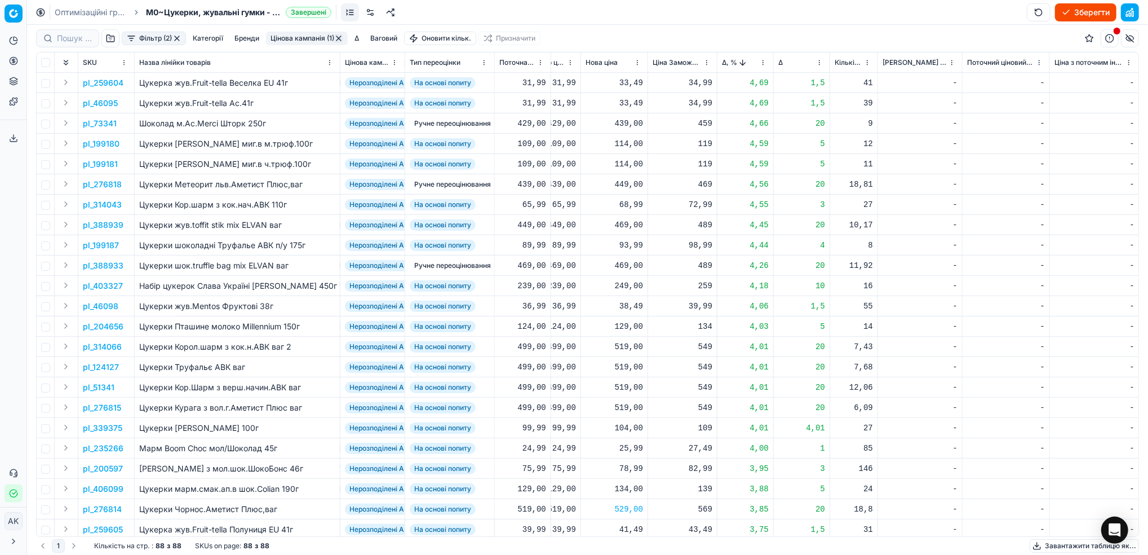
click at [289, 37] on button "Цінова кампанія (1)" at bounding box center [307, 39] width 82 height 14
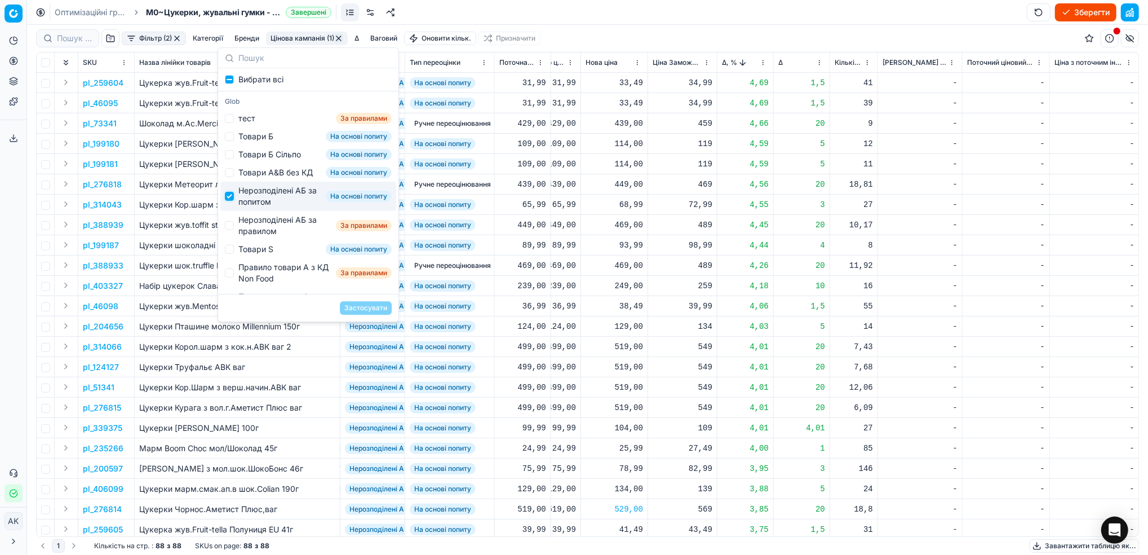
click at [230, 201] on input "Suggestions" at bounding box center [229, 196] width 9 height 9
checkbox input "false"
click at [233, 230] on input "Suggestions" at bounding box center [229, 225] width 9 height 9
checkbox input "true"
click at [231, 201] on input "Suggestions" at bounding box center [229, 196] width 9 height 9
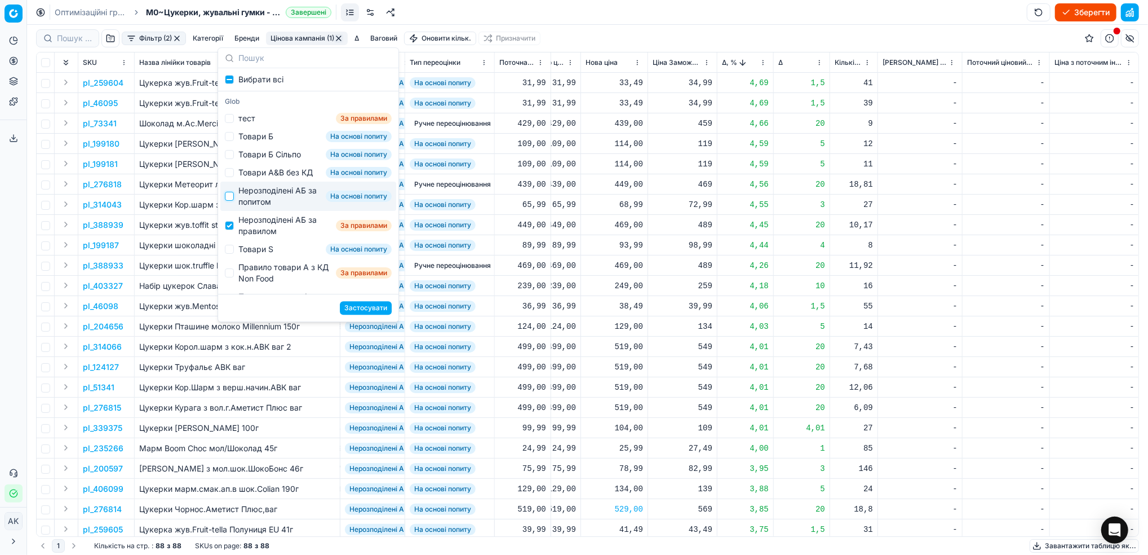
checkbox input "true"
click at [229, 231] on div "Нерозподілені АБ за правилом За правилами" at bounding box center [308, 225] width 176 height 29
checkbox input "false"
click at [490, 299] on td "На основі попиту" at bounding box center [450, 306] width 90 height 20
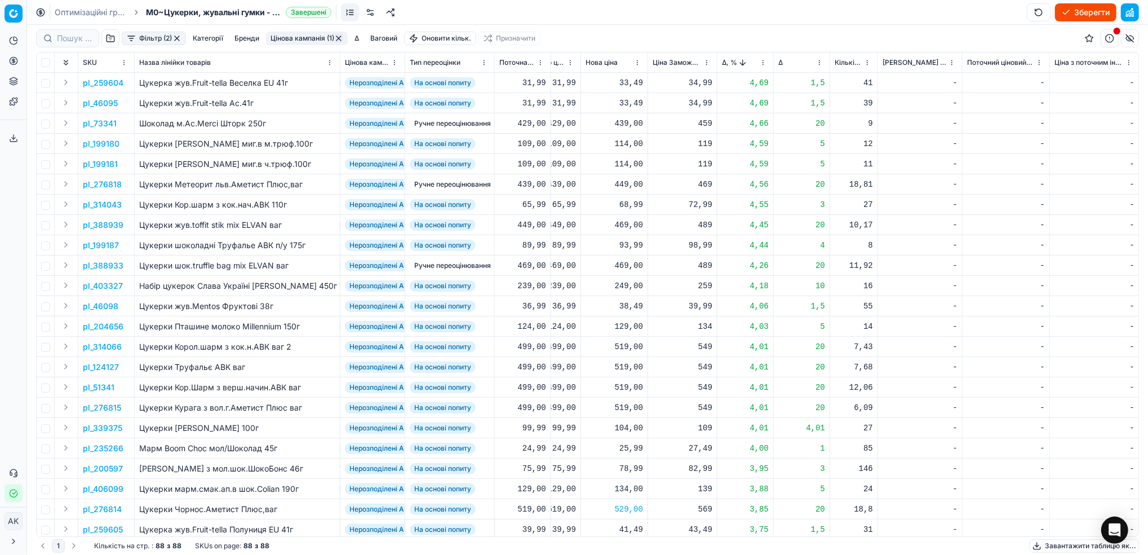
click at [760, 62] on html "Pricing platform Аналітика Цінова оптимізація Асортимент продукції Шаблони Серв…" at bounding box center [574, 277] width 1148 height 555
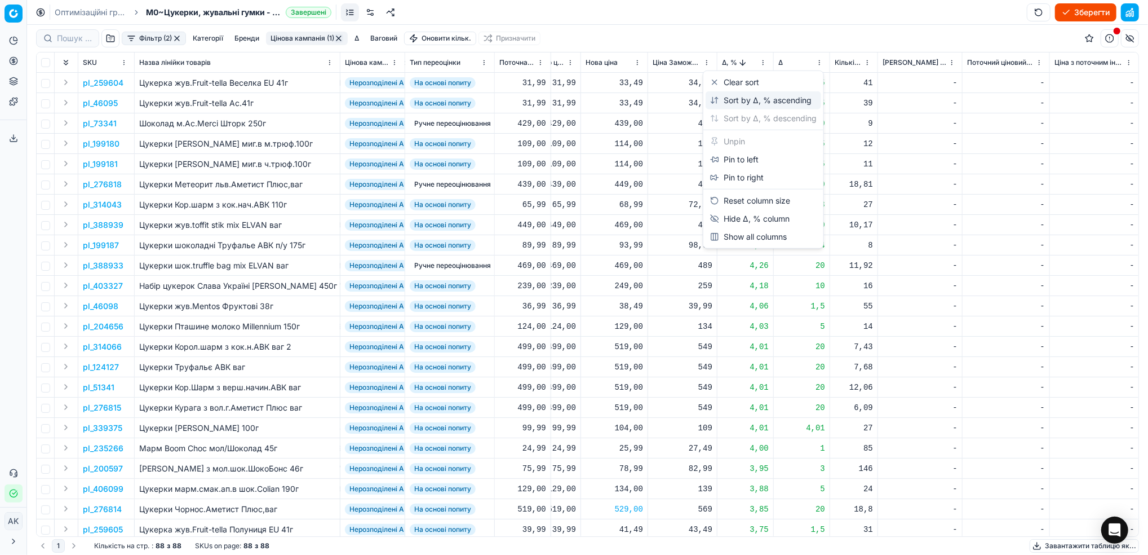
click at [741, 100] on div "Sort by Δ, % ascending" at bounding box center [760, 100] width 101 height 11
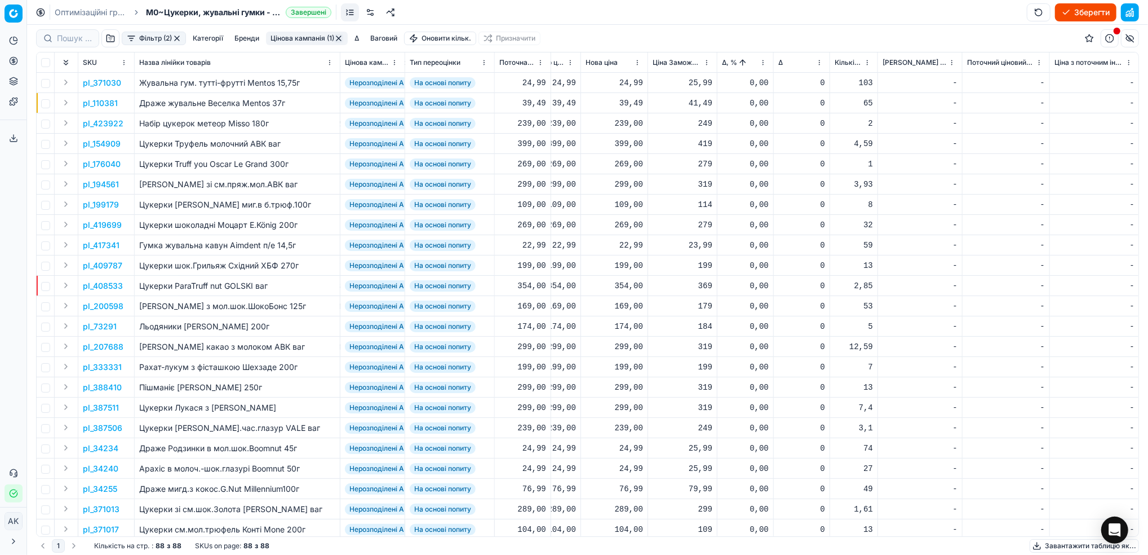
click at [314, 37] on button "Цінова кампанія (1)" at bounding box center [307, 39] width 82 height 14
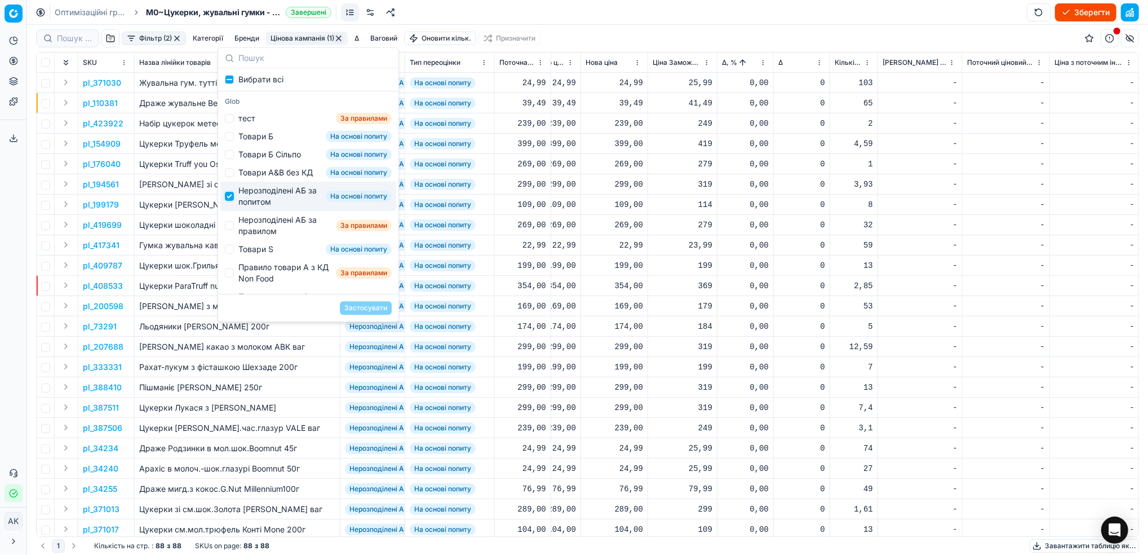
click at [232, 201] on input "Suggestions" at bounding box center [229, 196] width 9 height 9
checkbox input "false"
click at [232, 230] on input "Suggestions" at bounding box center [229, 225] width 9 height 9
checkbox input "true"
click at [360, 306] on button "Застосувати" at bounding box center [366, 308] width 52 height 14
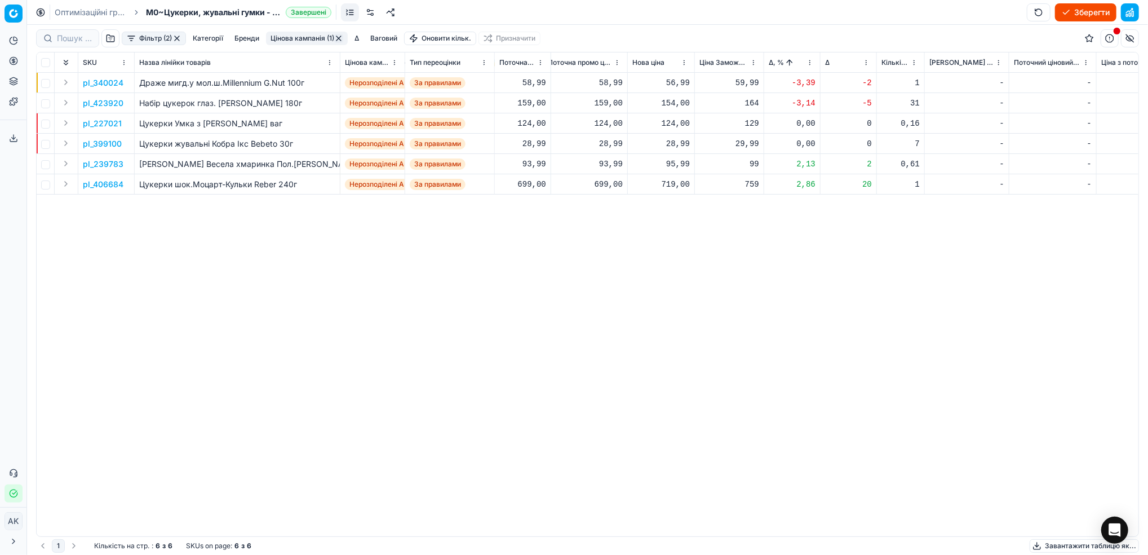
scroll to position [0, 317]
click at [105, 81] on p "pl_340024" at bounding box center [103, 82] width 41 height 11
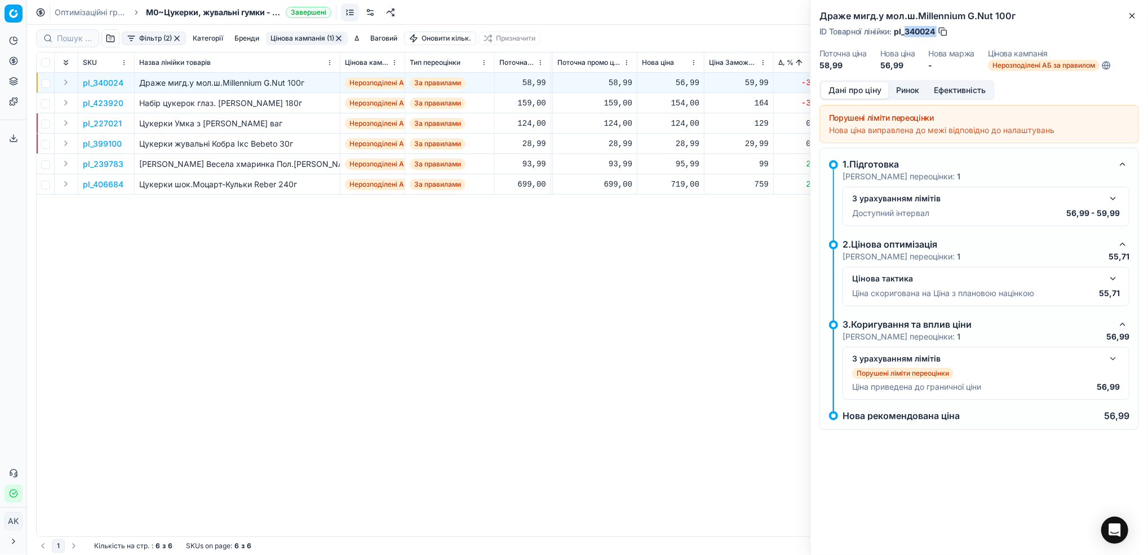
drag, startPoint x: 937, startPoint y: 32, endPoint x: 906, endPoint y: 30, distance: 30.5
click at [906, 30] on div "ID Товарної лінійки : pl_340024" at bounding box center [883, 31] width 129 height 11
click at [1128, 23] on div "Драже мигд.у мол.ш.Millennium G.Nut 100г ID Товарної лінійки : pl_340024 Поточн…" at bounding box center [979, 40] width 338 height 80
click at [1128, 16] on icon "button" at bounding box center [1132, 15] width 9 height 9
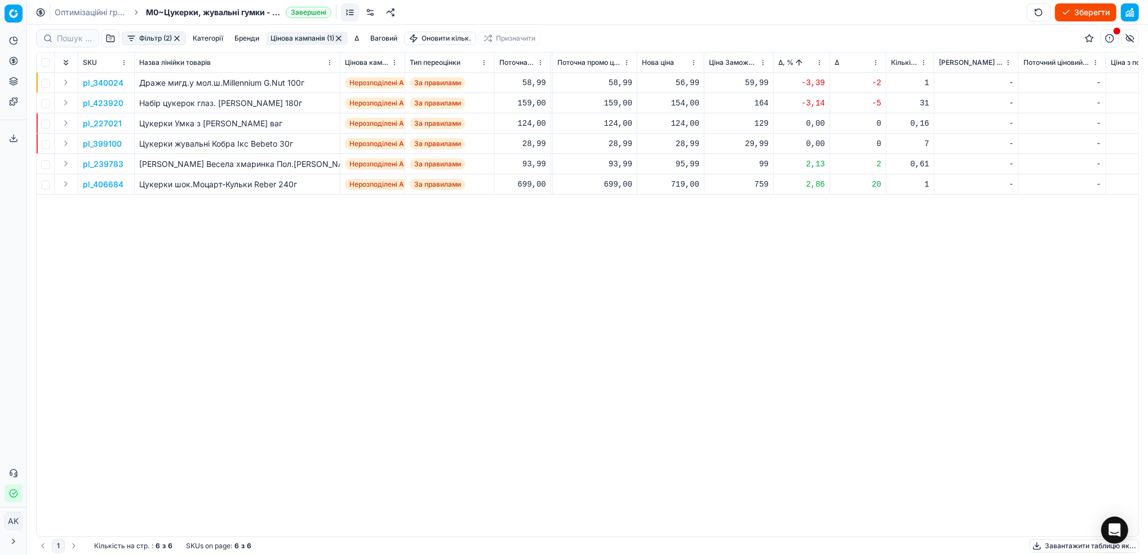
click at [689, 83] on div "56,99" at bounding box center [670, 82] width 57 height 11
click at [681, 184] on input "56.99" at bounding box center [710, 183] width 81 height 18
type input "58.99"
click at [97, 101] on p "pl_423920" at bounding box center [103, 103] width 41 height 11
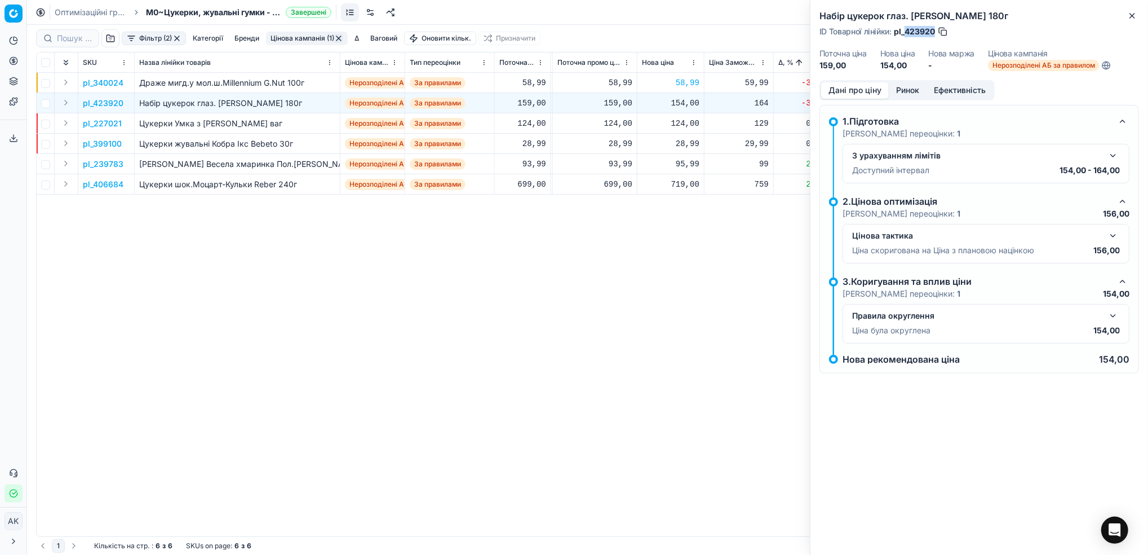
drag, startPoint x: 934, startPoint y: 30, endPoint x: 906, endPoint y: 29, distance: 27.7
click at [906, 29] on span "pl_423920" at bounding box center [914, 31] width 41 height 11
click at [1135, 15] on icon "button" at bounding box center [1132, 15] width 9 height 9
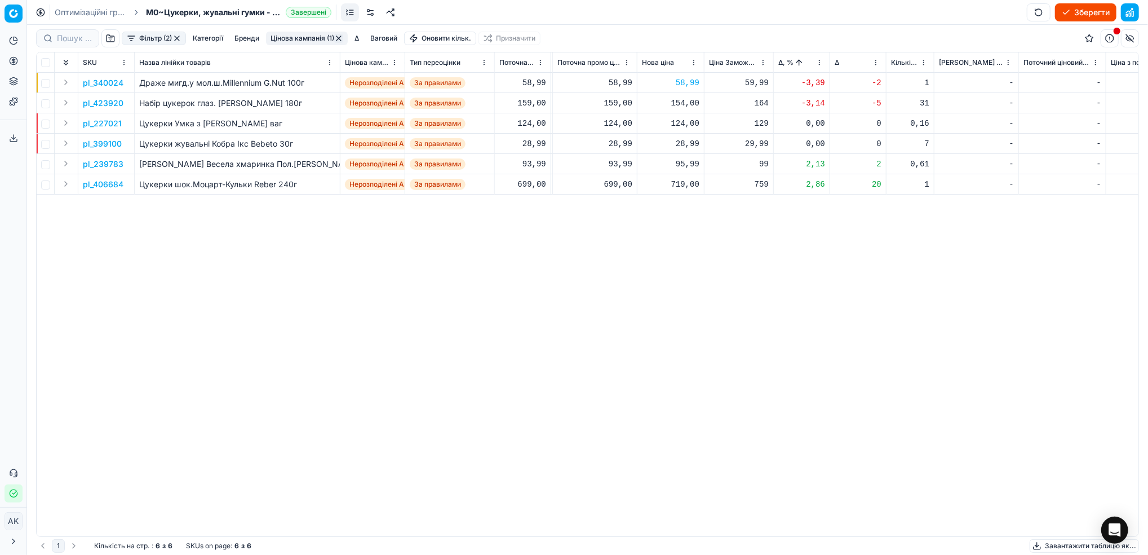
click at [686, 102] on div "154,00" at bounding box center [670, 103] width 57 height 11
click at [686, 203] on input "154.00" at bounding box center [710, 202] width 81 height 18
type input "159.00"
click at [98, 165] on p "pl_239783" at bounding box center [103, 163] width 41 height 11
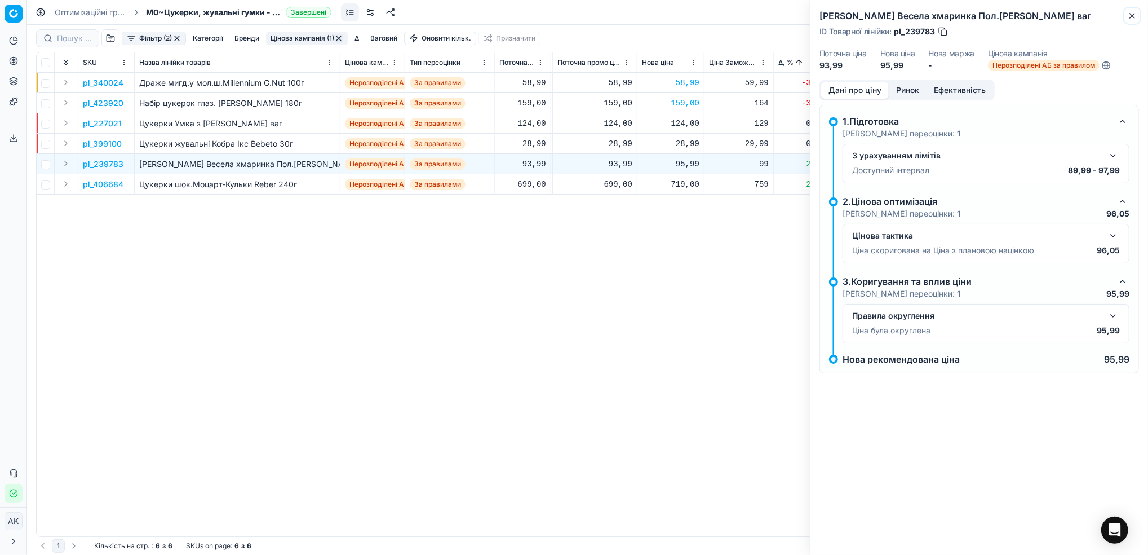
click at [1128, 14] on icon "button" at bounding box center [1132, 15] width 9 height 9
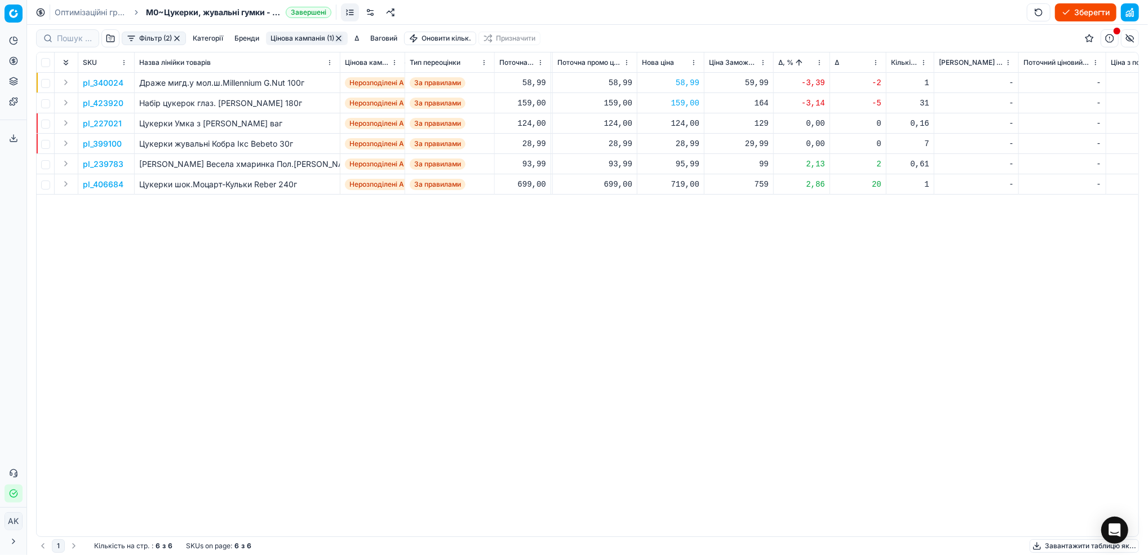
click at [688, 163] on div "95,99" at bounding box center [670, 163] width 57 height 11
click at [684, 262] on input "95.99" at bounding box center [710, 264] width 81 height 18
type input "93.99"
click at [680, 186] on div "719,00" at bounding box center [670, 184] width 57 height 11
drag, startPoint x: 686, startPoint y: 282, endPoint x: 678, endPoint y: 281, distance: 8.5
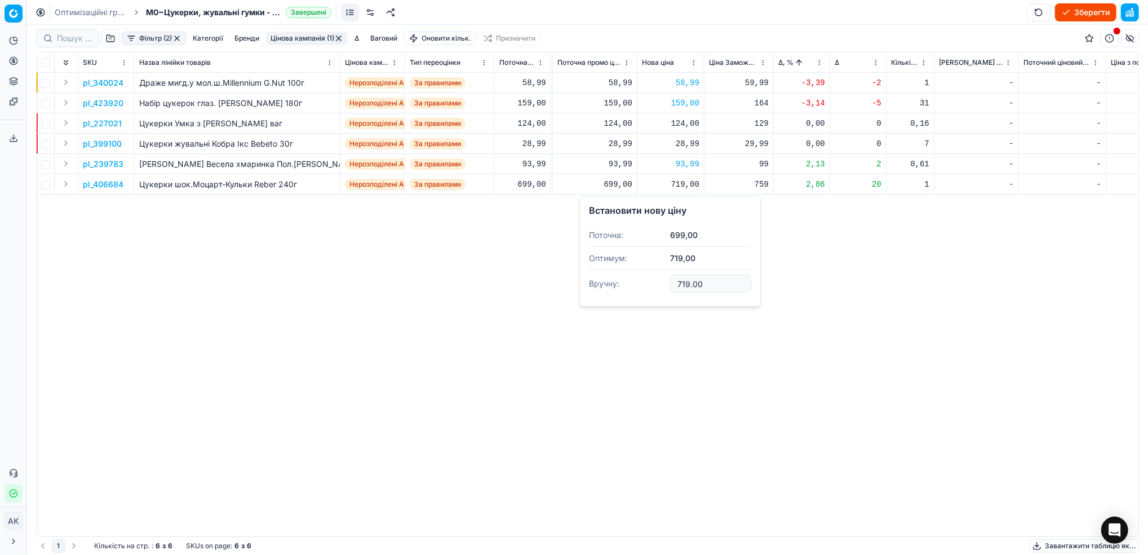
click at [678, 281] on input "719.00" at bounding box center [710, 283] width 81 height 18
type input "699.00"
click at [96, 184] on p "pl_406684" at bounding box center [103, 184] width 41 height 11
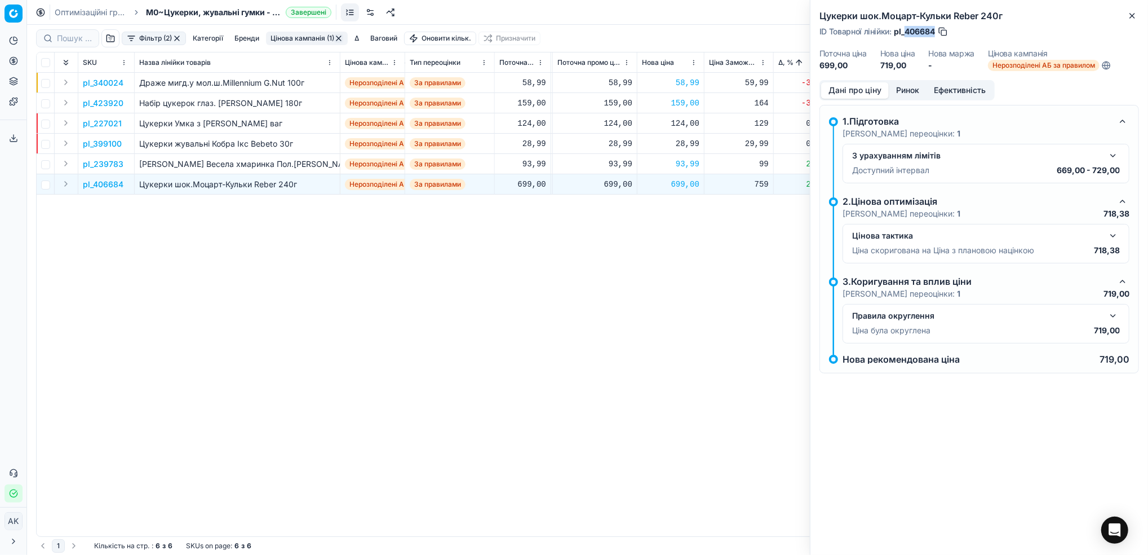
drag, startPoint x: 934, startPoint y: 28, endPoint x: 903, endPoint y: 29, distance: 30.4
click at [903, 29] on span "pl_406684" at bounding box center [914, 31] width 41 height 11
click at [1133, 23] on div "Цукерки шок.Моцарт-Кульки Reber 240г ID Товарної лінійки : pl_406684 Поточна ці…" at bounding box center [979, 40] width 338 height 80
click at [1130, 14] on icon "button" at bounding box center [1132, 16] width 5 height 5
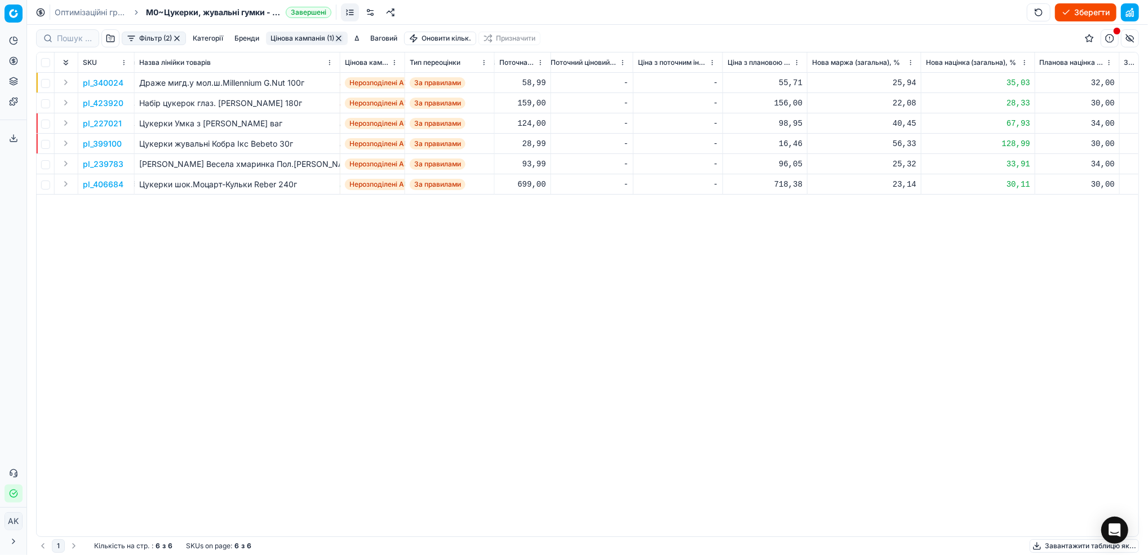
scroll to position [0, 0]
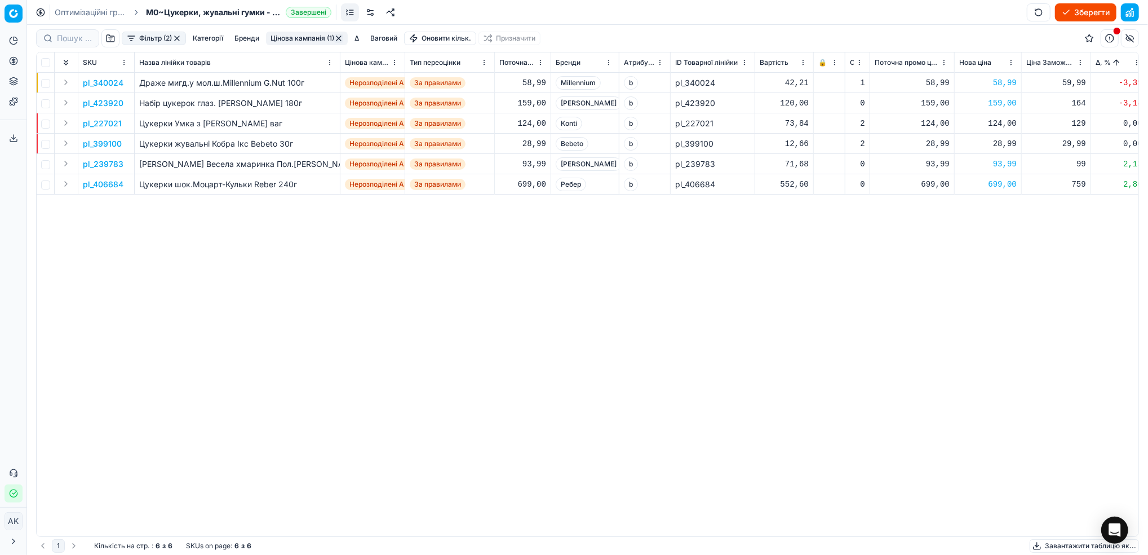
click at [312, 37] on button "Цінова кампанія (1)" at bounding box center [307, 39] width 82 height 14
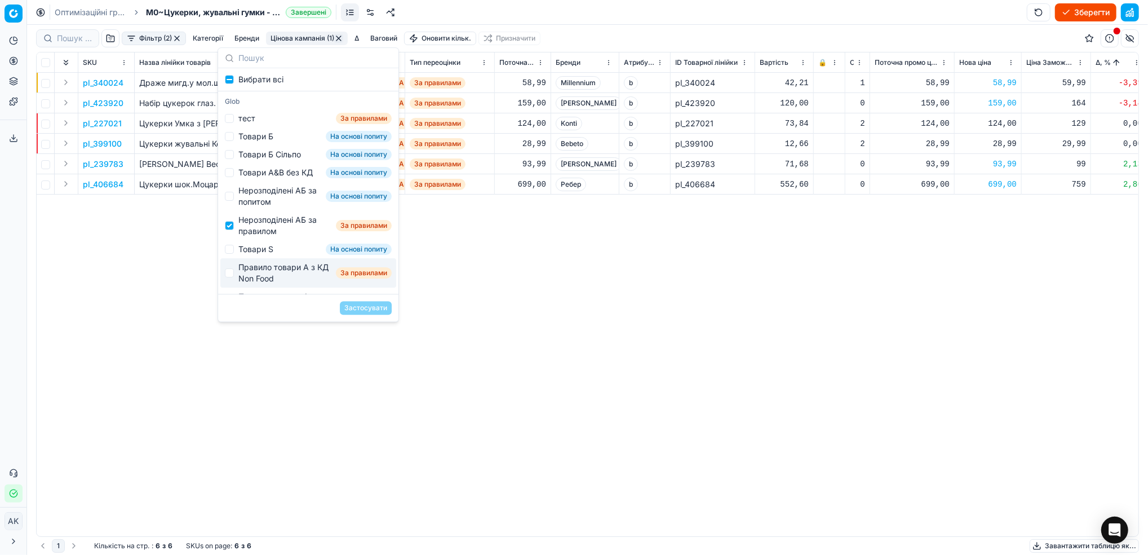
click at [632, 352] on div "pl_340024 Драже мигд.у мол.ш.Millennium G.Nut 100г Нерозподілені АБ за правилом…" at bounding box center [588, 304] width 1102 height 463
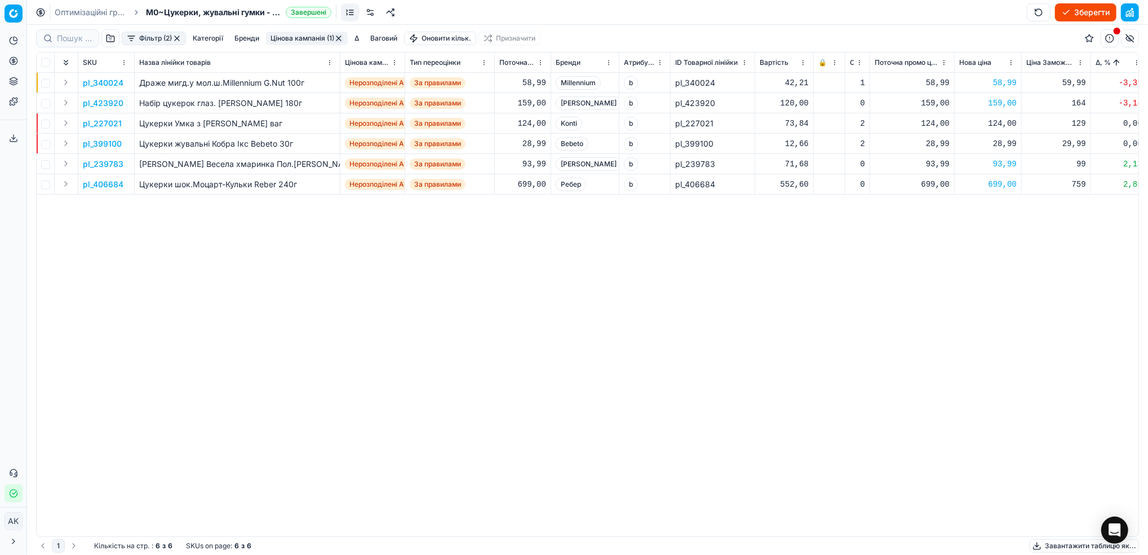
click at [180, 38] on button "button" at bounding box center [176, 38] width 9 height 9
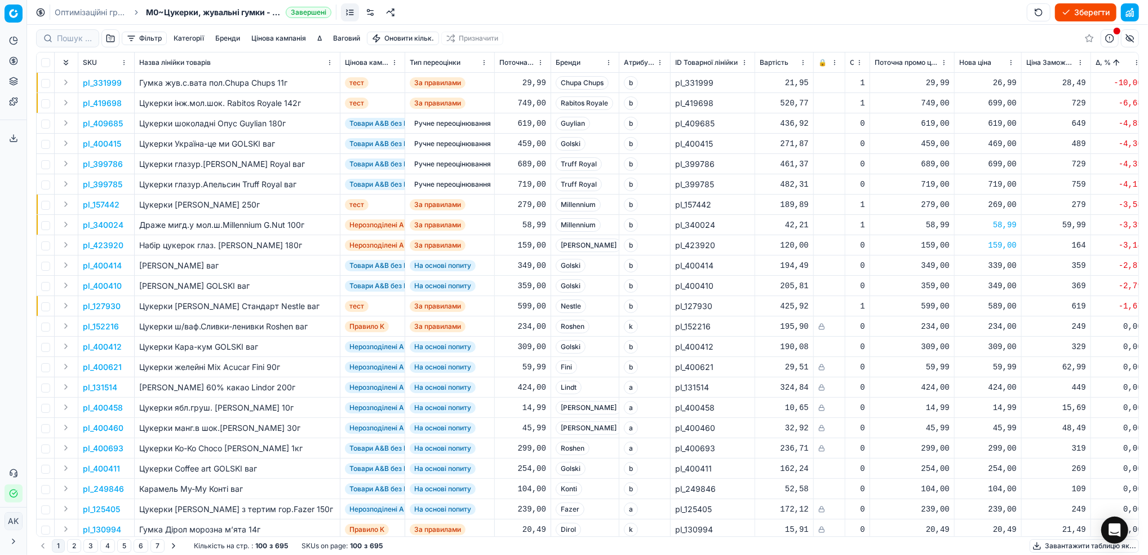
click at [1074, 14] on button "Зберегти" at bounding box center [1085, 12] width 61 height 18
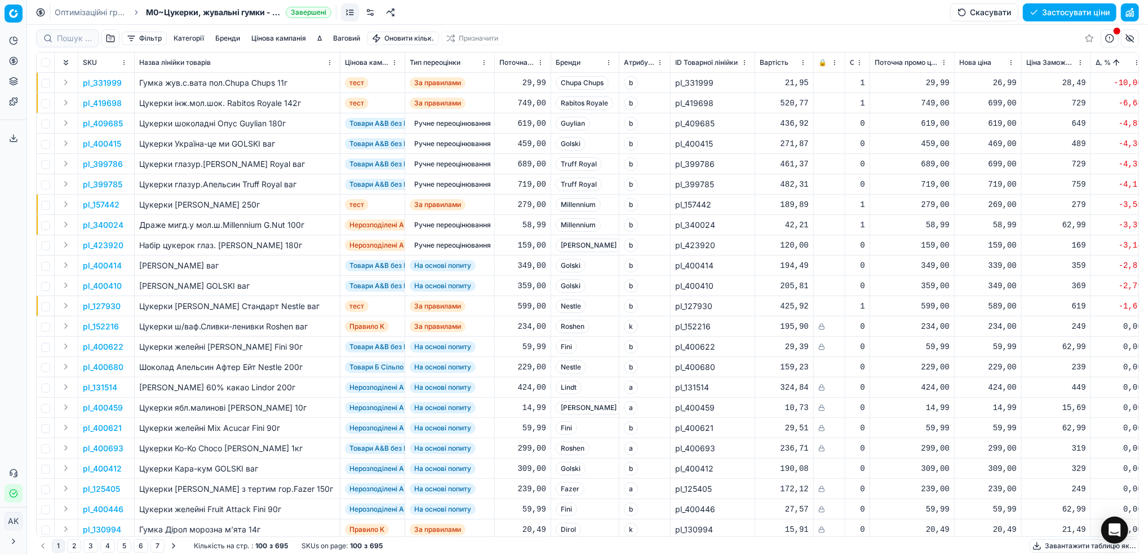
click at [1128, 9] on button "button" at bounding box center [1130, 12] width 18 height 18
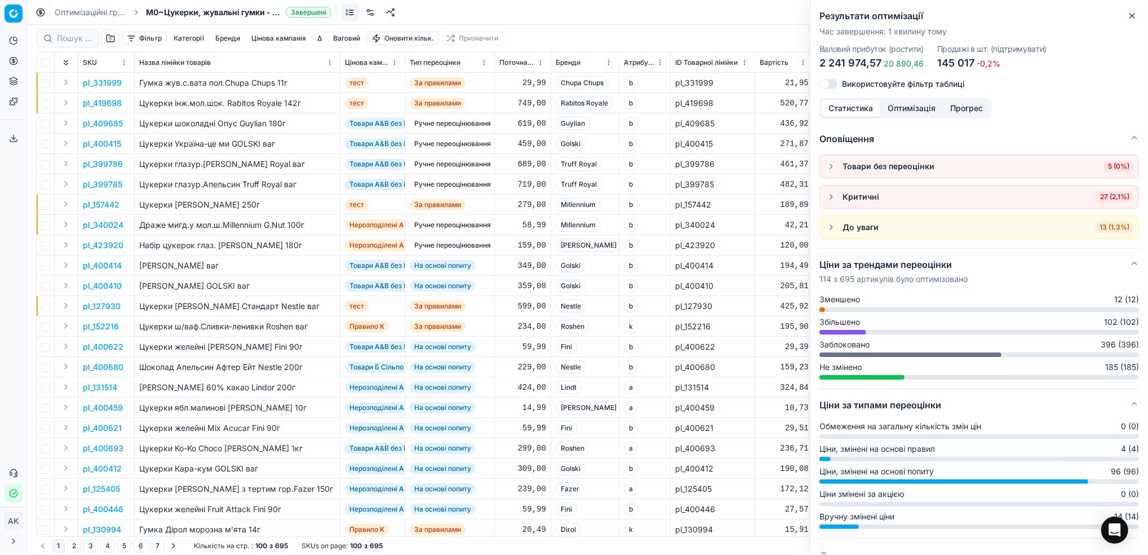
click at [920, 114] on button "Оптимізація" at bounding box center [911, 108] width 63 height 16
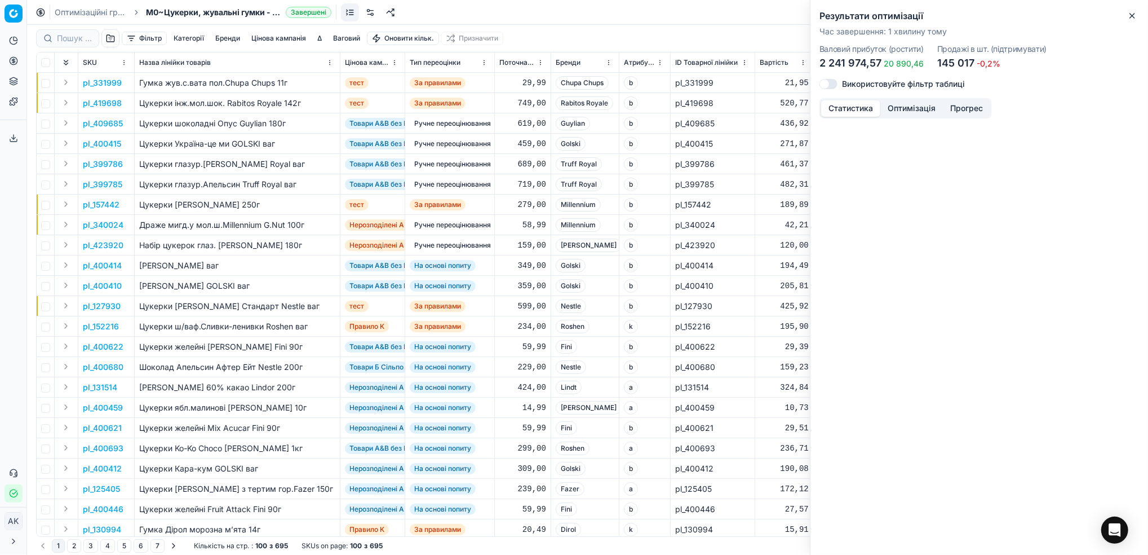
click at [838, 110] on button "Статистика" at bounding box center [850, 108] width 59 height 16
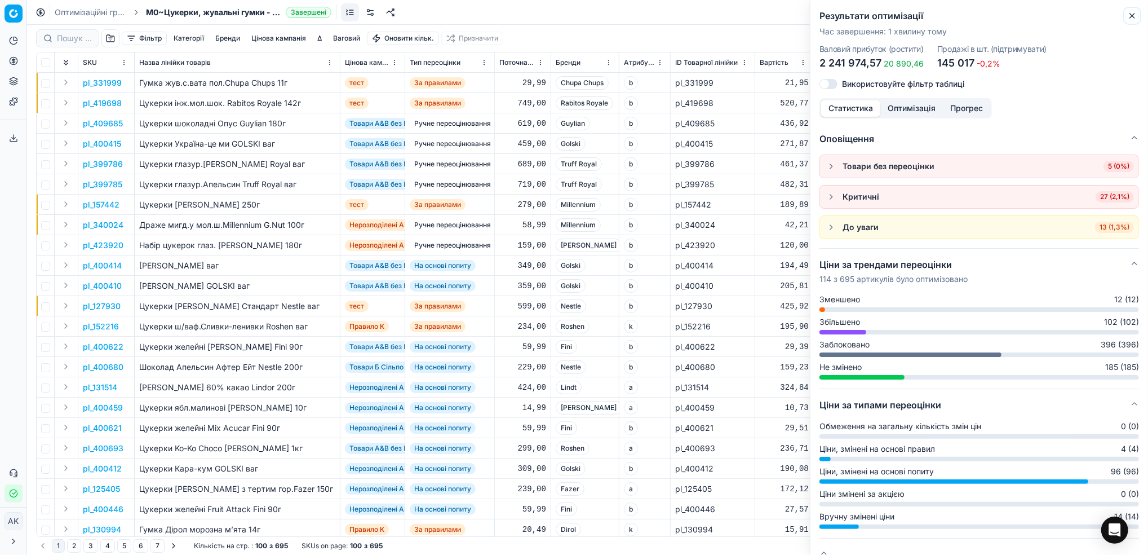
click at [1128, 17] on icon "button" at bounding box center [1132, 15] width 9 height 9
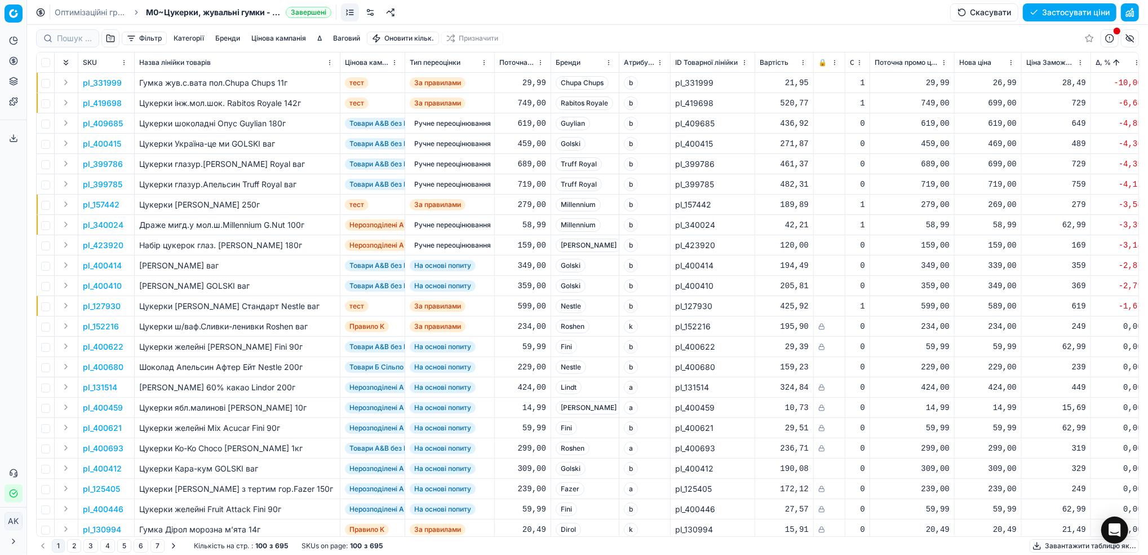
click at [1061, 16] on button "Застосувати ціни" at bounding box center [1070, 12] width 94 height 18
click at [95, 11] on link "Оптимізаційні групи" at bounding box center [91, 12] width 72 height 11
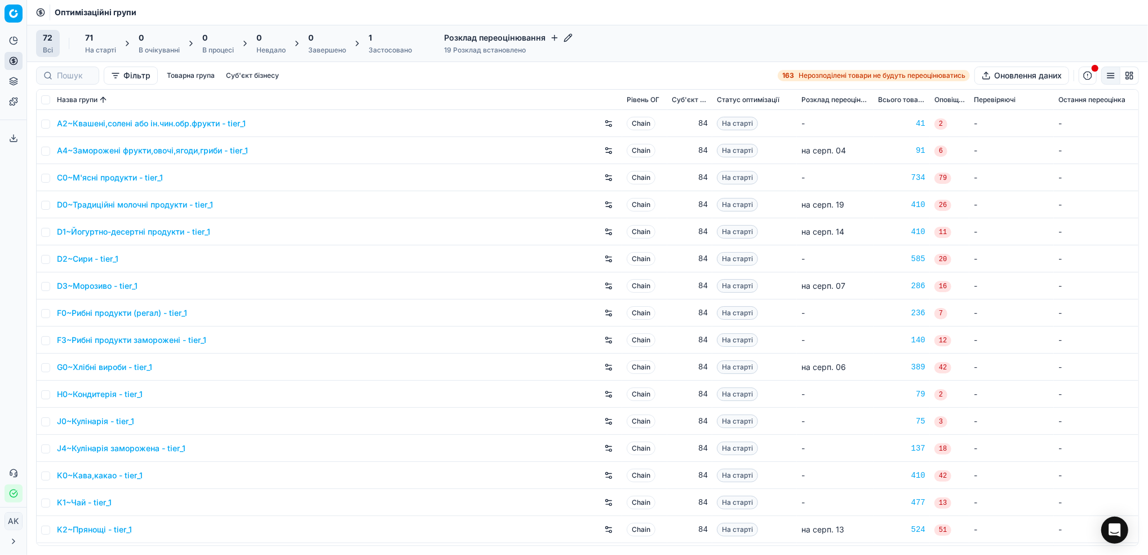
click at [391, 47] on div "Застосовано" at bounding box center [390, 50] width 43 height 9
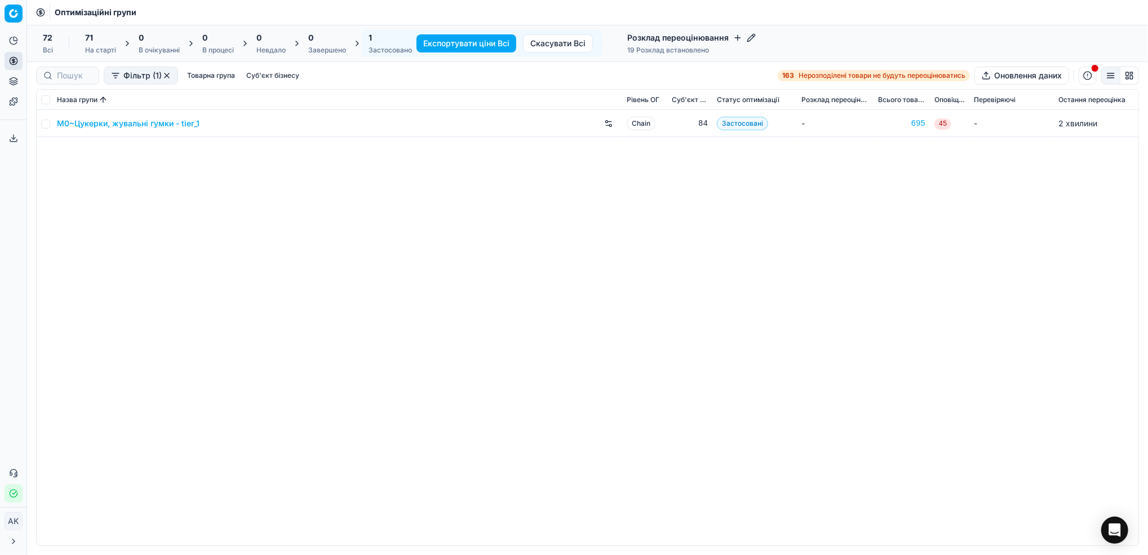
click at [107, 126] on link "M0~Цукерки, жувальні гумки - tier_1" at bounding box center [128, 123] width 143 height 11
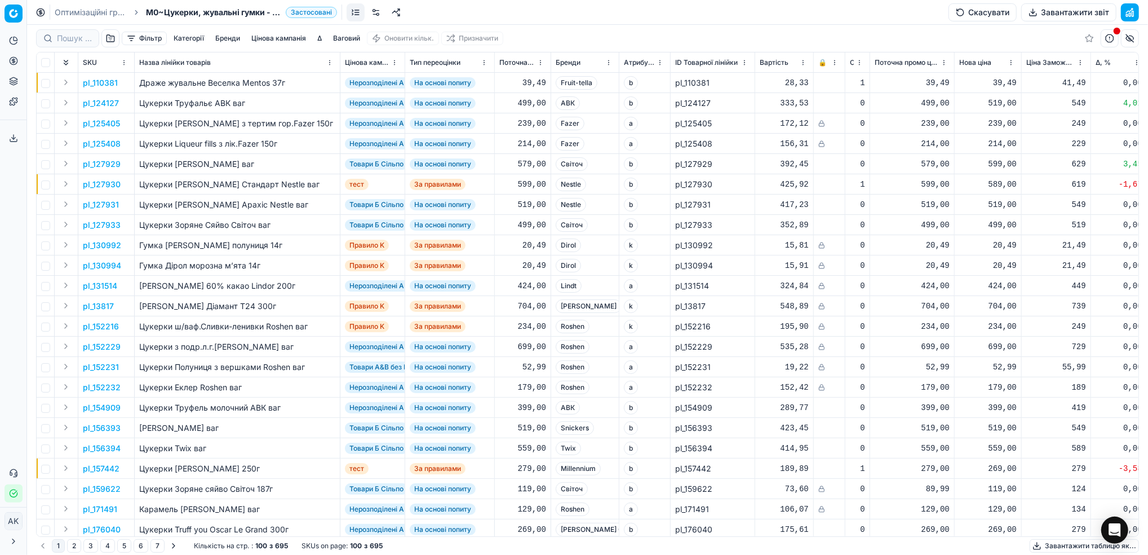
click at [1049, 15] on button "Завантажити звіт" at bounding box center [1068, 12] width 95 height 18
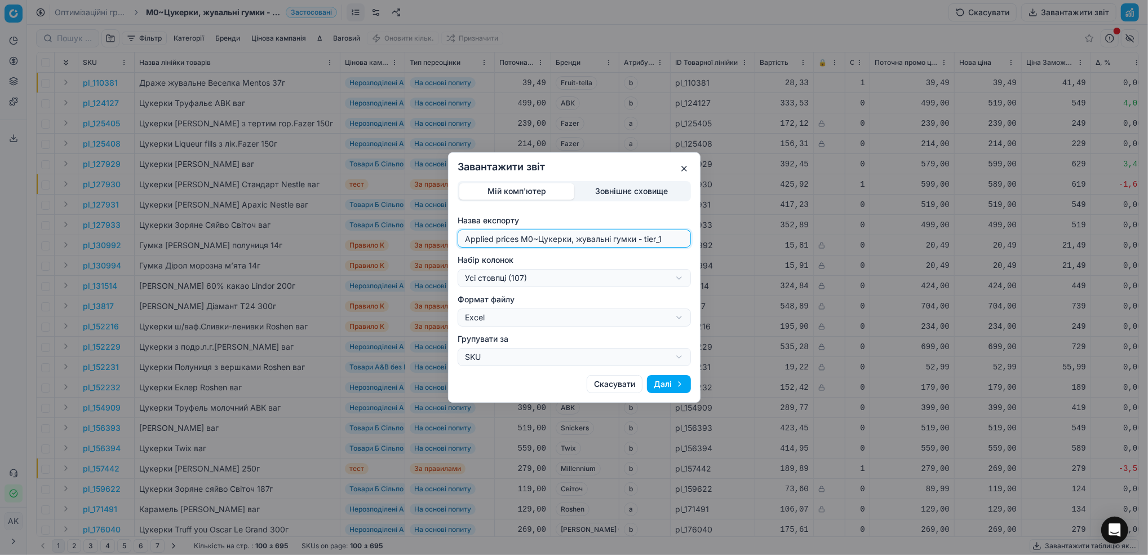
drag, startPoint x: 533, startPoint y: 237, endPoint x: 448, endPoint y: 237, distance: 84.5
click at [449, 237] on div "Мій комп'ютер Зовнішнє сховище Назва експорту Applied prices M0~Цукерки, жуваль…" at bounding box center [574, 273] width 251 height 185
type input "20250819~Цукерки, жувальні гумки - tier_1"
click at [674, 281] on div "Завантажити звіт Мій комп'ютер Зовнішнє сховище Назва експорту 20250819~[GEOGRA…" at bounding box center [574, 277] width 1148 height 555
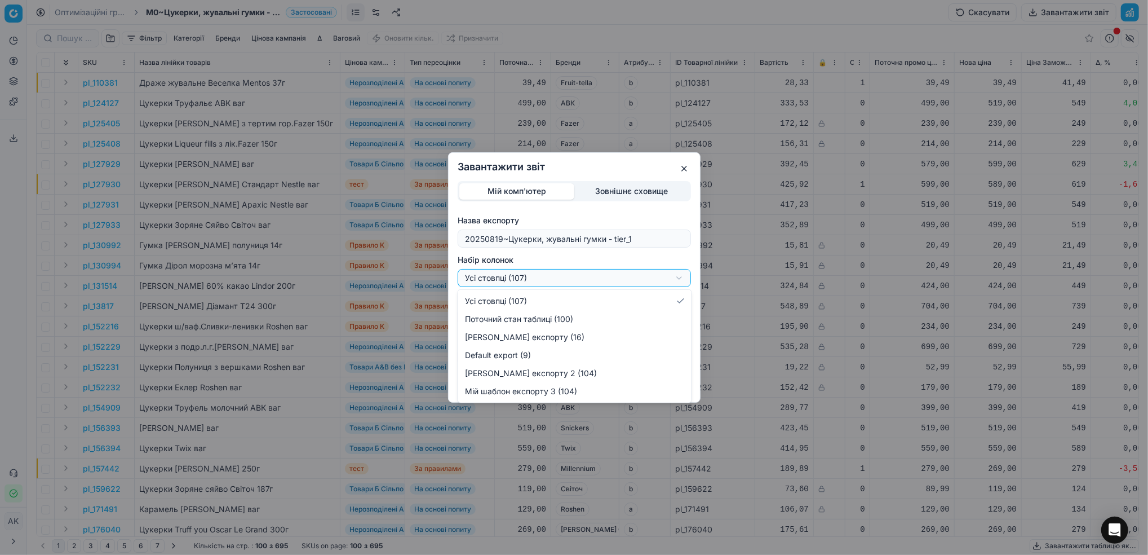
select select "custom"
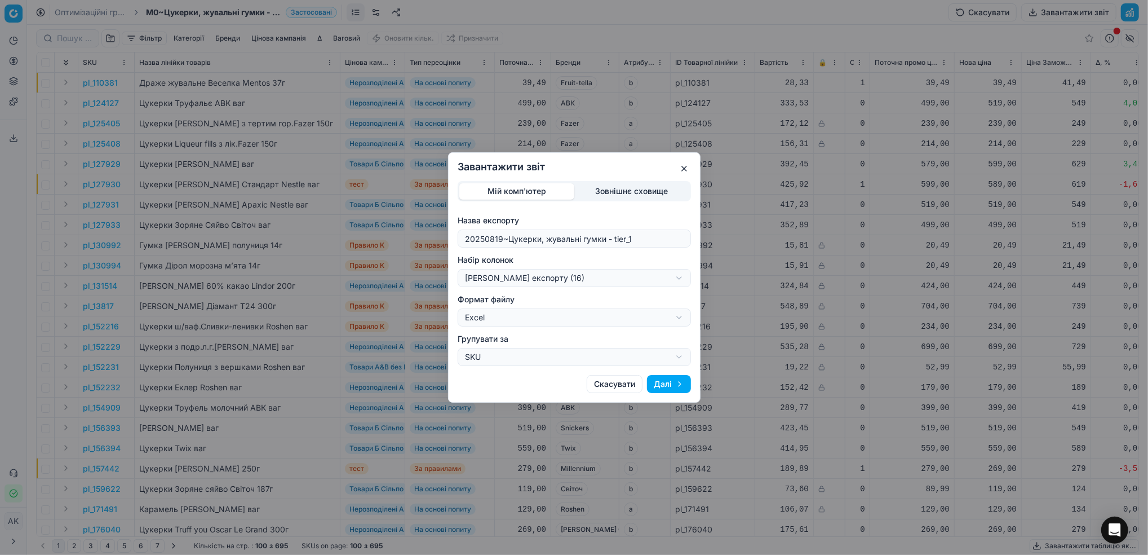
click at [672, 384] on button "Далі" at bounding box center [669, 384] width 44 height 18
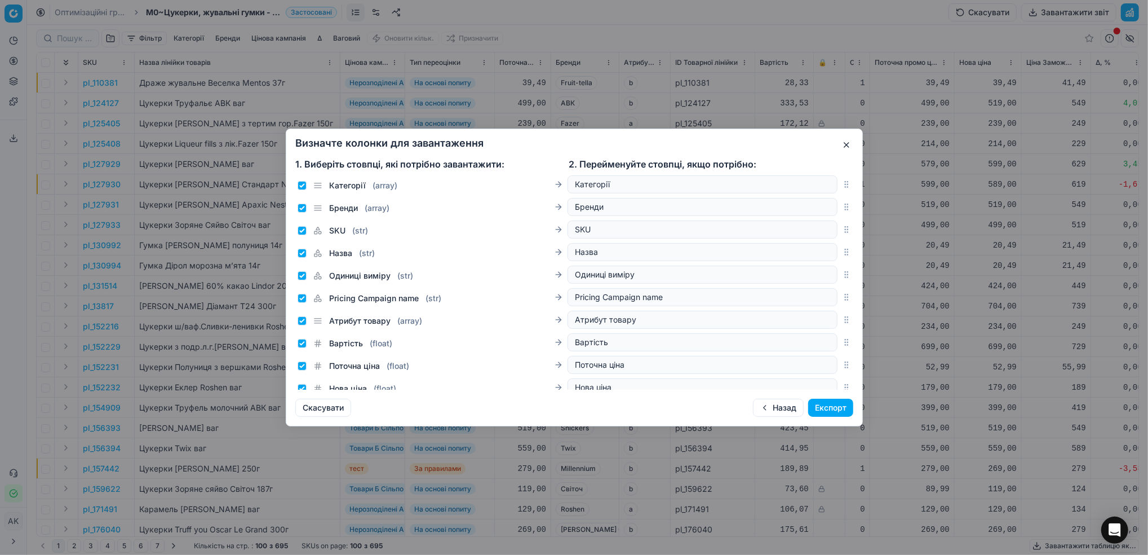
click at [823, 409] on button "Експорт" at bounding box center [830, 407] width 45 height 18
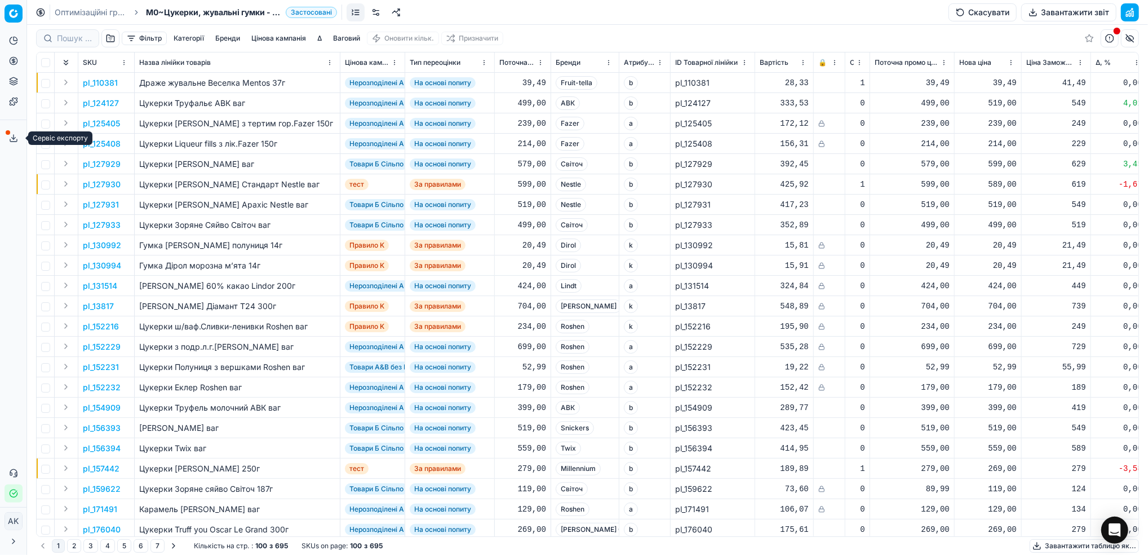
click at [8, 137] on button "Сервіс експорту" at bounding box center [14, 138] width 18 height 18
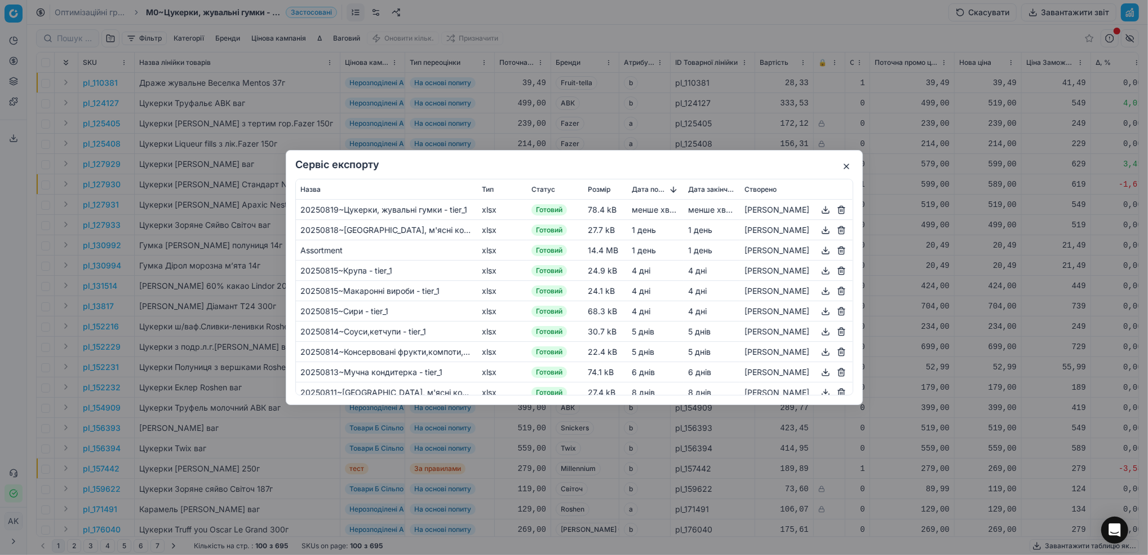
click at [824, 209] on button "button" at bounding box center [826, 210] width 14 height 14
click at [842, 170] on button "button" at bounding box center [847, 167] width 14 height 14
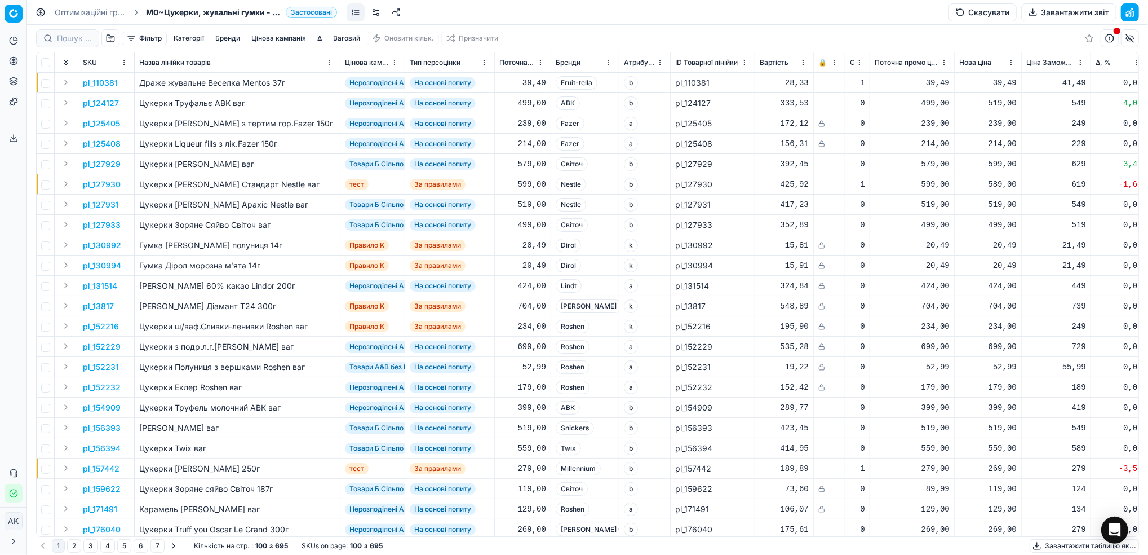
click at [77, 9] on link "Оптимізаційні групи" at bounding box center [91, 12] width 72 height 11
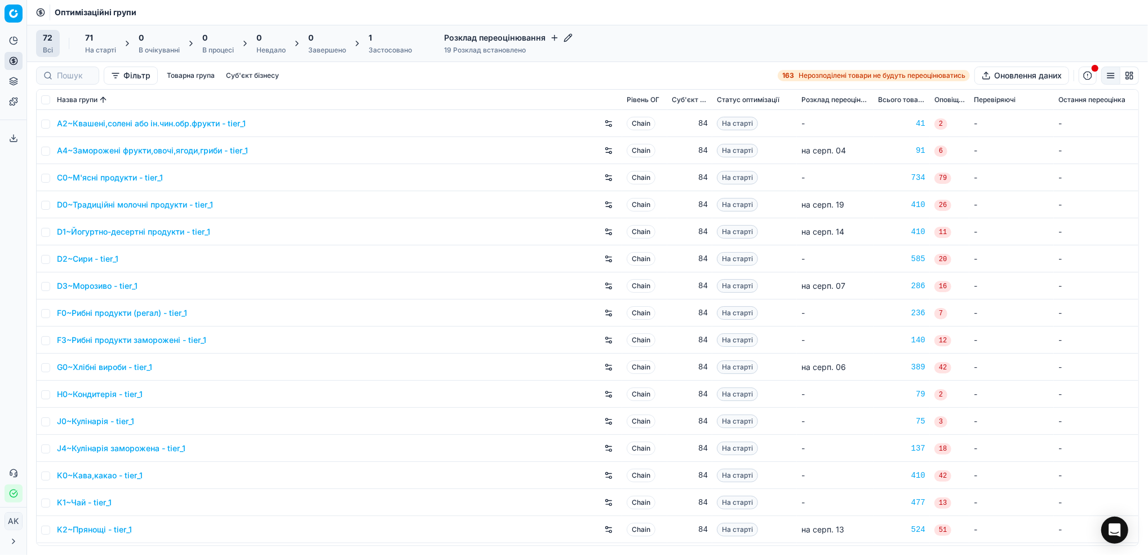
click at [374, 51] on div "Застосовано" at bounding box center [390, 50] width 43 height 9
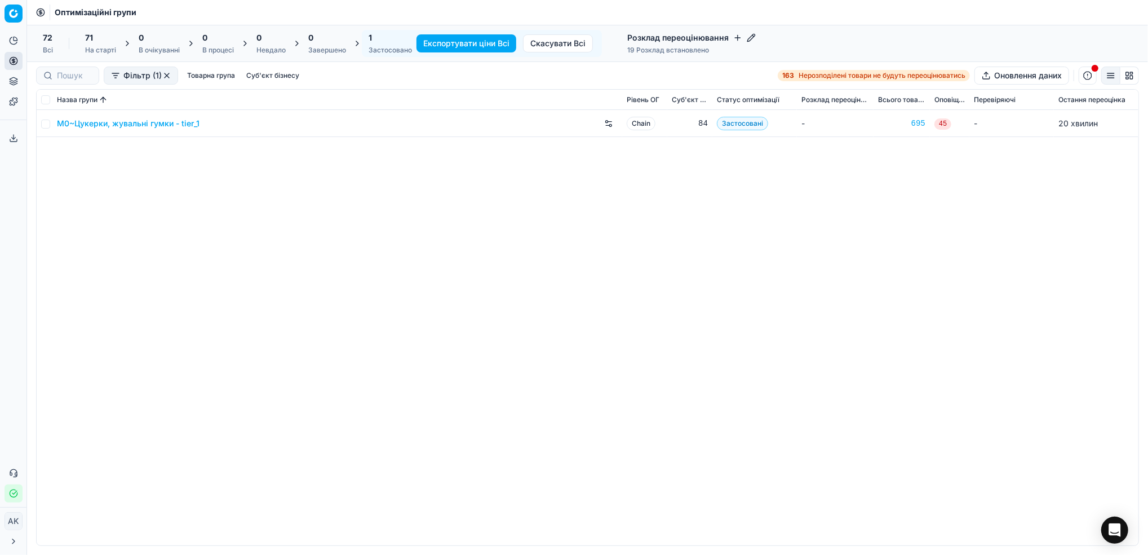
click at [112, 125] on link "M0~Цукерки, жувальні гумки - tier_1" at bounding box center [128, 123] width 143 height 11
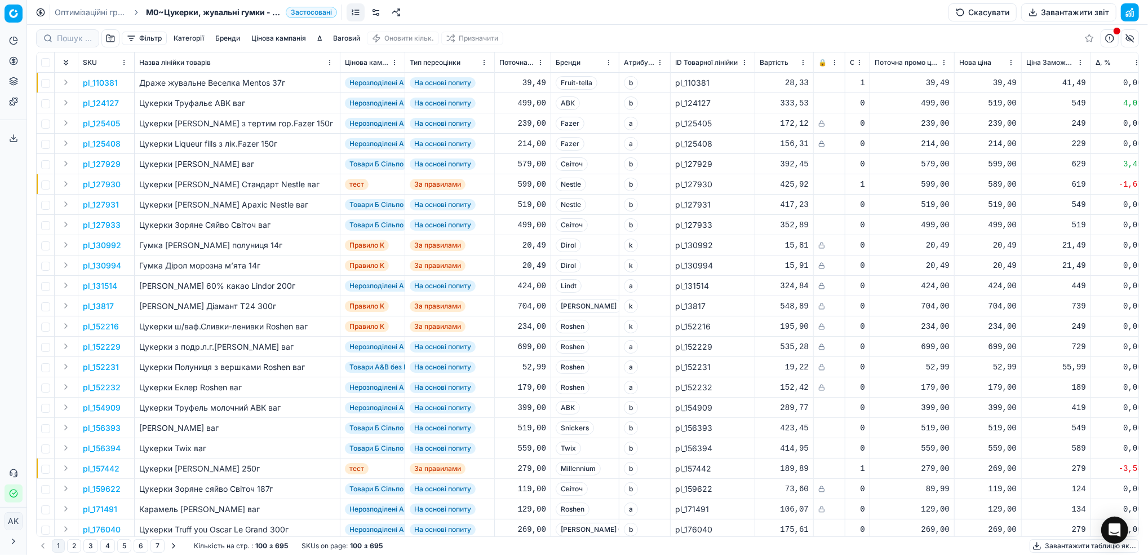
click at [293, 38] on button "Цінова кампанія" at bounding box center [279, 39] width 64 height 14
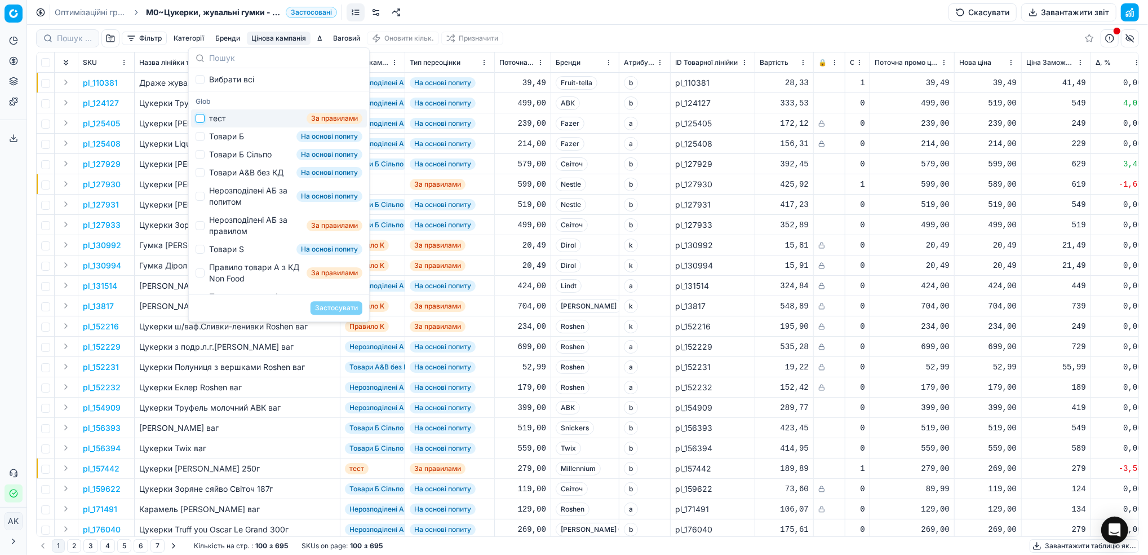
click at [202, 117] on input "Suggestions" at bounding box center [200, 118] width 9 height 9
checkbox input "true"
click at [330, 304] on button "Застосувати" at bounding box center [337, 308] width 52 height 14
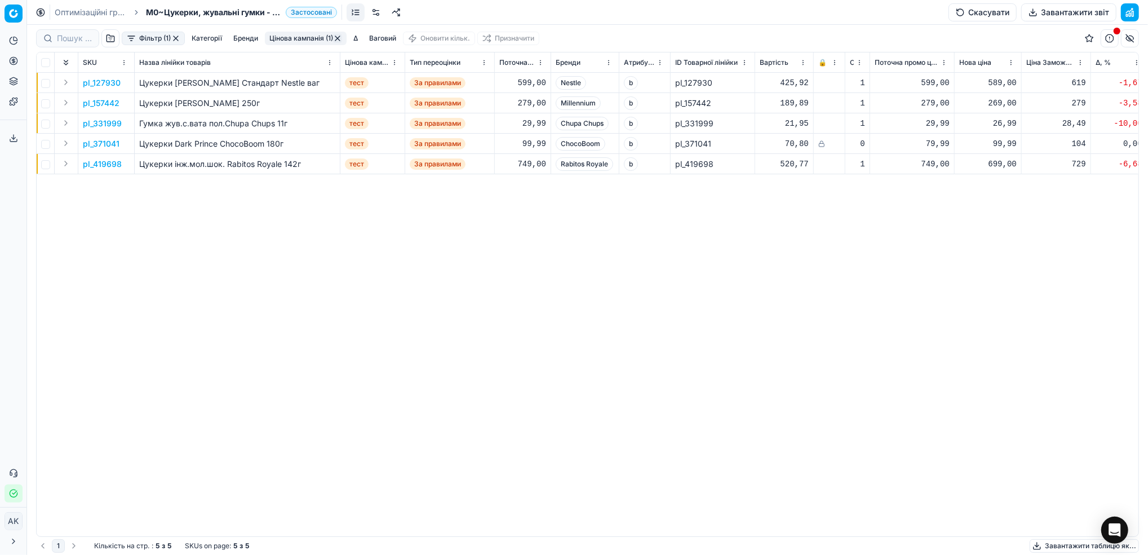
click at [98, 122] on p "pl_331999" at bounding box center [102, 123] width 39 height 11
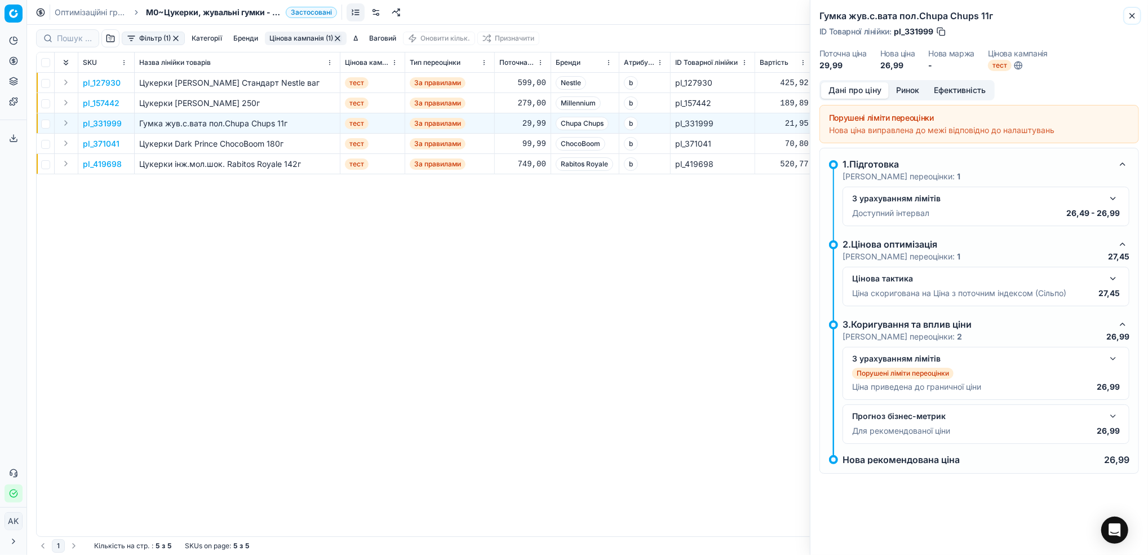
click at [1132, 19] on icon "button" at bounding box center [1132, 15] width 9 height 9
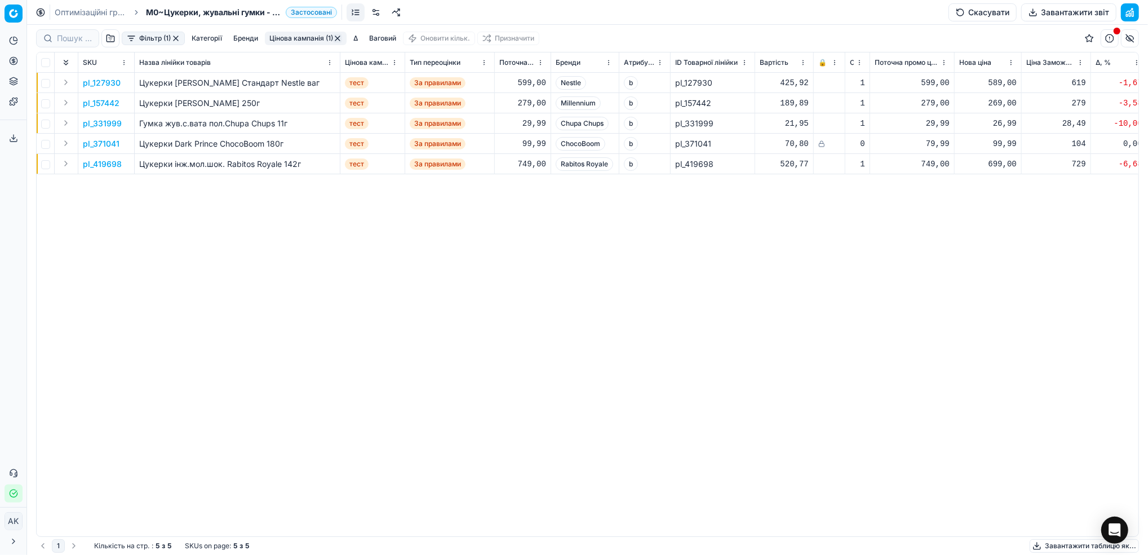
drag, startPoint x: 60, startPoint y: 14, endPoint x: 68, endPoint y: 26, distance: 14.7
click at [60, 14] on link "Оптимізаційні групи" at bounding box center [91, 12] width 72 height 11
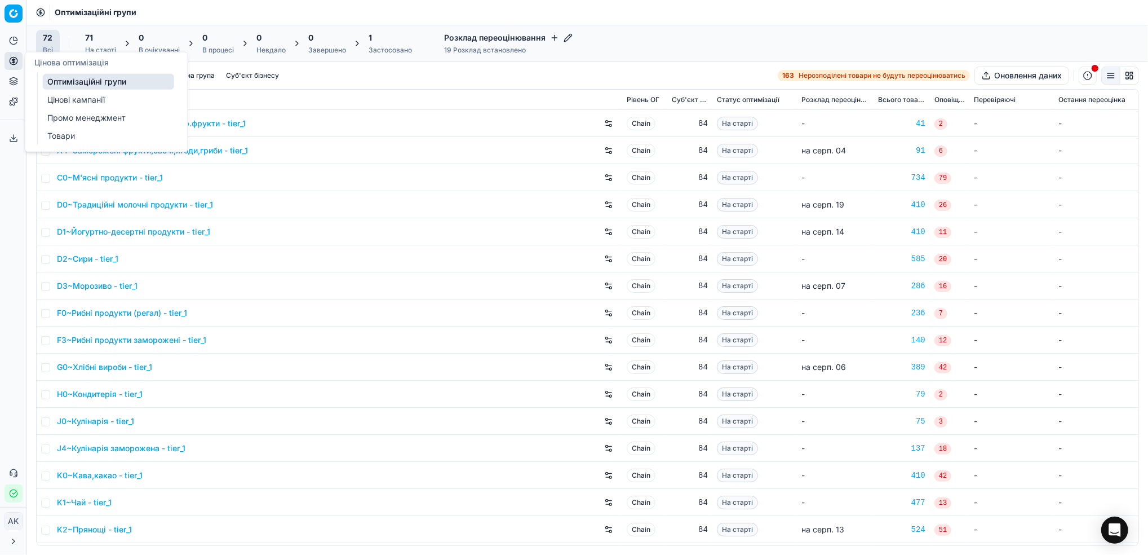
click at [50, 99] on link "Цінові кампанії" at bounding box center [108, 100] width 131 height 16
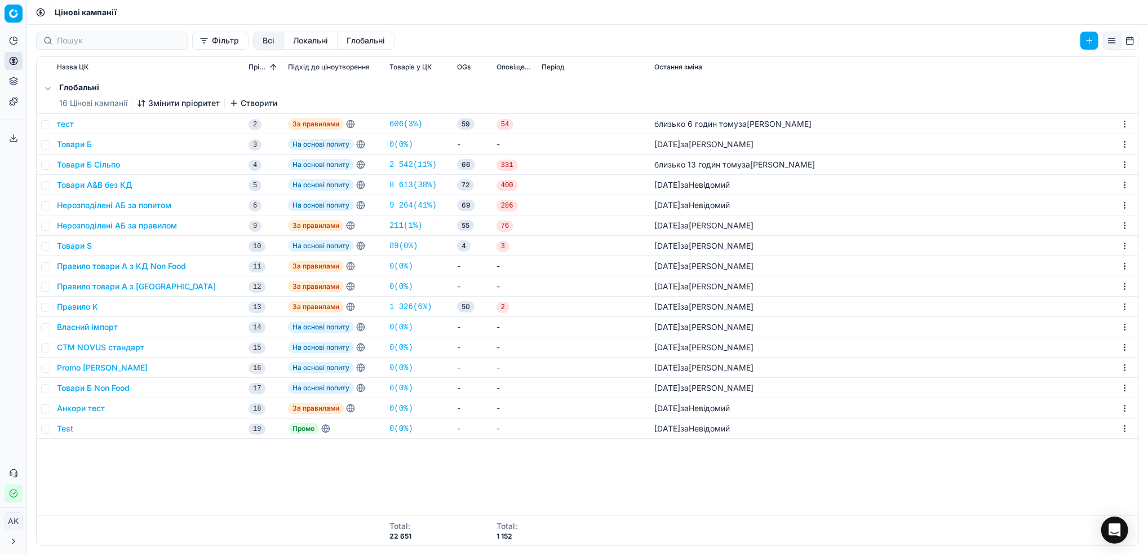
click at [1123, 145] on html "Pricing platform Аналітика Цінова оптимізація Асортимент продукції Шаблони Серв…" at bounding box center [574, 277] width 1148 height 555
click at [1064, 243] on div "Видалити" at bounding box center [1071, 239] width 118 height 18
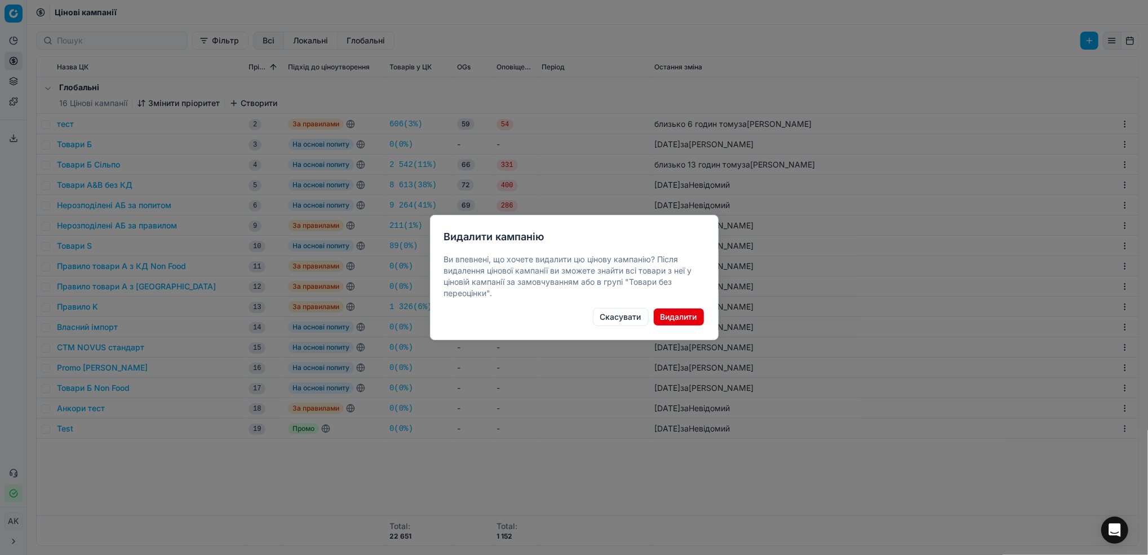
click at [675, 314] on button "Видалити" at bounding box center [678, 317] width 51 height 18
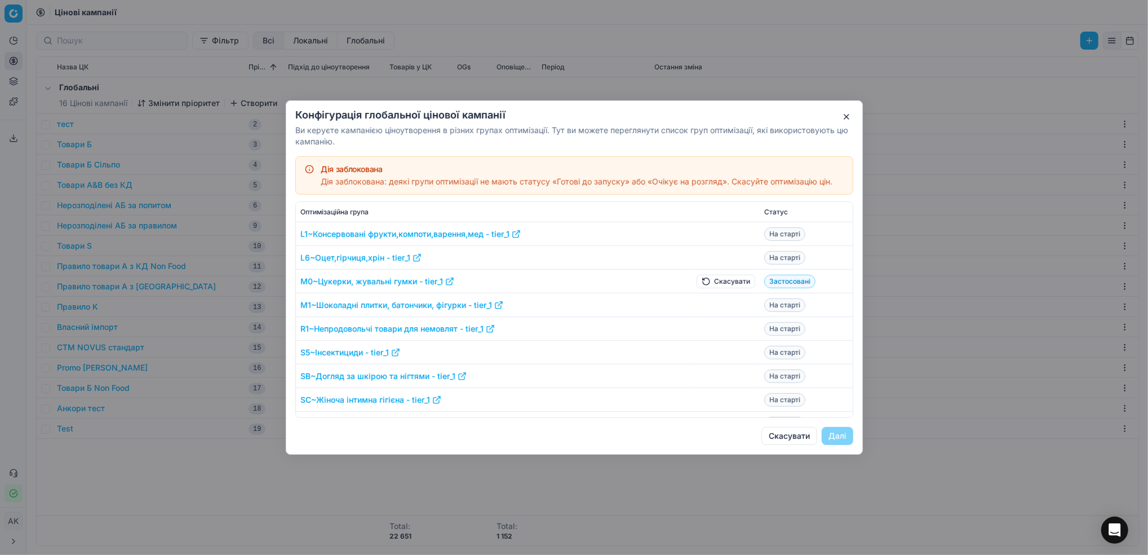
click at [705, 285] on button "Скасувати" at bounding box center [726, 281] width 59 height 14
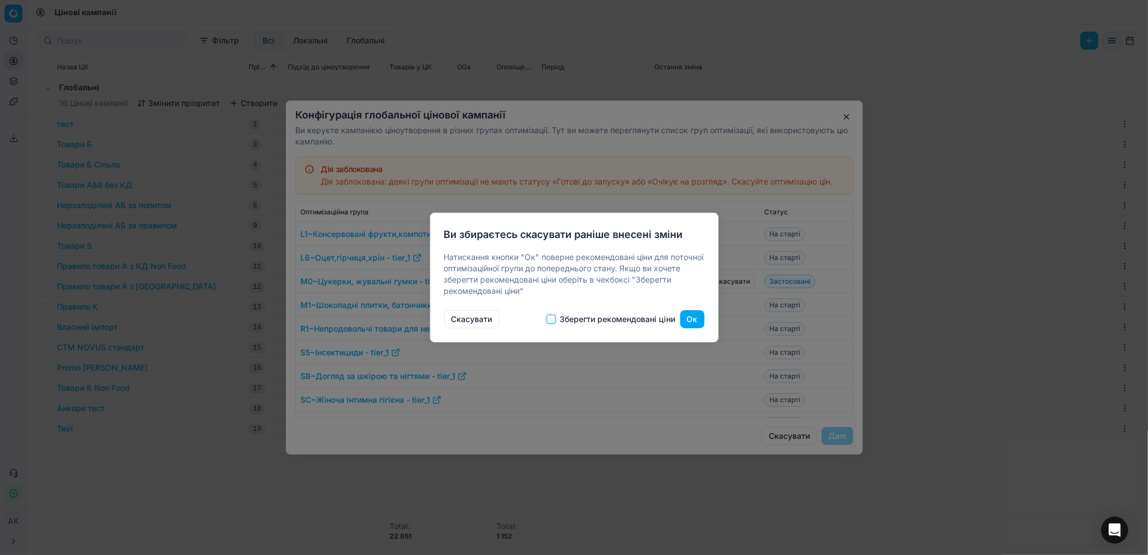
click at [555, 316] on input "Зберегти рекомендовані ціни" at bounding box center [551, 318] width 9 height 9
checkbox input "true"
click at [692, 322] on button "Ок" at bounding box center [692, 319] width 24 height 18
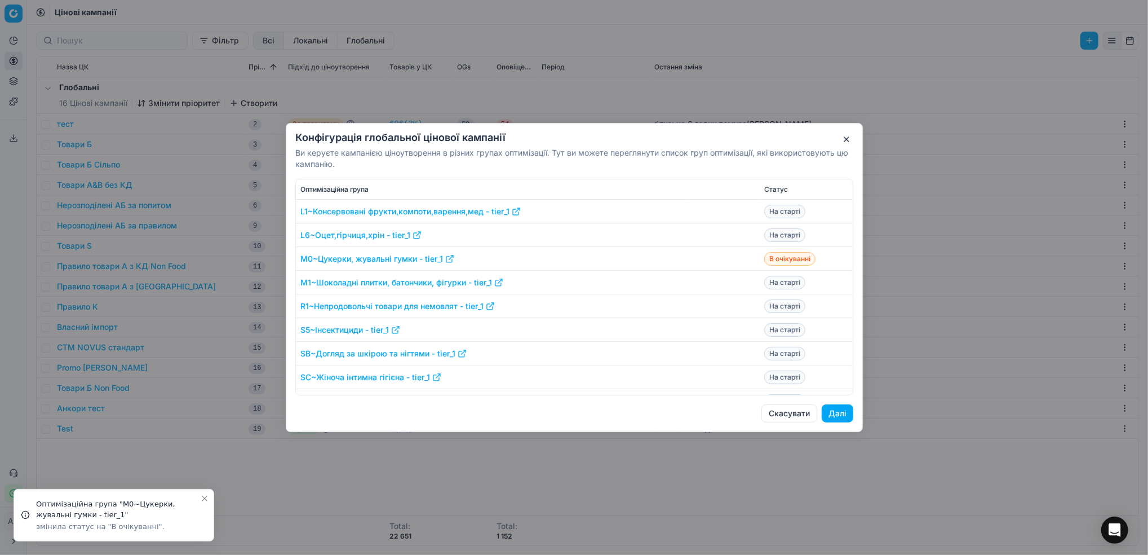
click at [841, 415] on button "Далі" at bounding box center [838, 413] width 32 height 18
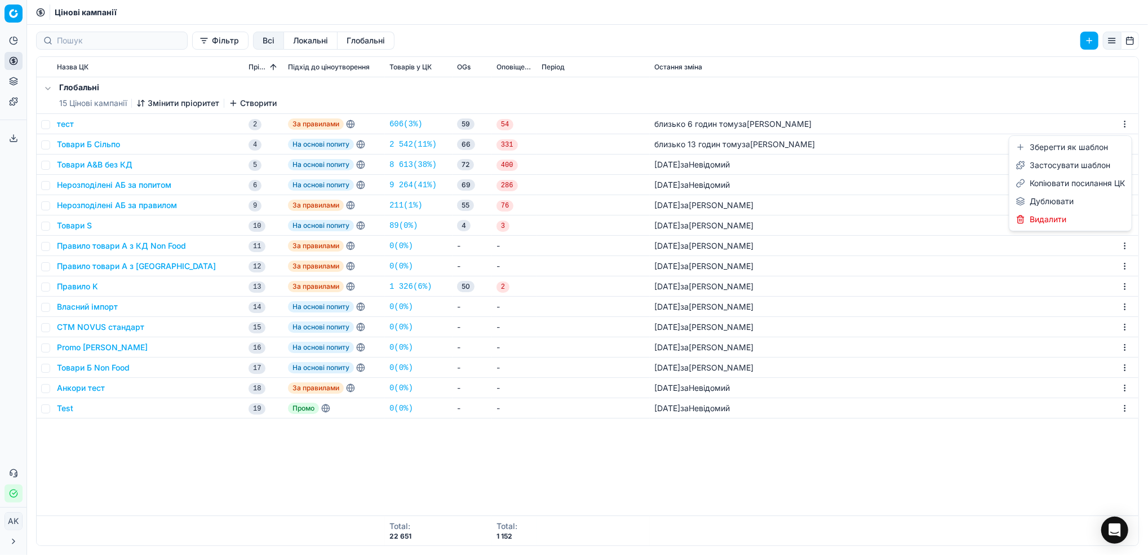
click at [1126, 122] on html "Pricing platform Аналітика Цінова оптимізація Асортимент продукції Шаблони Серв…" at bounding box center [574, 277] width 1148 height 555
click at [64, 123] on html "Pricing platform Аналітика Цінова оптимізація Асортимент продукції Шаблони Серв…" at bounding box center [574, 277] width 1148 height 555
click at [64, 126] on button "тест" at bounding box center [65, 123] width 17 height 11
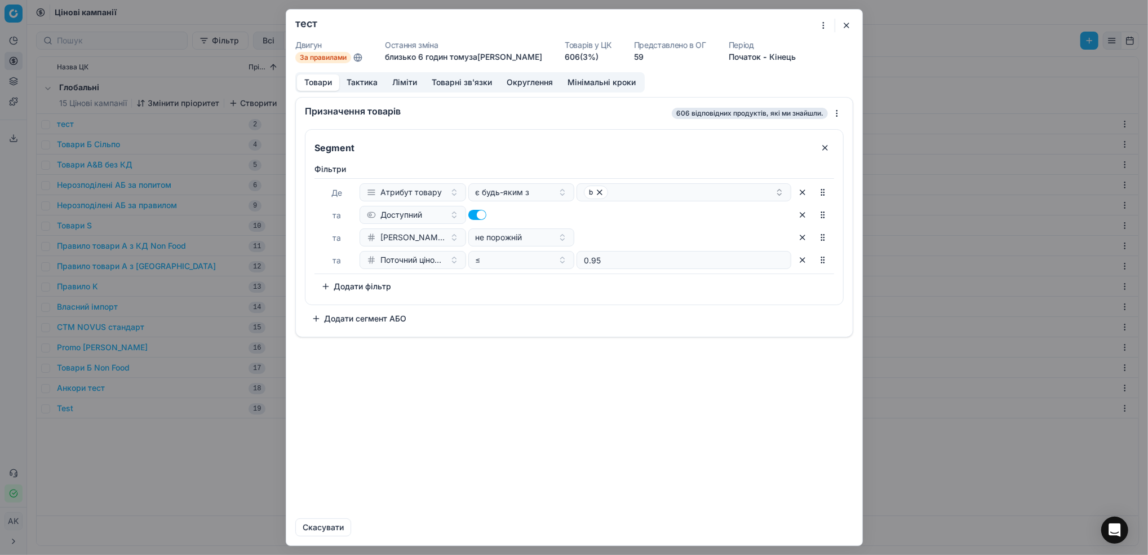
click at [824, 26] on div "Ми зберігаємо налаштування ЦК. Будь ласка, зачекайте, це може зайняти декілька …" at bounding box center [574, 277] width 1148 height 555
click at [778, 98] on div "Редагувати назву" at bounding box center [766, 100] width 118 height 18
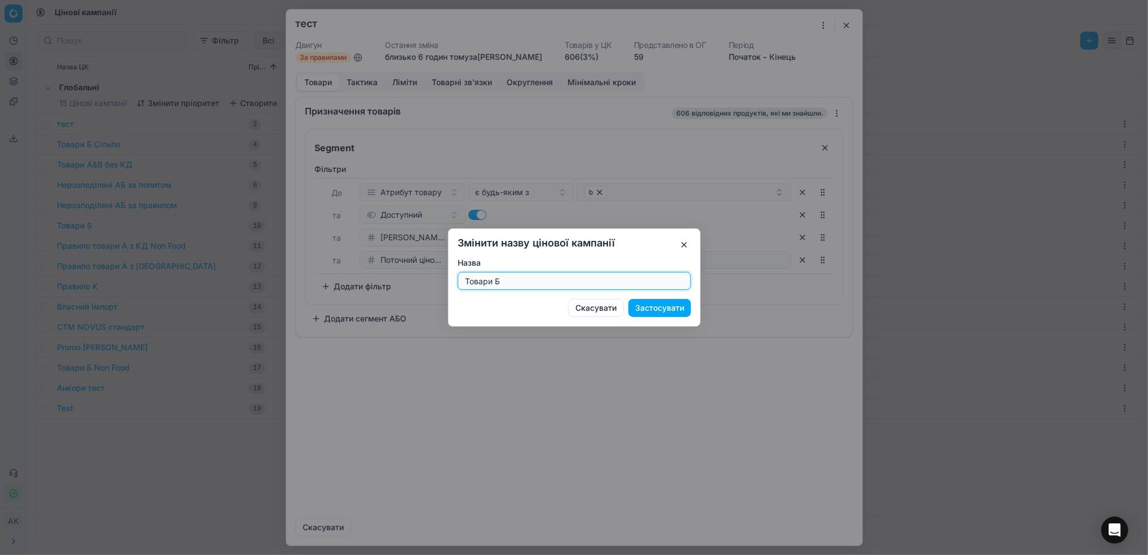
type input "Товари Б"
click at [683, 313] on button "Застосувати" at bounding box center [659, 308] width 63 height 18
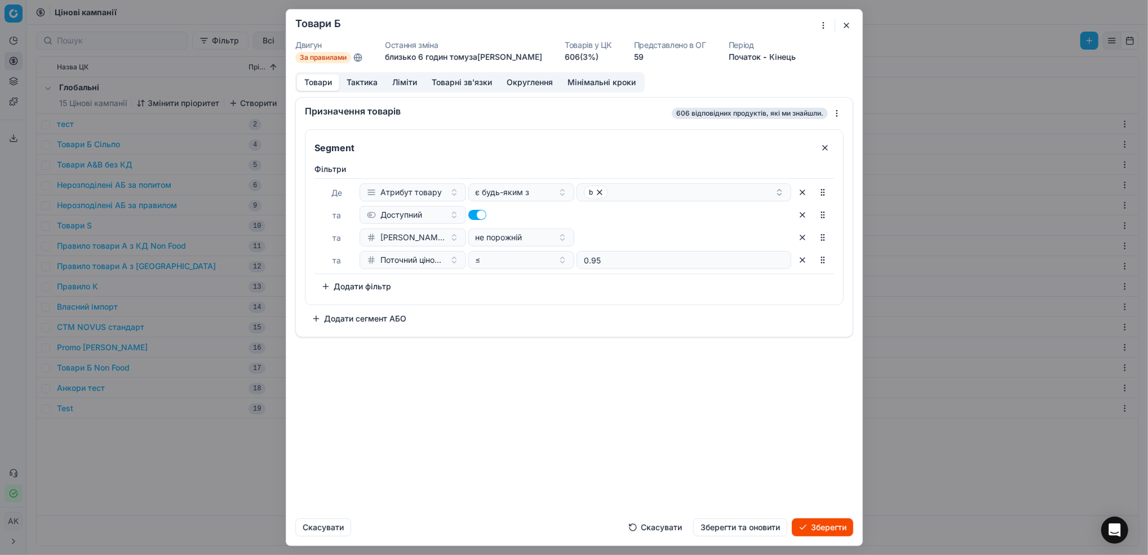
click at [768, 525] on button "Зберегти та оновити" at bounding box center [740, 527] width 94 height 18
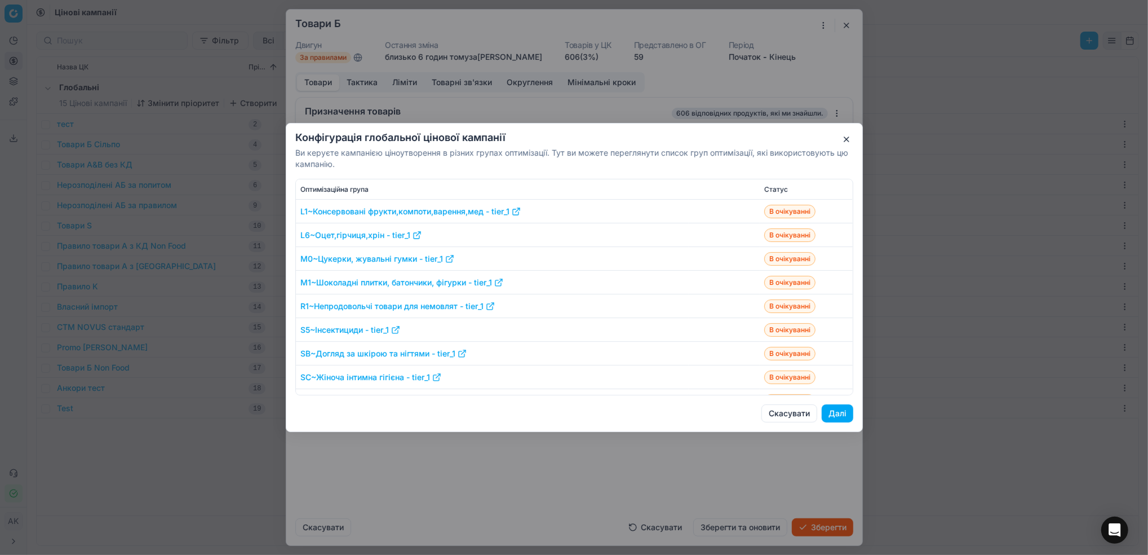
click at [834, 417] on button "Далі" at bounding box center [838, 413] width 32 height 18
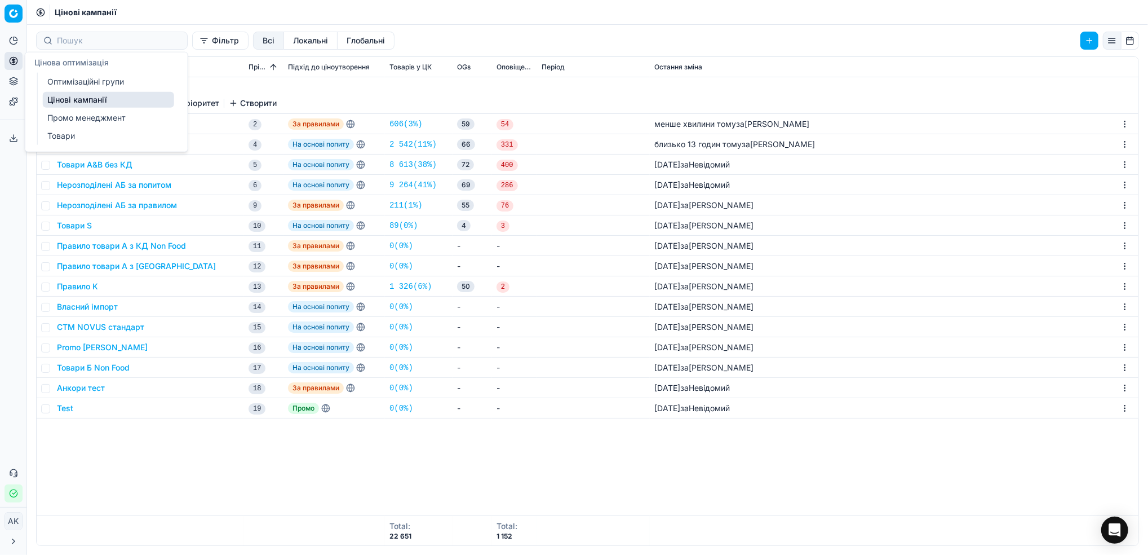
drag, startPoint x: 63, startPoint y: 83, endPoint x: 154, endPoint y: 95, distance: 91.5
click at [63, 83] on link "Оптимізаційні групи" at bounding box center [108, 82] width 131 height 16
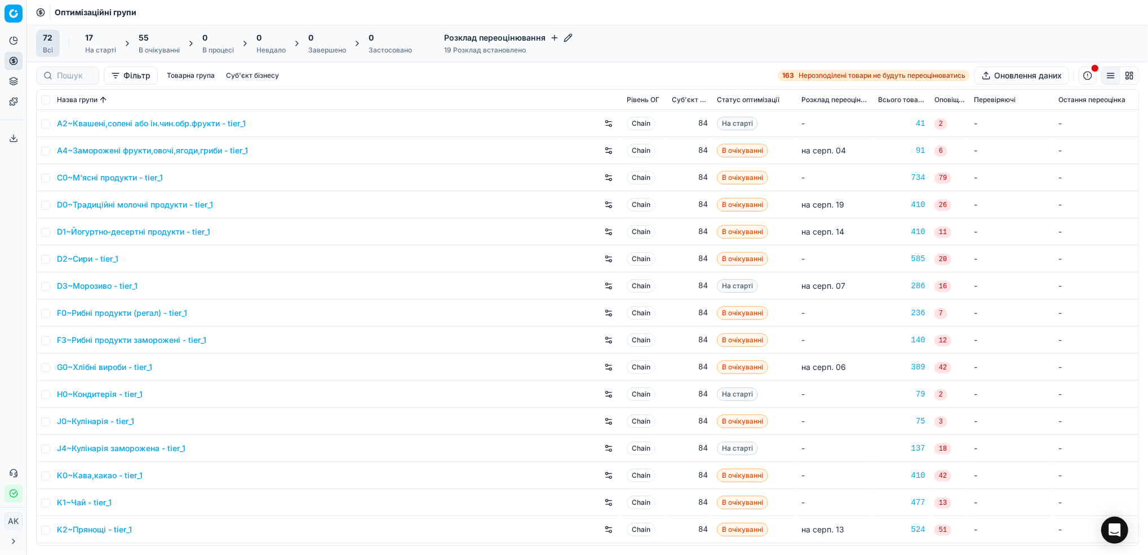
click at [163, 42] on div "55" at bounding box center [159, 37] width 41 height 11
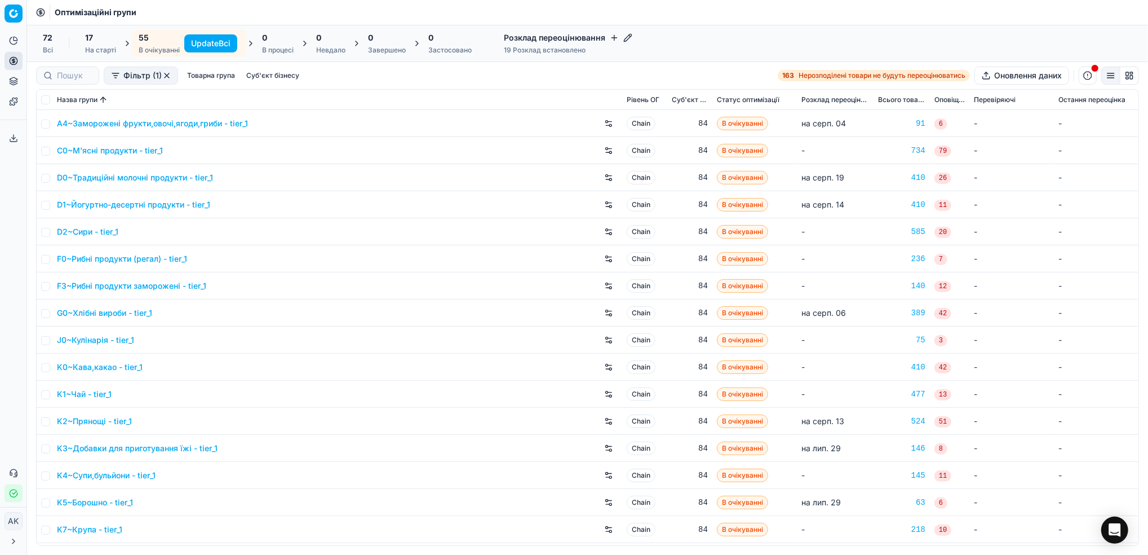
click at [203, 45] on button "Update Всі" at bounding box center [210, 43] width 53 height 18
